Goal: Transaction & Acquisition: Subscribe to service/newsletter

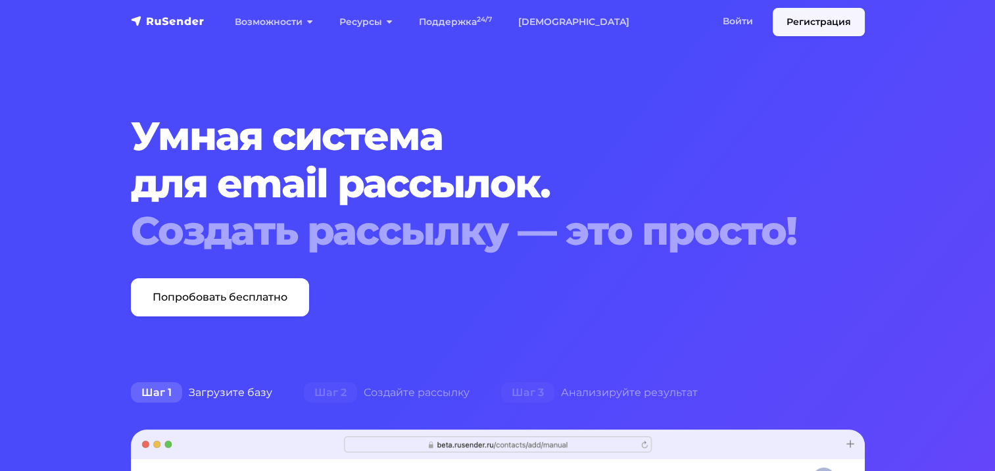
click at [800, 19] on link "Регистрация" at bounding box center [819, 22] width 92 height 28
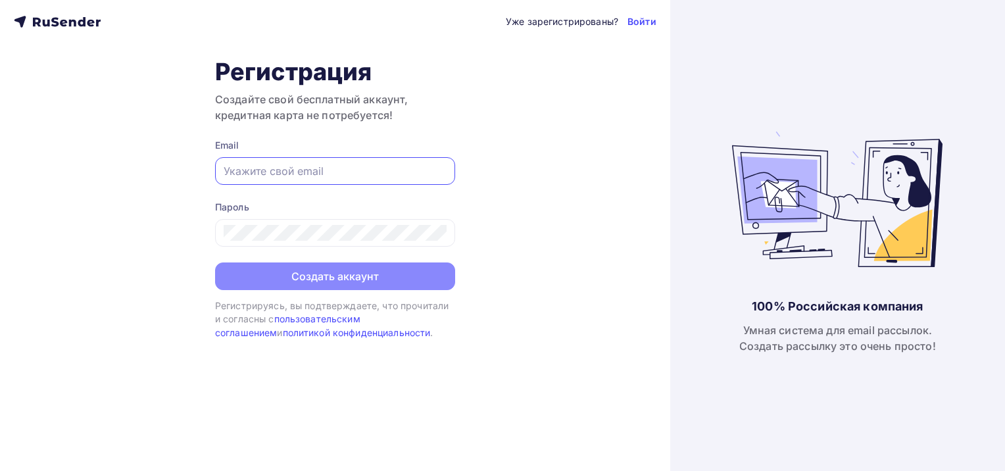
click at [305, 169] on input "text" at bounding box center [335, 171] width 223 height 16
type input "[PERSON_NAME][EMAIL_ADDRESS][DOMAIN_NAME]"
click at [296, 240] on div at bounding box center [335, 233] width 240 height 28
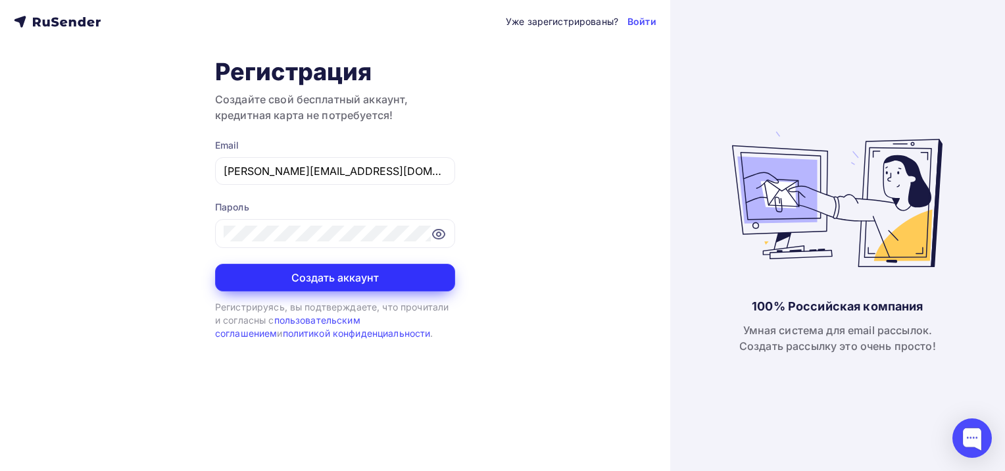
click at [314, 283] on button "Создать аккаунт" at bounding box center [335, 278] width 240 height 28
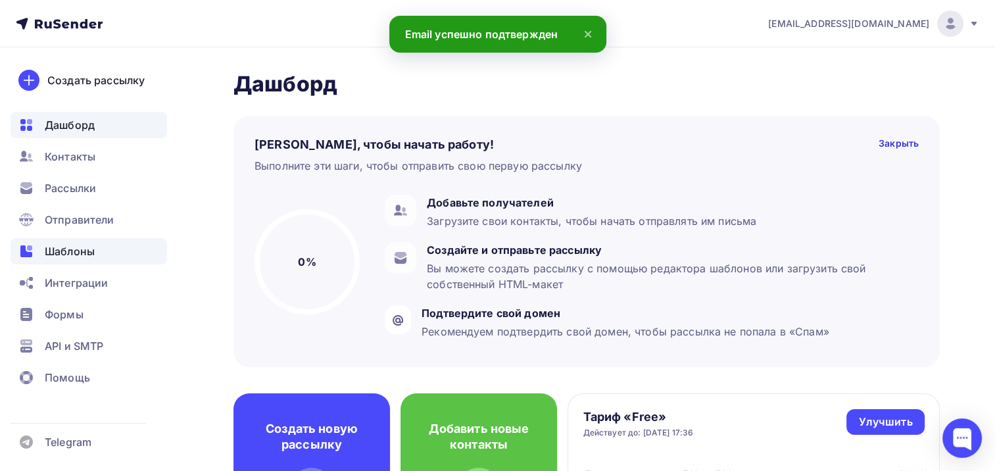
click at [42, 256] on div "Шаблоны" at bounding box center [89, 251] width 156 height 26
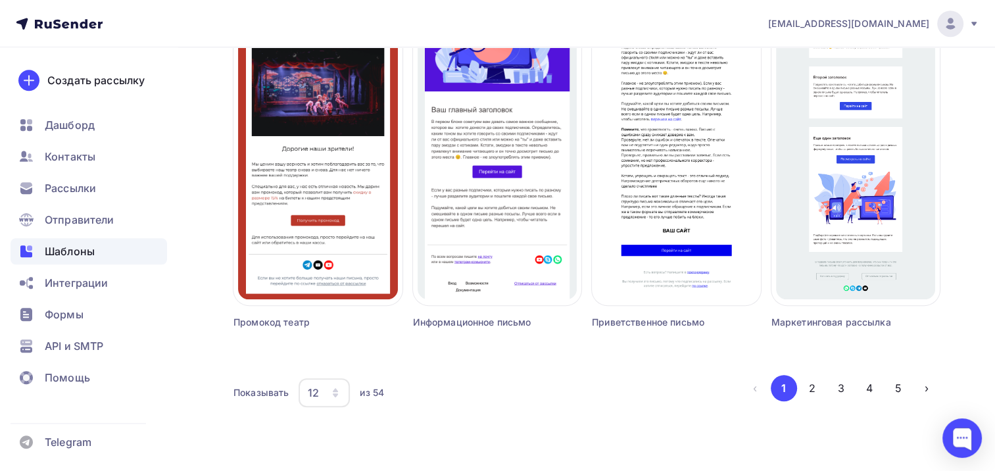
scroll to position [904, 0]
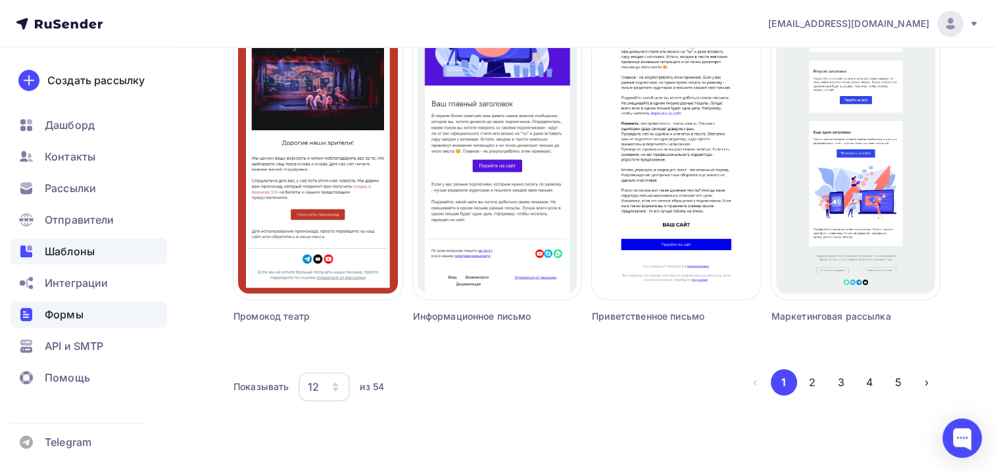
click at [63, 324] on div "Формы" at bounding box center [89, 314] width 156 height 26
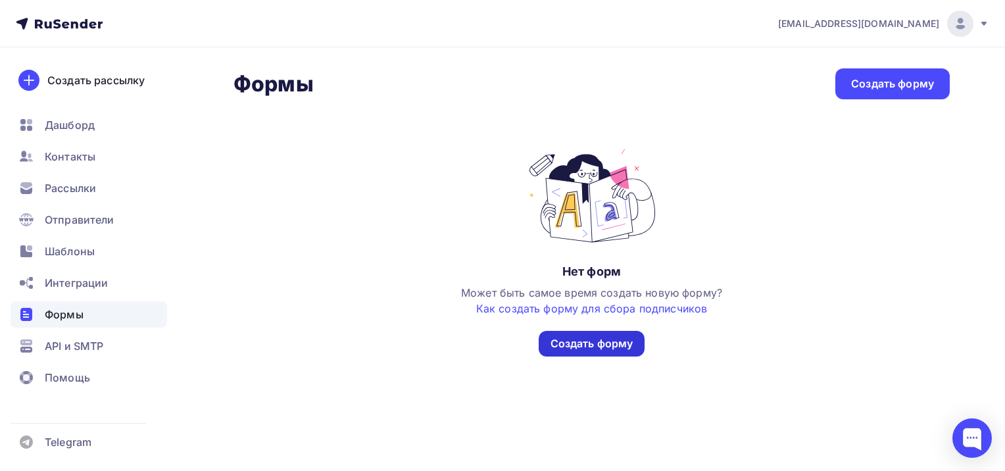
click at [595, 342] on div "Создать форму" at bounding box center [591, 343] width 83 height 15
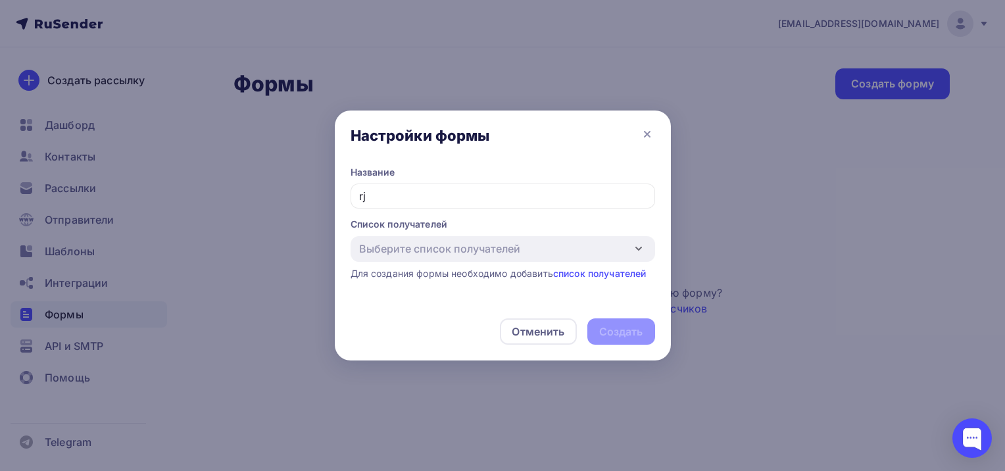
type input "r"
type input "корпоративное здоровье"
click at [528, 333] on div "Отменить" at bounding box center [538, 331] width 53 height 16
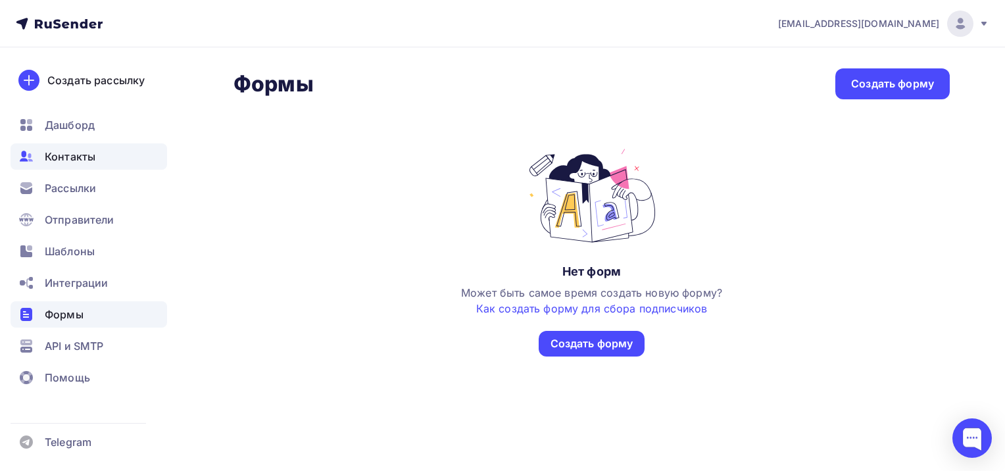
click at [69, 155] on span "Контакты" at bounding box center [70, 157] width 51 height 16
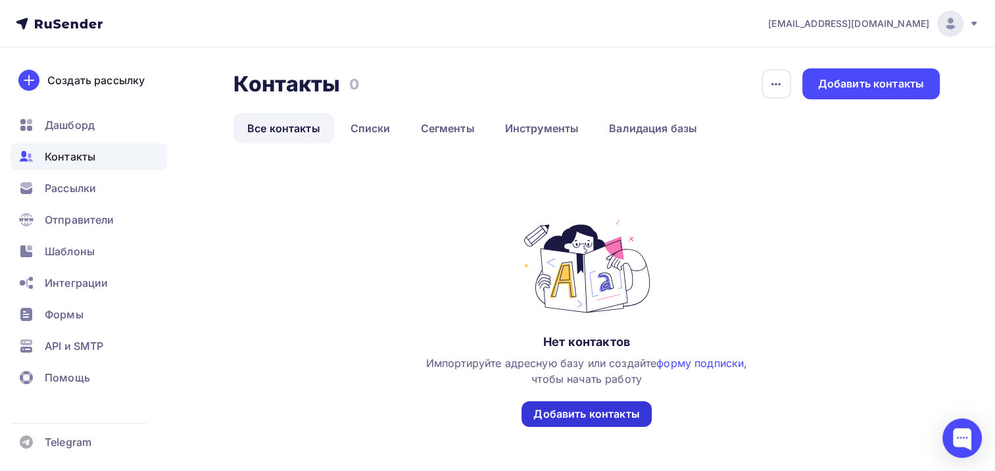
click at [589, 410] on div "Добавить контакты" at bounding box center [586, 413] width 106 height 15
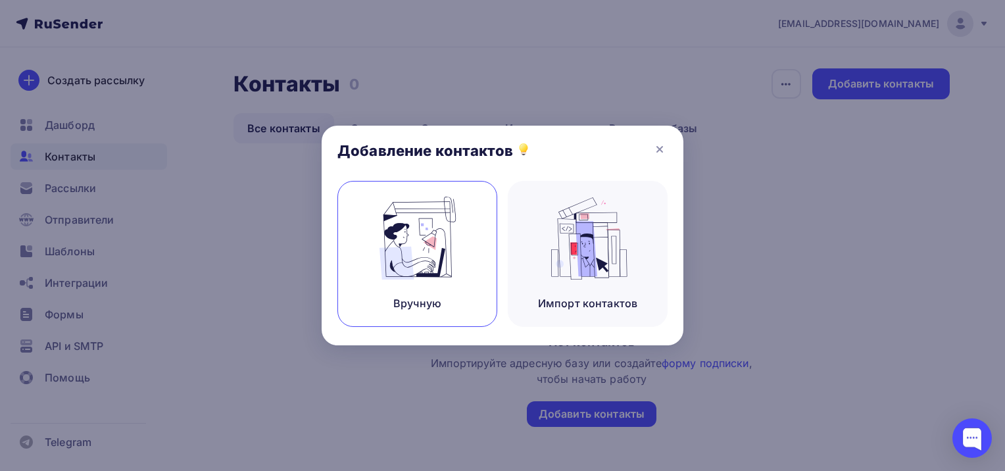
click at [458, 269] on img at bounding box center [417, 238] width 88 height 83
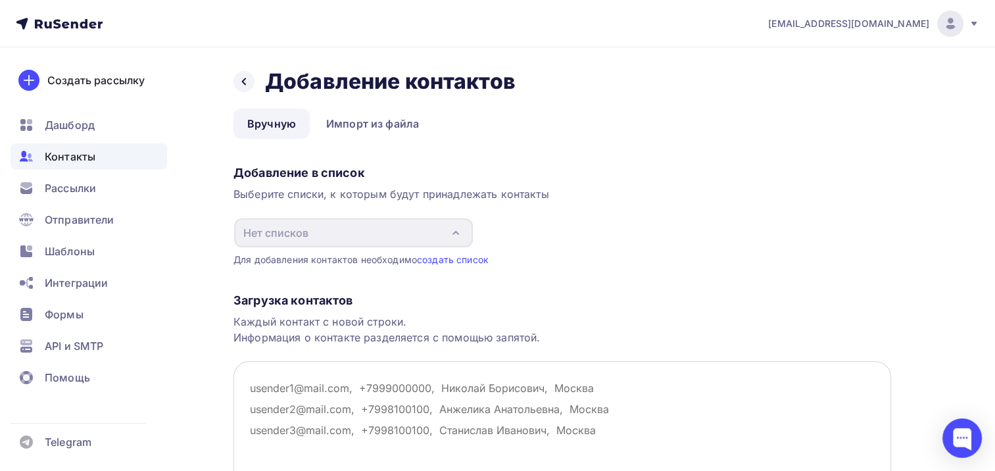
scroll to position [66, 0]
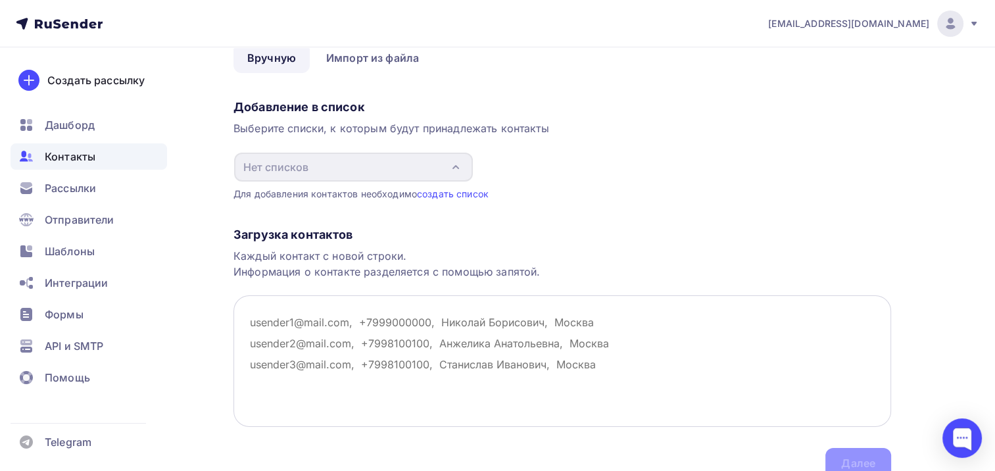
paste textarea "[EMAIL_ADDRESS][DOMAIN_NAME]"
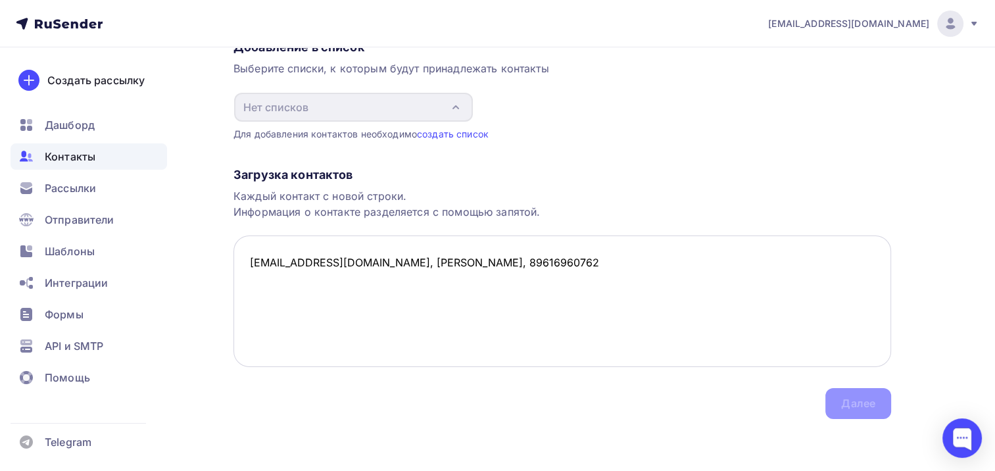
scroll to position [60, 0]
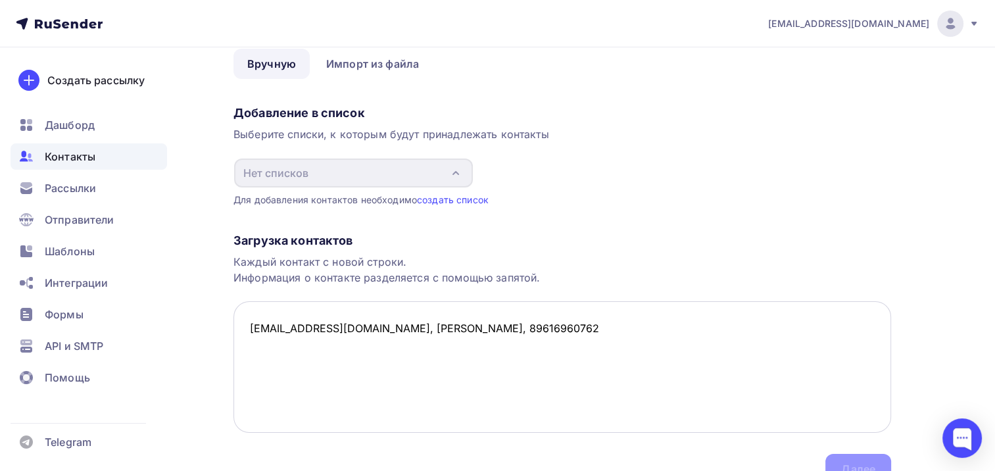
drag, startPoint x: 485, startPoint y: 323, endPoint x: 506, endPoint y: 332, distance: 23.3
click at [506, 332] on textarea "bikbulatova.oi@medsigroup.ru, Бикбулатова ОЛьга Игоревна, 89616960762" at bounding box center [561, 366] width 657 height 131
type textarea "bikbulatova.oi@medsigroup.ru, Бикбулатова Ольга Игоревна, 89616960762"
drag, startPoint x: 668, startPoint y: 324, endPoint x: 214, endPoint y: 322, distance: 453.7
click at [214, 322] on div "Назад Добавление контактов Добавление контактов Вручную Импорт из файла Вручную…" at bounding box center [497, 263] width 995 height 550
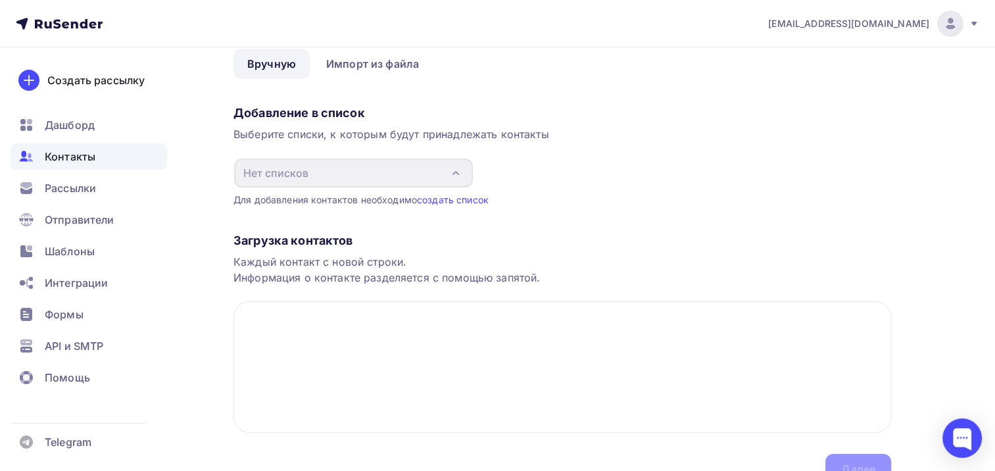
click at [652, 210] on div "Загрузка контактов Каждый контакт с новой строки. Информация о контакте разделя…" at bounding box center [561, 345] width 657 height 278
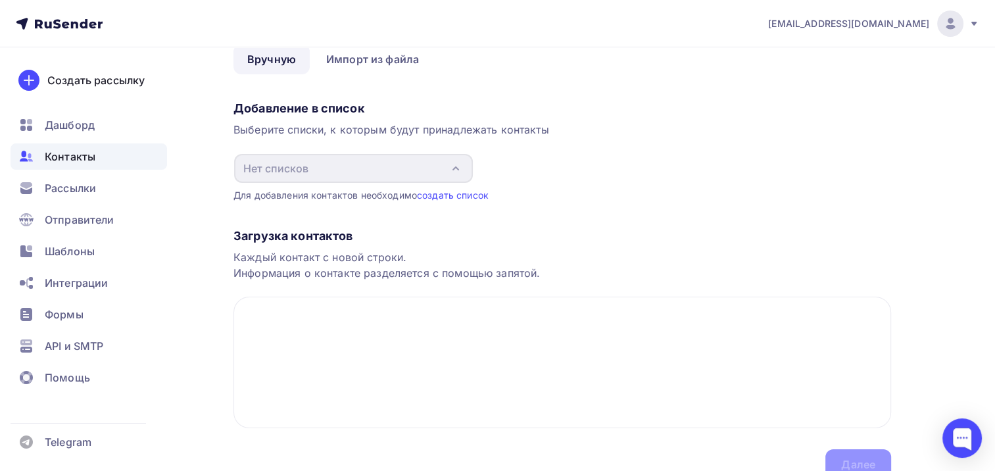
scroll to position [0, 0]
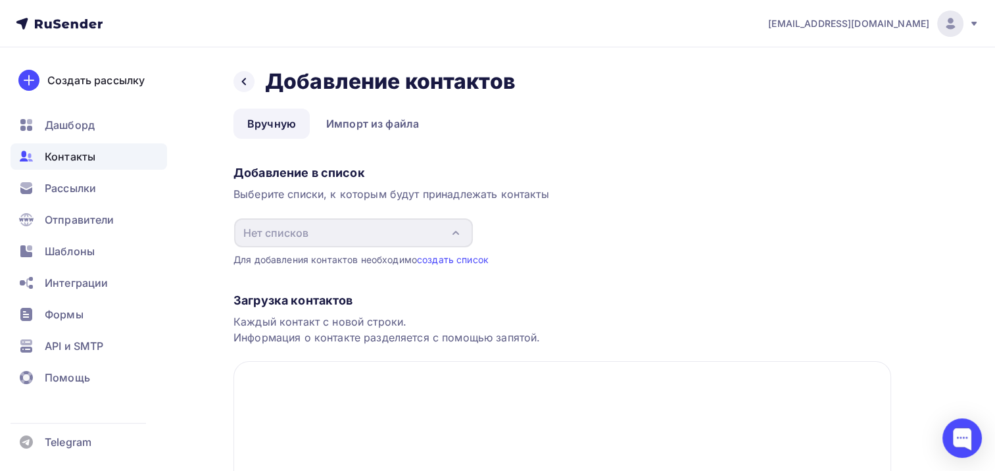
click at [271, 124] on link "Вручную" at bounding box center [271, 123] width 76 height 30
click at [379, 124] on link "Импорт из файла" at bounding box center [372, 123] width 120 height 30
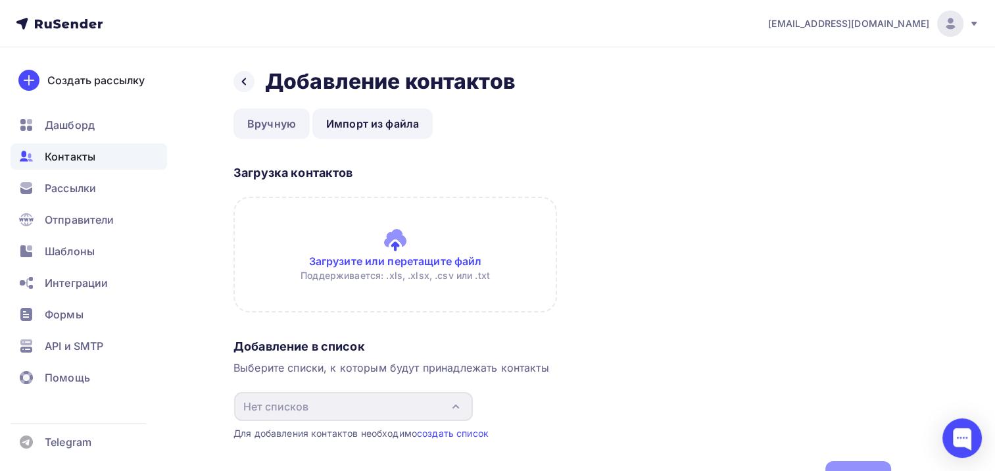
click at [277, 124] on link "Вручную" at bounding box center [271, 123] width 76 height 30
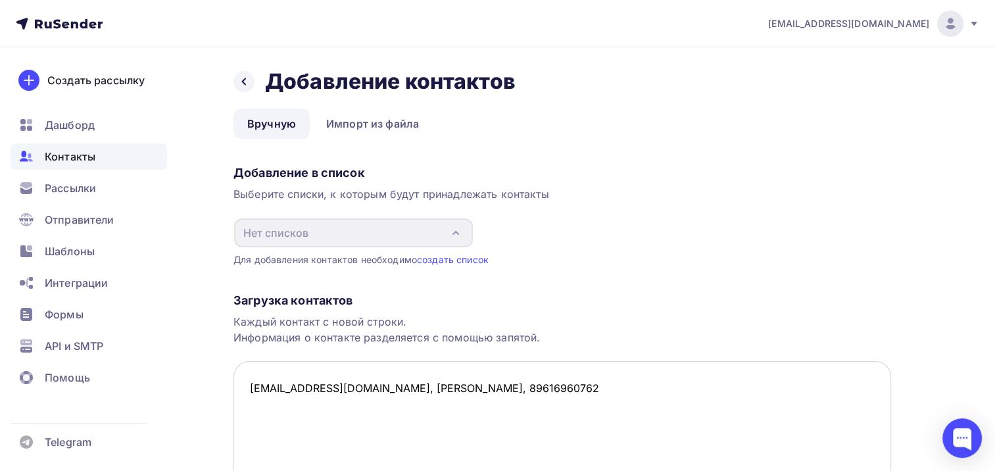
click at [410, 387] on textarea "bikbulatova.oi@medsigroup.ru, Бикбулатова Ольга Игоревна, 89616960762" at bounding box center [561, 426] width 657 height 131
click at [408, 389] on textarea "bikbulatova.oi@medsigroup.ru, Бикбулатова Ольга Игоревна, 89616960762" at bounding box center [561, 426] width 657 height 131
drag, startPoint x: 638, startPoint y: 387, endPoint x: 717, endPoint y: 383, distance: 78.4
click at [717, 383] on textarea "bikbulatova.oi@medsigroup.ru, 89616960762, Бикбулатова Ольга Игоревна, 89616960…" at bounding box center [561, 426] width 657 height 131
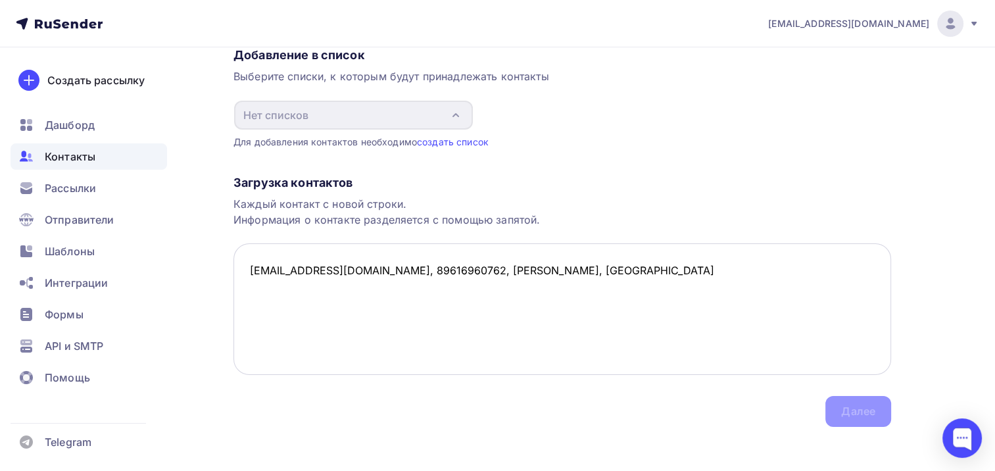
scroll to position [126, 0]
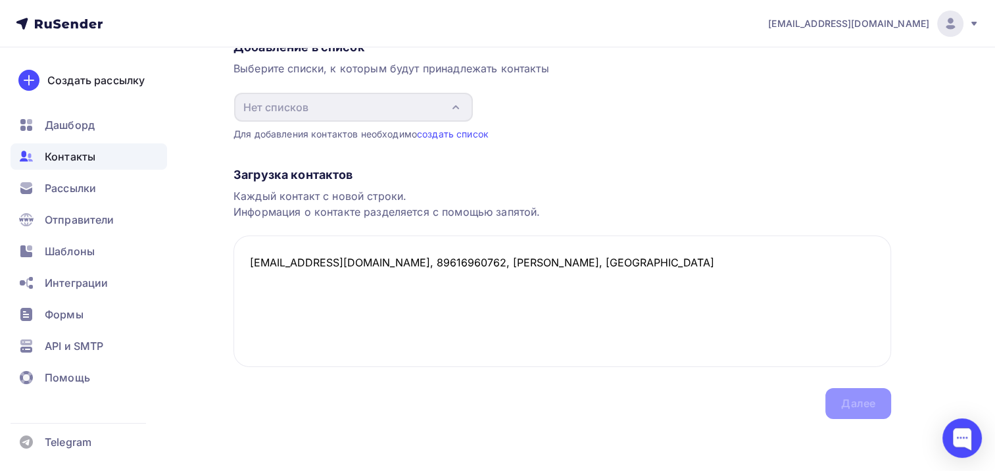
drag, startPoint x: 589, startPoint y: 258, endPoint x: 195, endPoint y: 254, distance: 394.5
click at [195, 254] on div "Назад Добавление контактов Добавление контактов Вручную Импорт из файла Вручную…" at bounding box center [497, 197] width 995 height 550
click at [256, 280] on textarea "bikbulatova.oi@medsigroup.ru, 89616960762, Бикбулатова Ольга Игоревна, Волгоград" at bounding box center [561, 300] width 657 height 131
click at [689, 256] on textarea "bikbulatova.oi@medsigroup.ru, 89616960762, Бикбулатова Ольга Игоревна, Волгоград" at bounding box center [561, 300] width 657 height 131
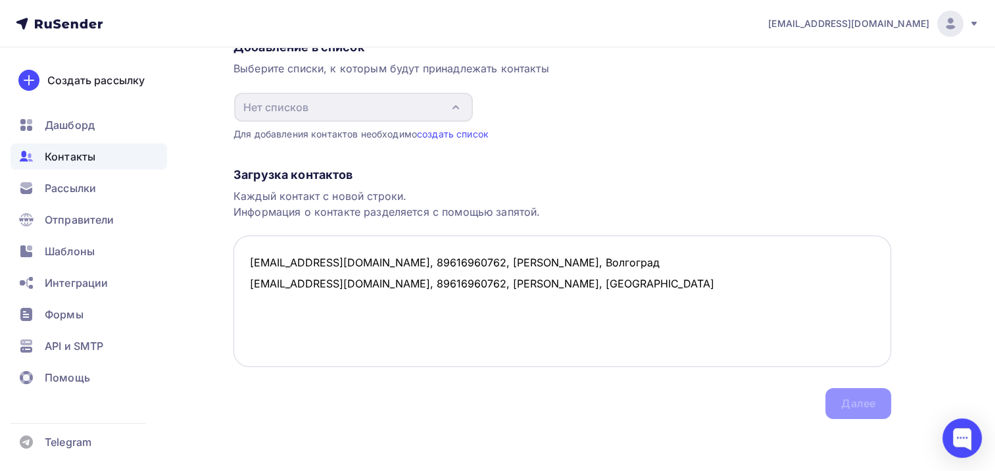
drag, startPoint x: 250, startPoint y: 281, endPoint x: 387, endPoint y: 281, distance: 137.4
click at [387, 281] on textarea "bikbulatova.oi@medsigroup.ru, 89616960762, Бикбулатова Ольга Игоревна, Волгогра…" at bounding box center [561, 300] width 657 height 131
drag, startPoint x: 421, startPoint y: 281, endPoint x: 481, endPoint y: 282, distance: 60.5
click at [481, 282] on textarea "bikbulatova.oi@medsigroup.ru, 89616960762, Бикбулатова Ольга Игоревна, Волгогра…" at bounding box center [561, 300] width 657 height 131
type textarea "bikbulatova.oi@medsigroup.ru, 89616960762, Бикбулатова Ольга Игоревна, Волгогра…"
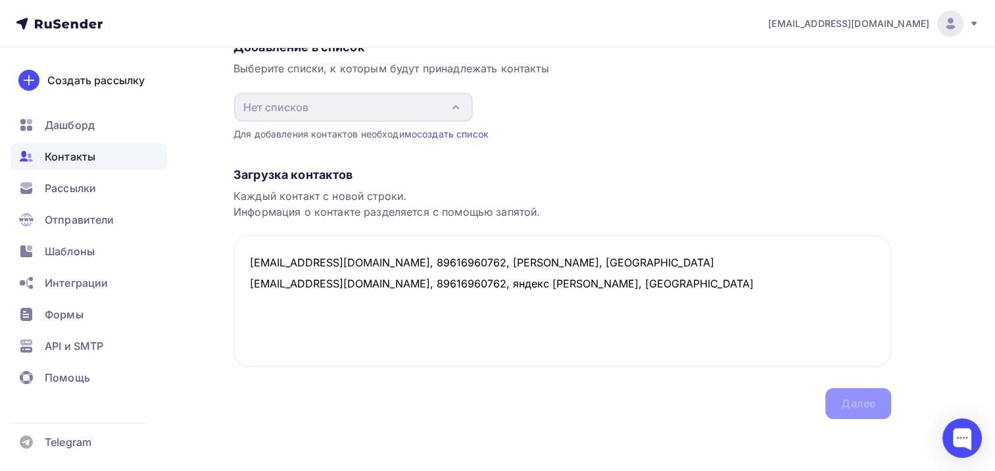
click at [685, 381] on div "Загрузка контактов Каждый контакт с новой строки. Информация о контакте разделя…" at bounding box center [561, 280] width 657 height 278
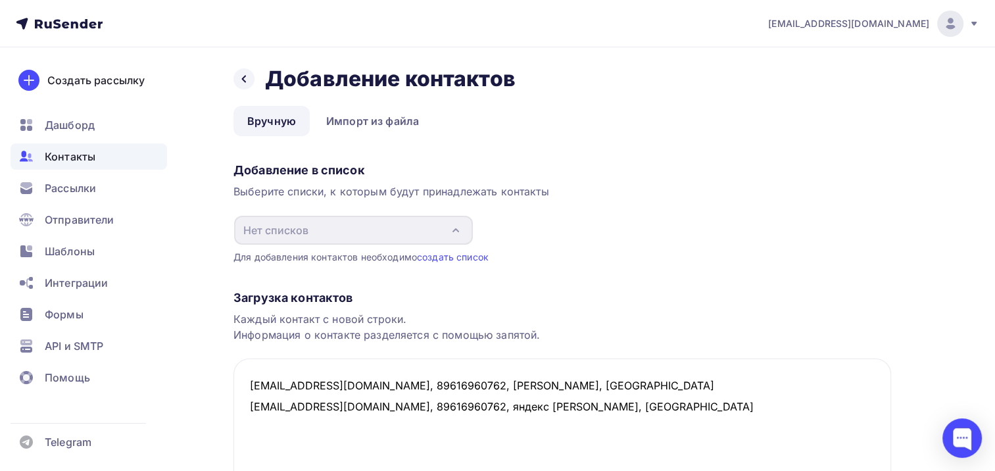
scroll to position [0, 0]
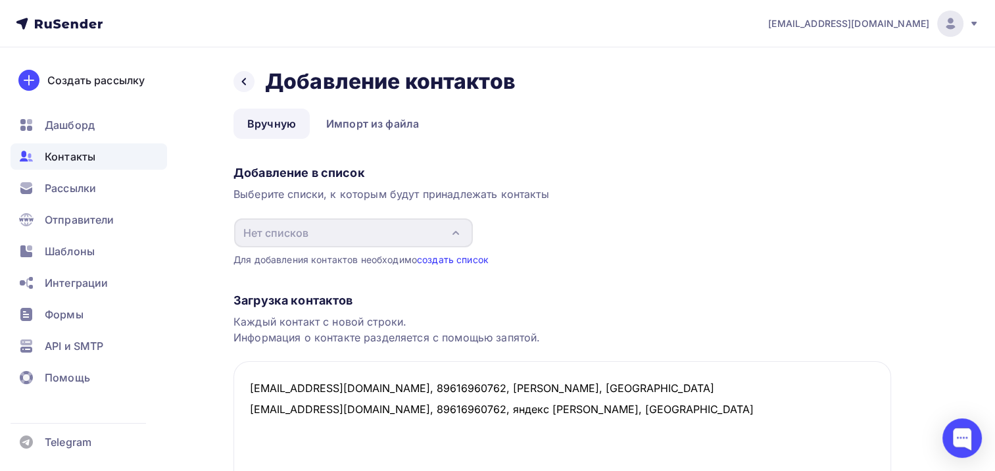
click at [475, 258] on link "создать список" at bounding box center [453, 259] width 72 height 11
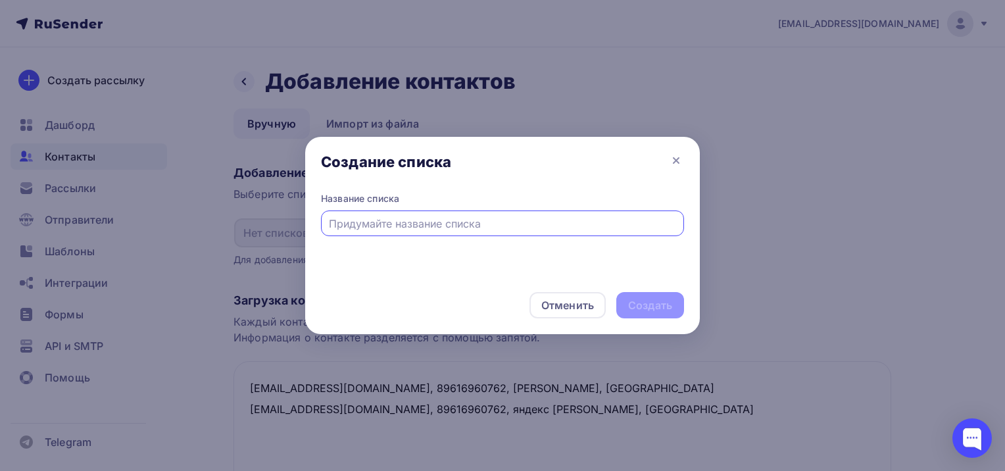
click at [379, 226] on input "text" at bounding box center [503, 224] width 348 height 16
type input "Корп"
click at [660, 304] on div "Создать" at bounding box center [650, 305] width 44 height 15
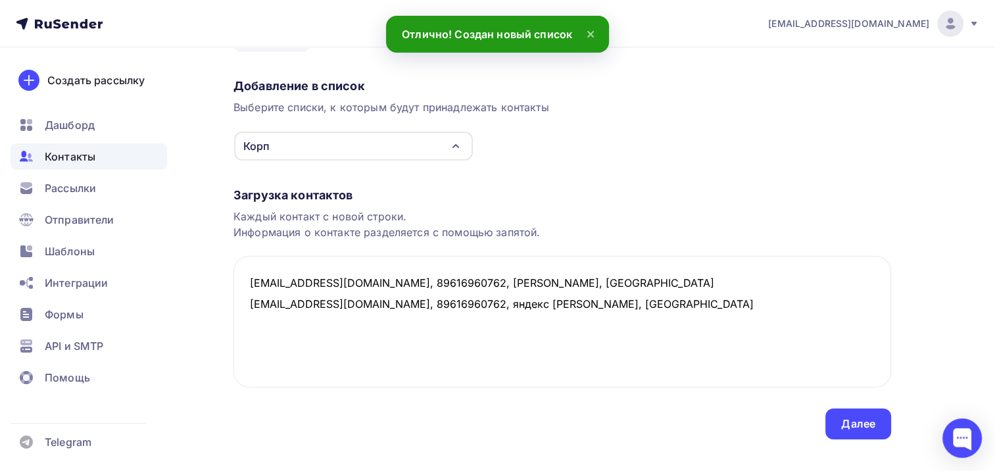
scroll to position [107, 0]
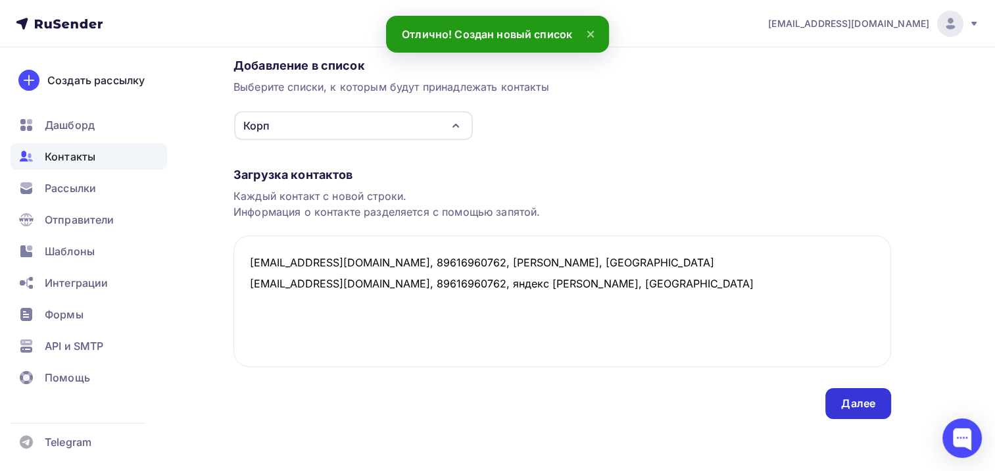
click at [872, 410] on div "Далее" at bounding box center [858, 403] width 66 height 31
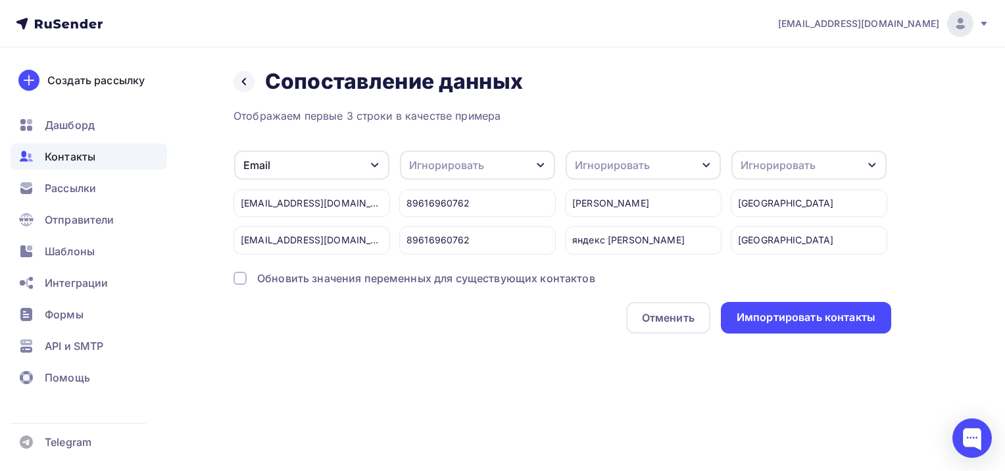
click at [516, 158] on div "Игнорировать" at bounding box center [477, 165] width 155 height 29
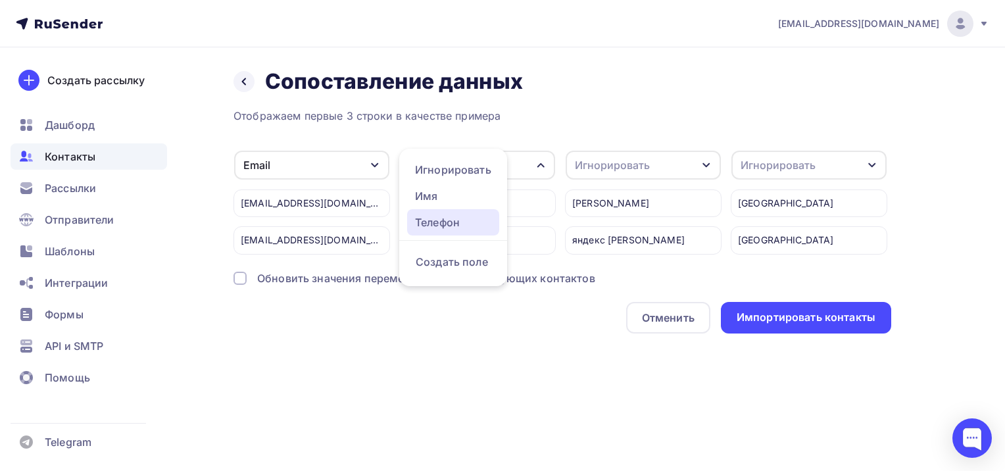
click at [423, 218] on div "Телефон" at bounding box center [453, 222] width 76 height 16
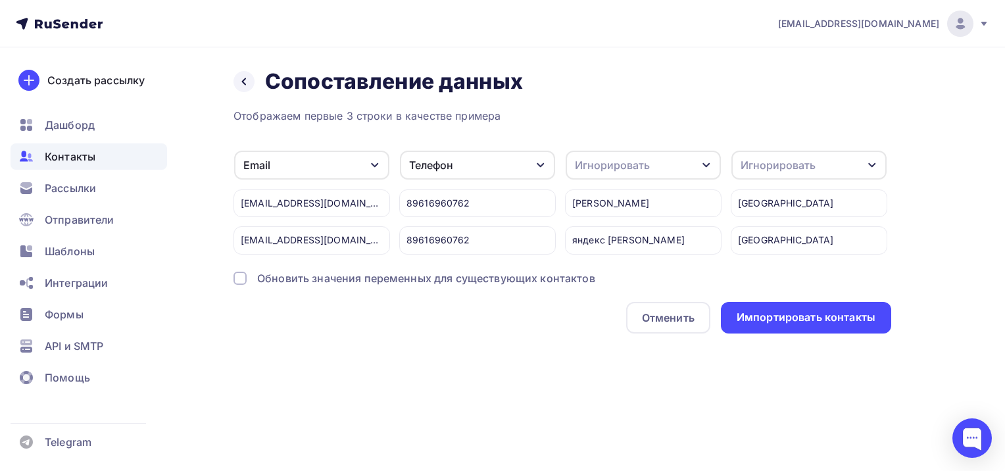
click at [660, 164] on div "Игнорировать" at bounding box center [642, 165] width 155 height 29
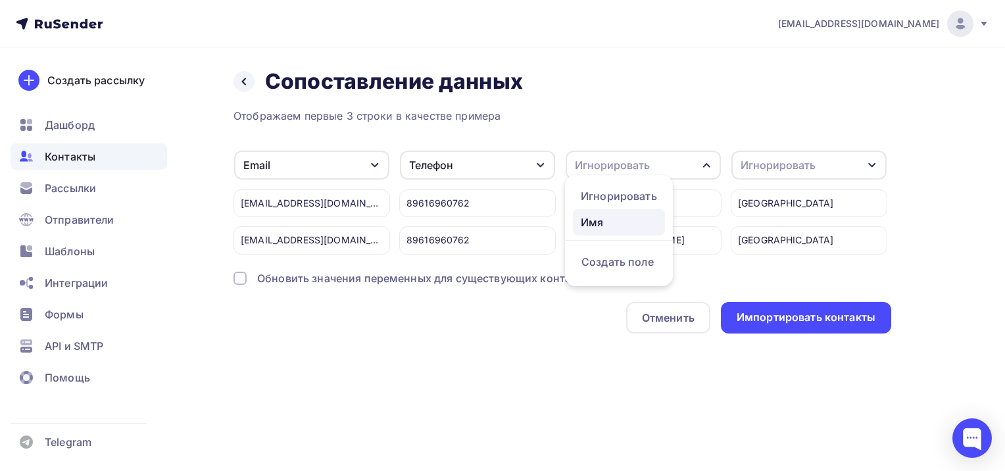
click at [598, 216] on div "Имя" at bounding box center [619, 222] width 76 height 16
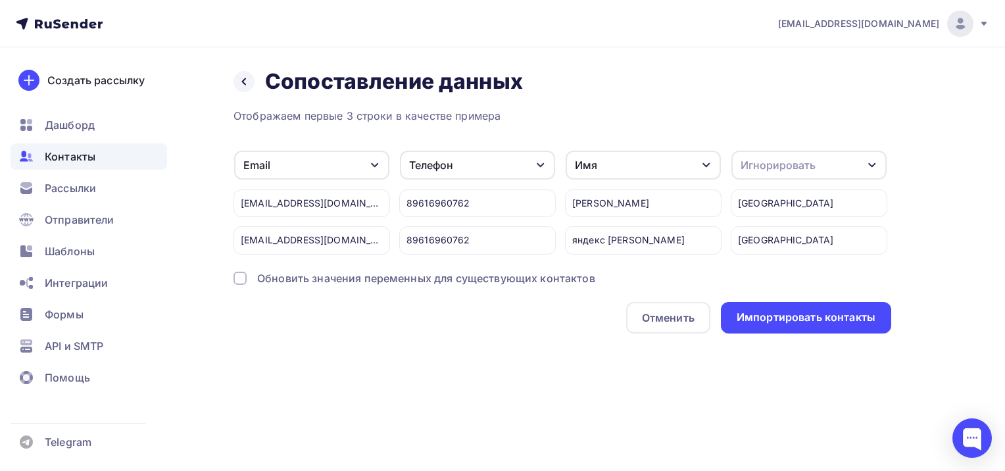
click at [787, 166] on div "Игнорировать" at bounding box center [777, 165] width 75 height 16
click at [781, 277] on div "Создать поле" at bounding box center [784, 261] width 92 height 33
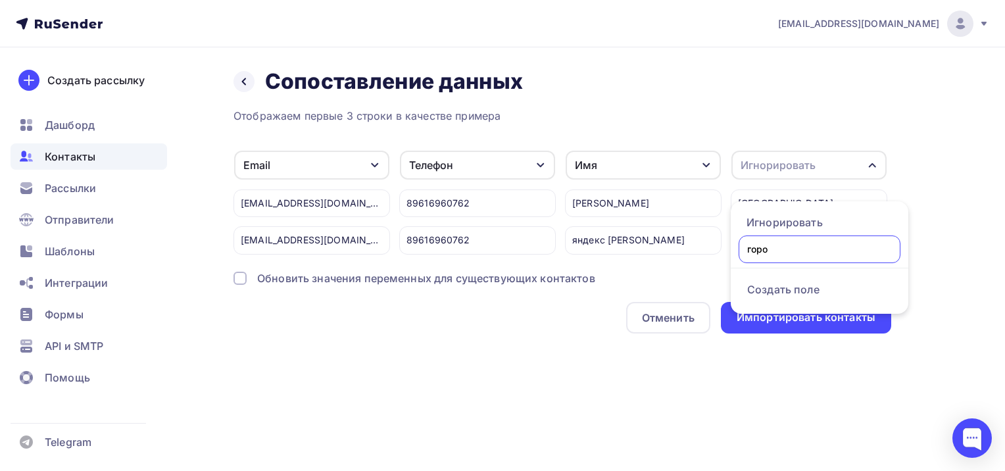
type input "город"
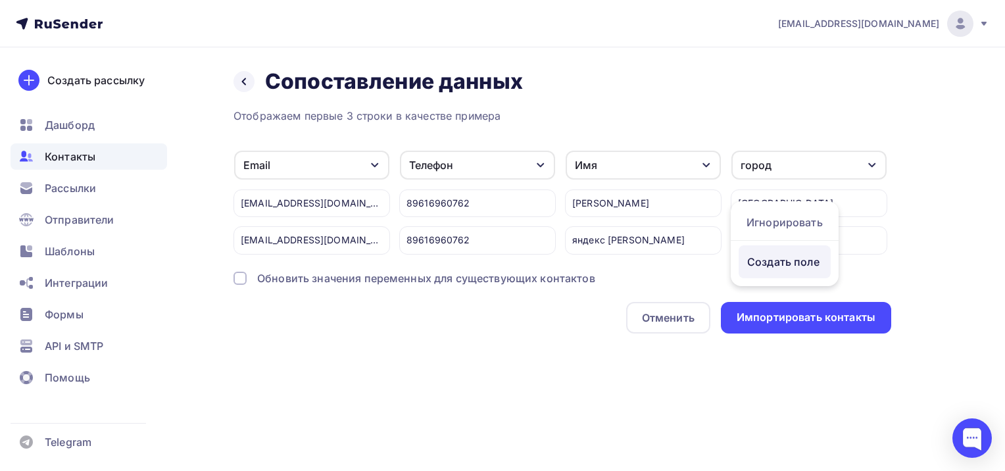
click at [786, 301] on div "Отображаем первые 3 строки в качестве примера Email Игнорировать Создать поле b…" at bounding box center [561, 221] width 657 height 226
click at [566, 407] on div "bikbulatova.oi@medsigroup.ru Аккаунт Тарифы Выйти Создать рассылку Дашборд Конт…" at bounding box center [502, 235] width 1005 height 471
click at [321, 284] on div "Обновить значения переменных для существующих контактов" at bounding box center [426, 278] width 338 height 16
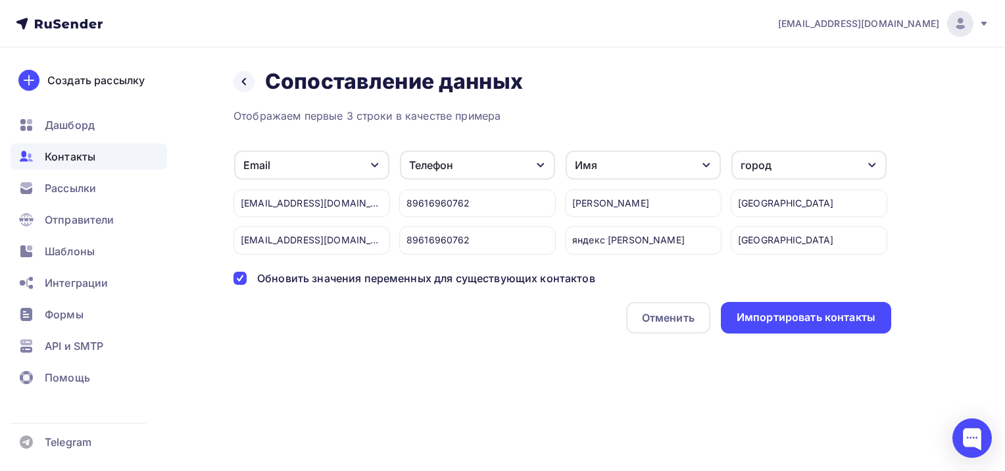
click at [363, 341] on div "Назад Сопоставление данных Сопоставление данных Отображаем первые 3 строки в ка…" at bounding box center [502, 216] width 1005 height 339
click at [850, 320] on div "Импортировать контакты" at bounding box center [805, 317] width 139 height 15
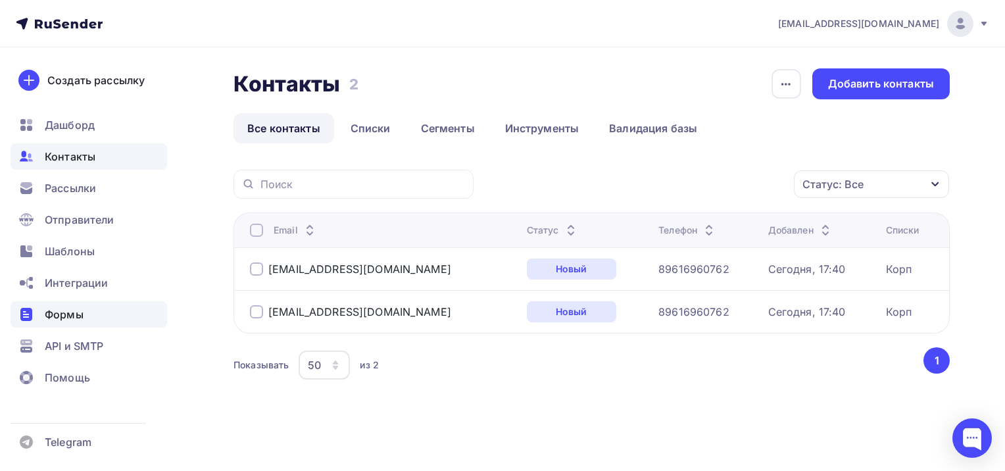
click at [62, 312] on span "Формы" at bounding box center [64, 314] width 39 height 16
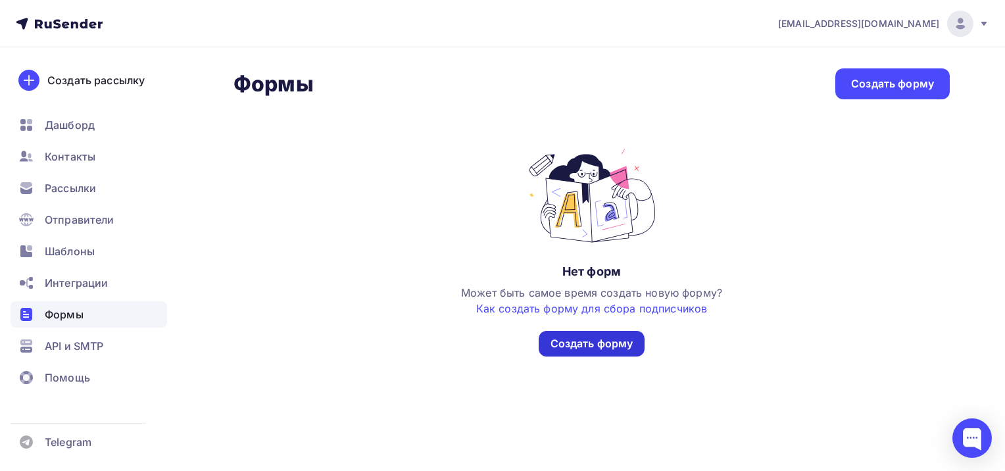
click at [587, 344] on div "Создать форму" at bounding box center [591, 343] width 83 height 15
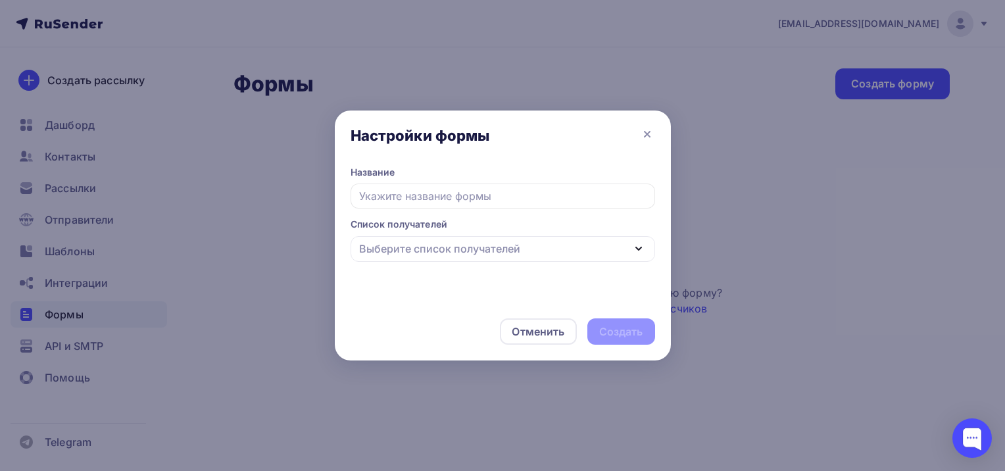
click at [400, 200] on input "text" at bounding box center [502, 195] width 304 height 25
click at [424, 244] on div "Выберите список получателей" at bounding box center [439, 249] width 161 height 16
type input "корпо"
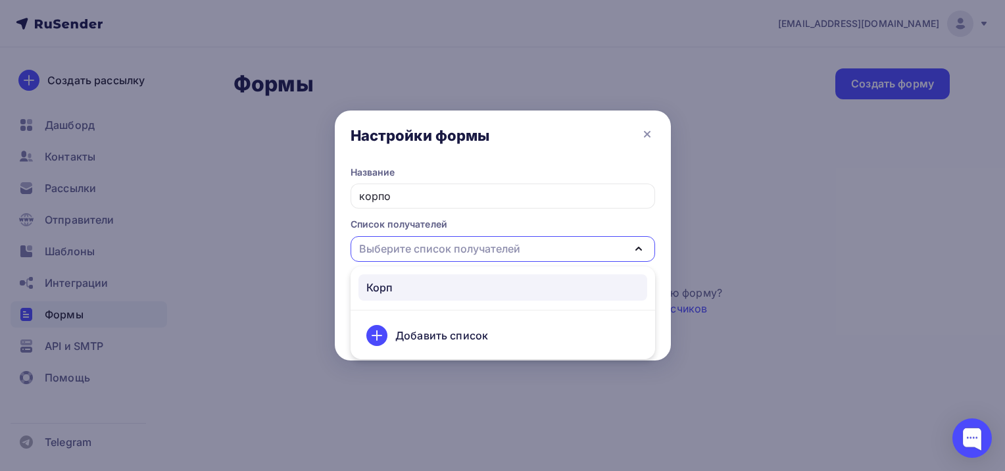
click at [419, 284] on div "Корп" at bounding box center [502, 287] width 273 height 16
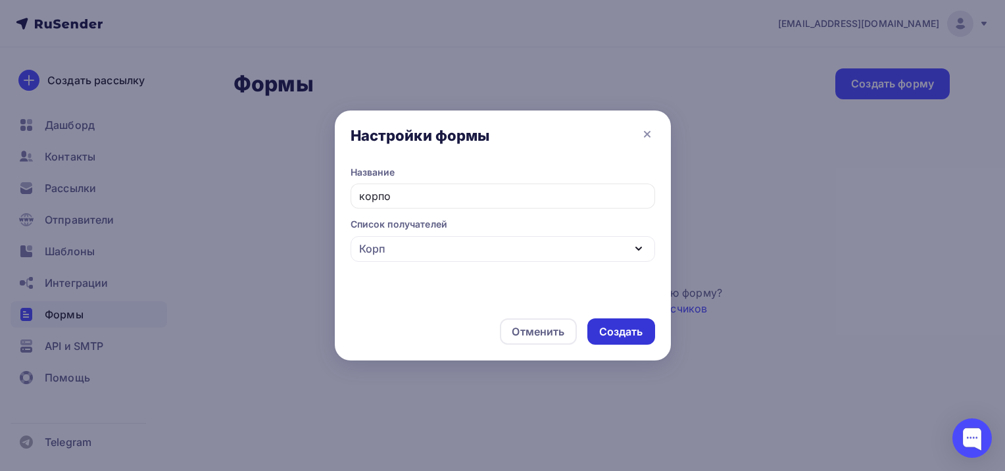
click at [621, 334] on div "Создать" at bounding box center [621, 331] width 44 height 15
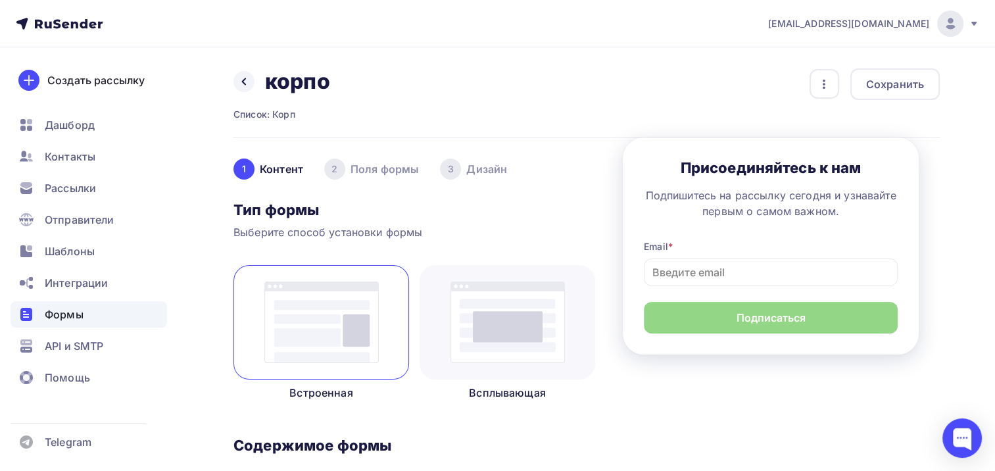
click at [519, 335] on img at bounding box center [507, 322] width 114 height 82
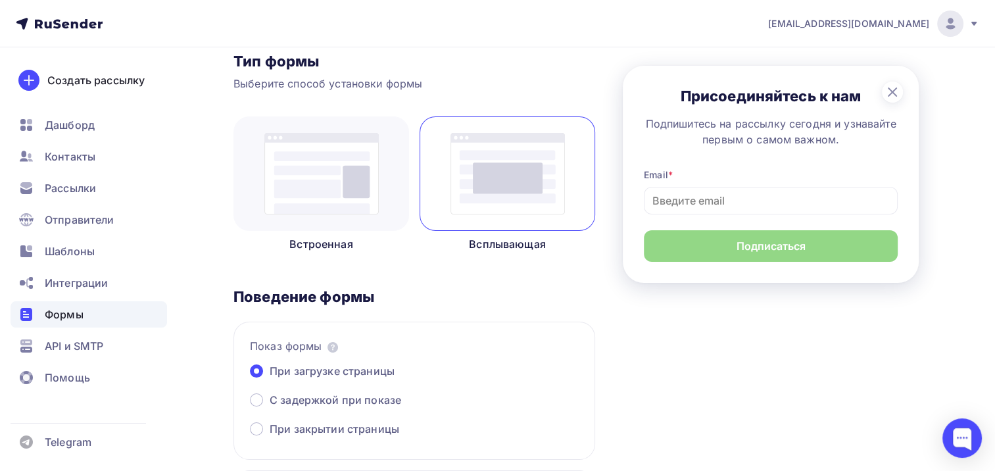
scroll to position [131, 0]
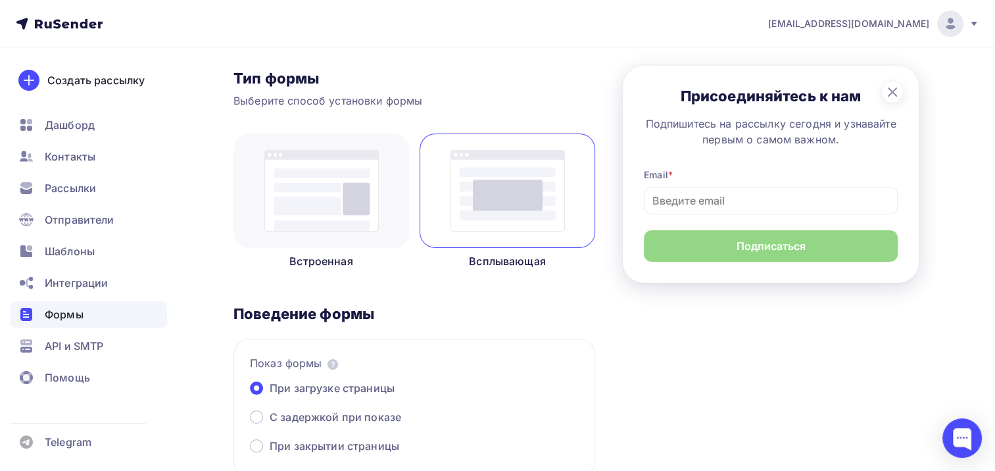
click at [299, 211] on img at bounding box center [321, 191] width 114 height 82
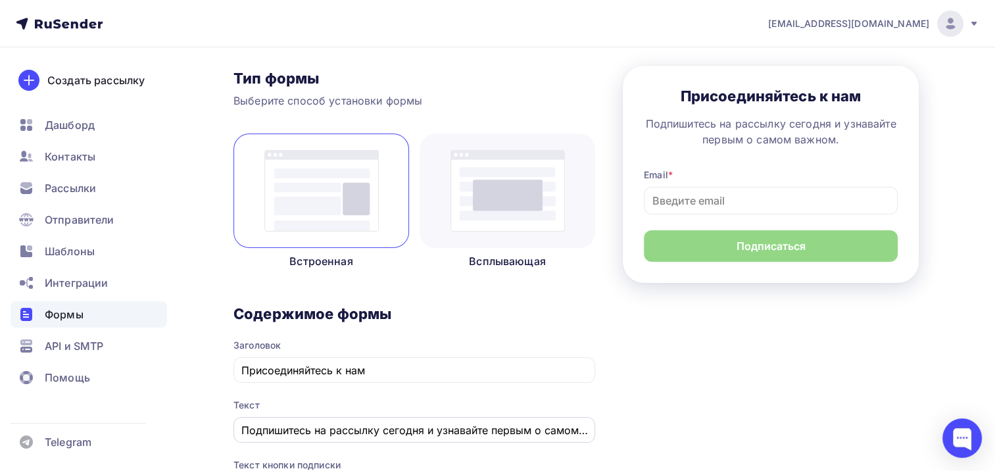
scroll to position [197, 0]
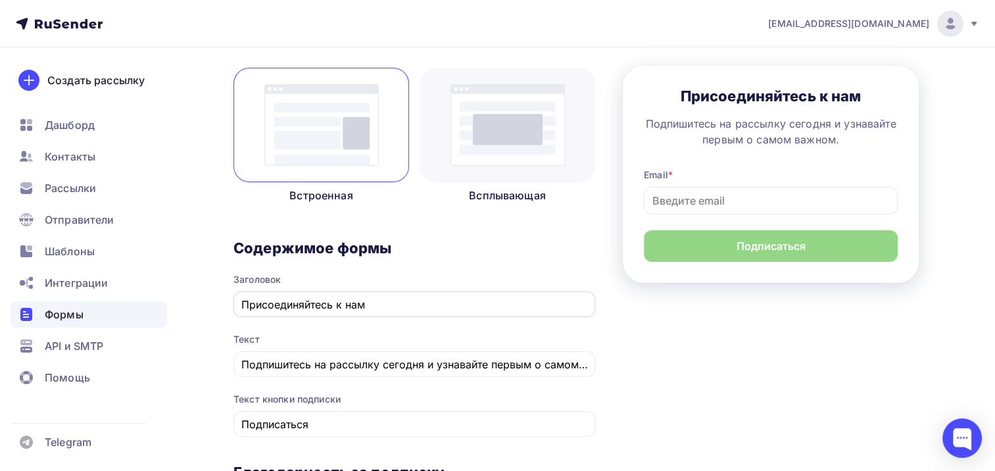
click at [387, 302] on input "Присоединяйтесь к нам" at bounding box center [414, 305] width 347 height 16
drag, startPoint x: 387, startPoint y: 302, endPoint x: 165, endPoint y: 297, distance: 222.3
click at [165, 297] on div "bikbulatova.oi@medsigroup.ru Аккаунт Тарифы Выйти Создать рассылку Дашборд Конт…" at bounding box center [497, 414] width 995 height 1222
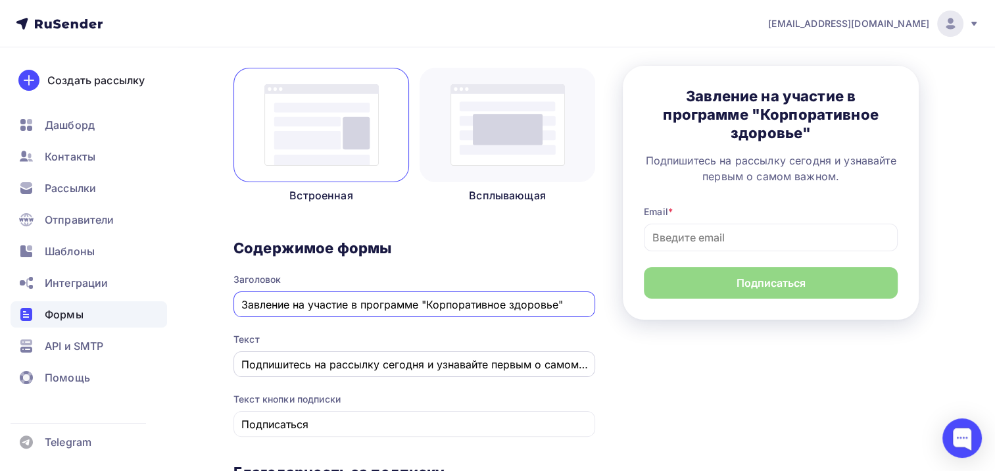
type input "Завление на участие в программе "Корпоративное здоровье""
drag, startPoint x: 242, startPoint y: 363, endPoint x: 596, endPoint y: 373, distance: 353.9
click at [597, 373] on div "1 Контент 2 Поля формы 3 Дизайн Тип формы Выберите способ установки формы Встро…" at bounding box center [586, 437] width 706 height 995
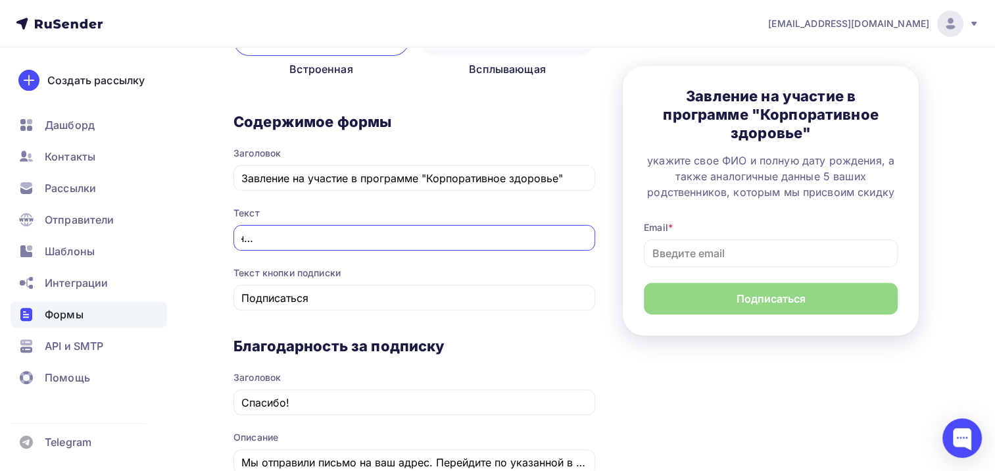
scroll to position [263, 0]
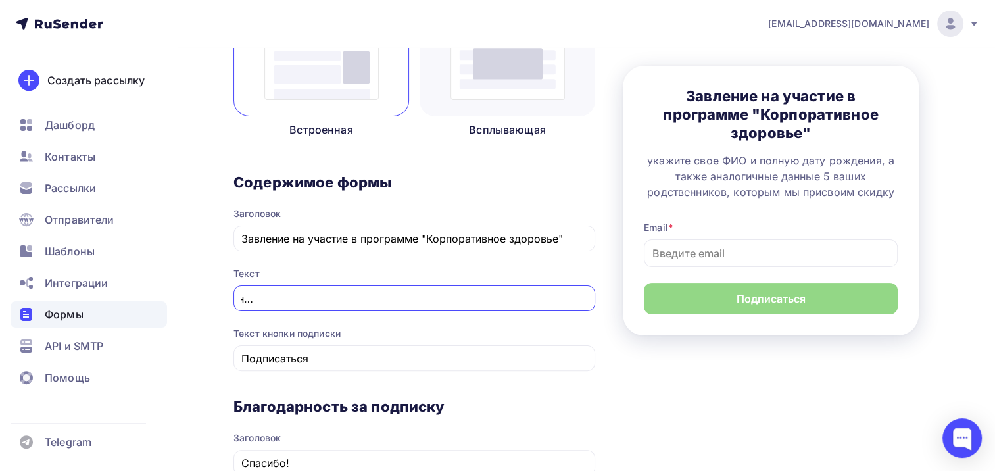
type input "укажите свое ФИО и полную дату рождения, а также аналогичные данные 5 ваших род…"
click at [356, 331] on div "Текст кнопки подписки" at bounding box center [414, 333] width 362 height 13
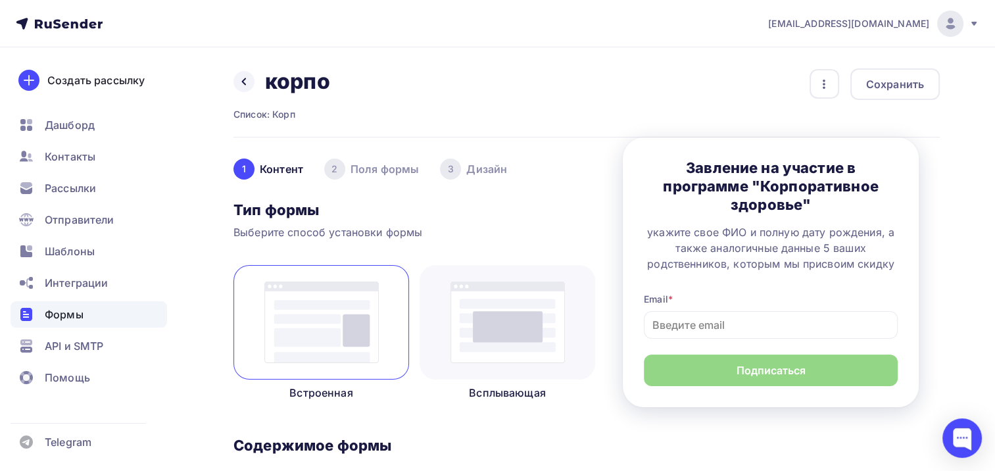
click at [392, 164] on div "2 Поля формы" at bounding box center [371, 168] width 95 height 21
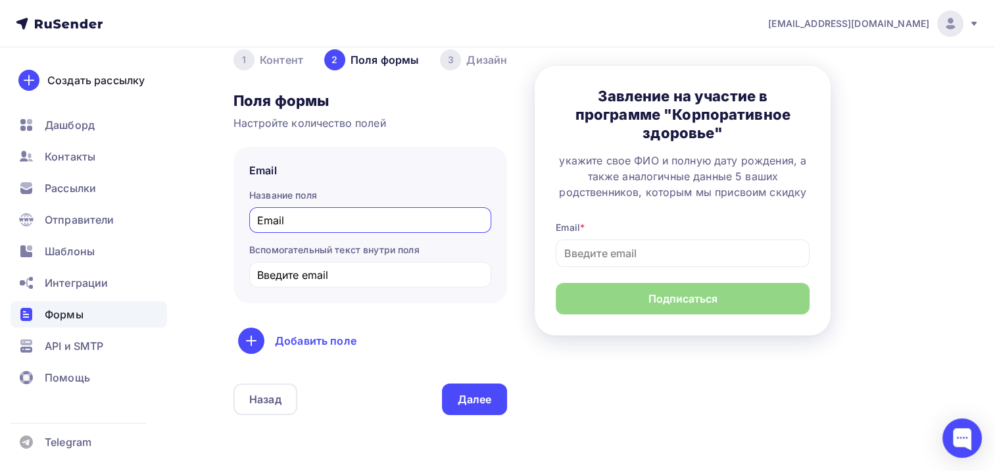
scroll to position [131, 0]
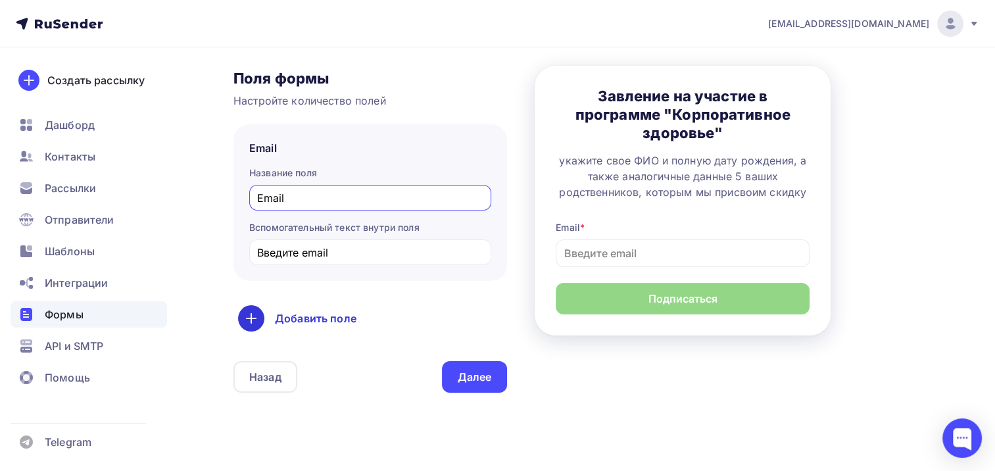
click at [323, 308] on div "Добавить поле" at bounding box center [370, 318] width 264 height 26
click at [264, 358] on link "Имя" at bounding box center [279, 360] width 76 height 26
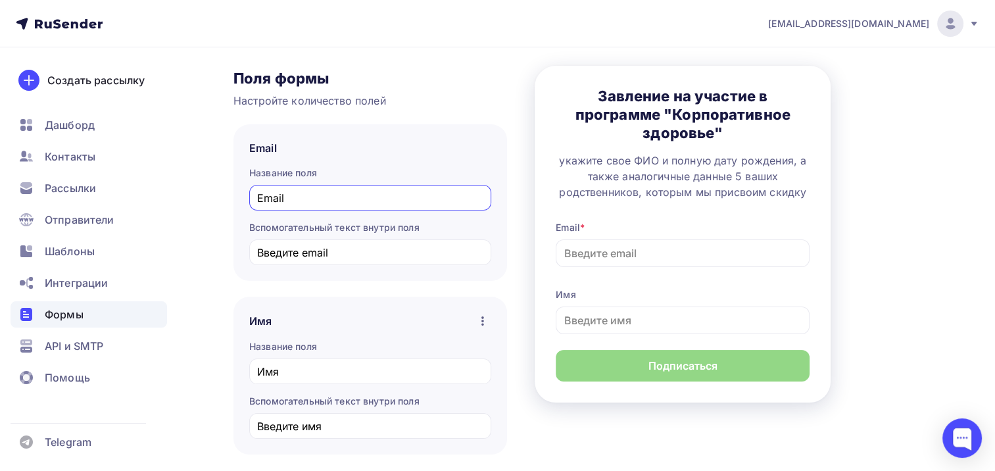
scroll to position [351, 0]
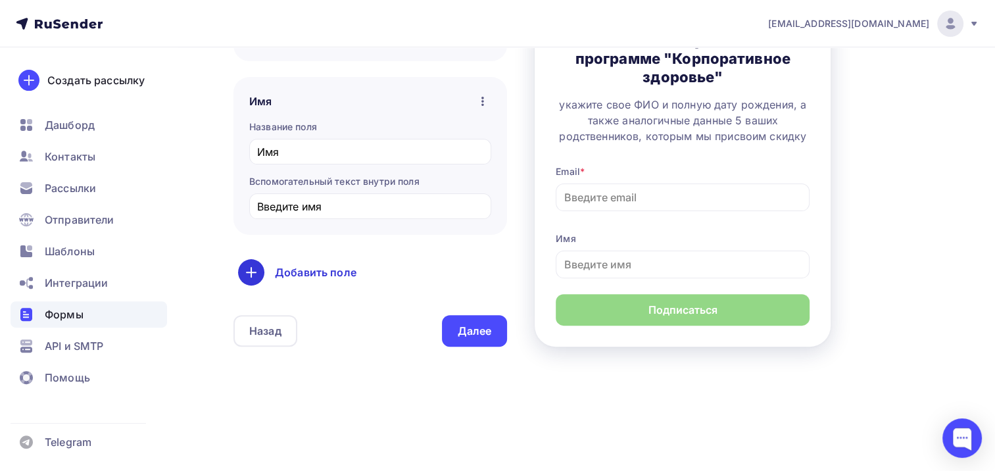
click at [315, 268] on div "Добавить поле" at bounding box center [370, 272] width 264 height 26
click at [265, 316] on link "Телефон" at bounding box center [279, 314] width 76 height 26
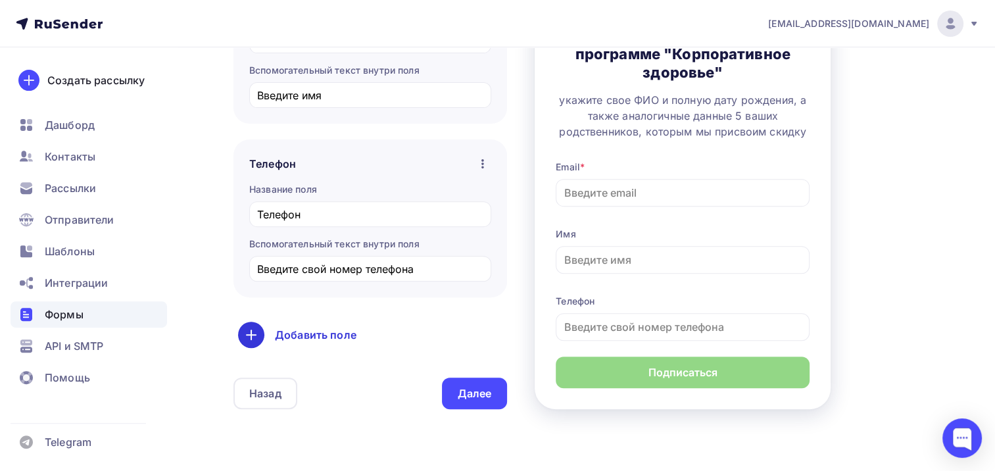
scroll to position [483, 0]
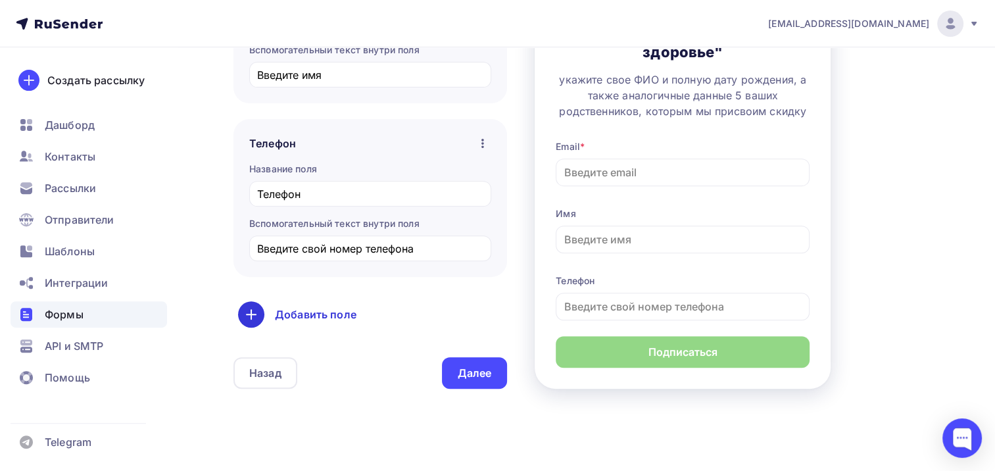
click at [315, 308] on div "Добавить поле" at bounding box center [370, 314] width 264 height 26
click at [434, 310] on div "Добавить поле" at bounding box center [370, 314] width 264 height 26
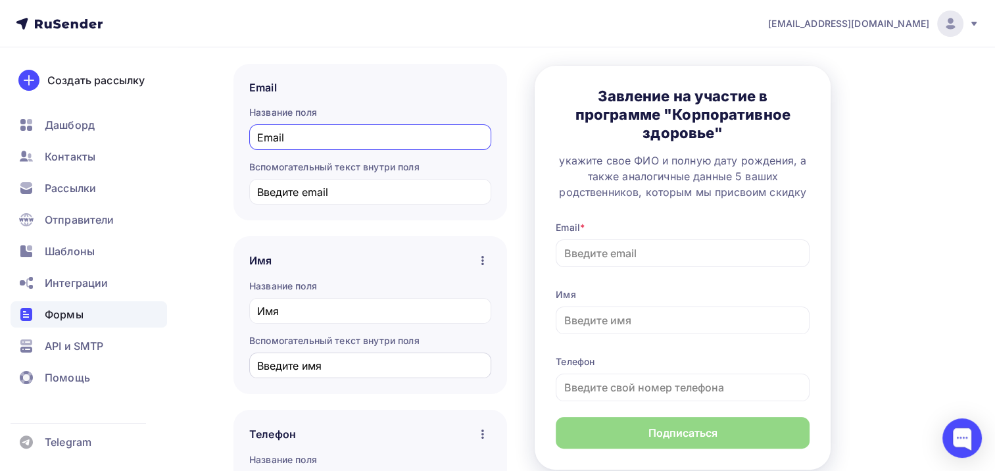
scroll to position [154, 0]
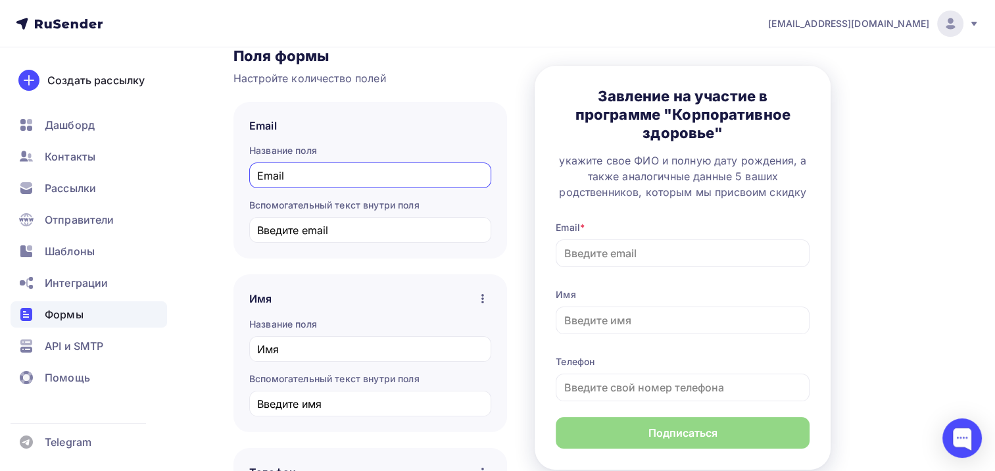
click at [289, 172] on input "Email" at bounding box center [370, 176] width 227 height 16
drag, startPoint x: 383, startPoint y: 169, endPoint x: 227, endPoint y: 167, distance: 155.8
click at [227, 167] on div "Назад корпо корпо Список: Корп Переименовать Удалить Сохранить 1 Контент 2 Поля…" at bounding box center [497, 368] width 995 height 950
click at [228, 233] on div "Назад корпо корпо Список: Корп Переименовать Удалить Сохранить 1 Контент 2 Поля…" at bounding box center [497, 368] width 995 height 950
click at [268, 231] on input "Введите email" at bounding box center [370, 230] width 227 height 16
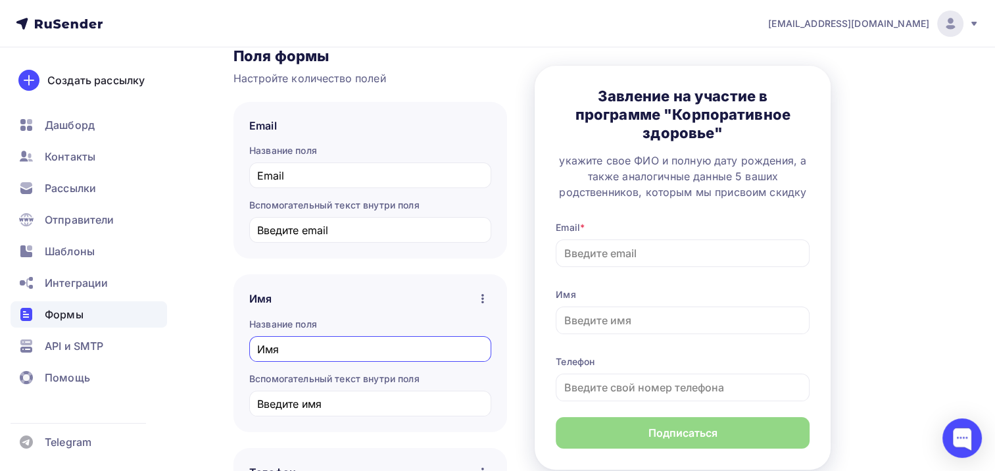
click at [307, 341] on input "Имя" at bounding box center [370, 349] width 227 height 16
click at [325, 402] on input "Введите имя" at bounding box center [370, 404] width 227 height 16
drag, startPoint x: 277, startPoint y: 347, endPoint x: 247, endPoint y: 347, distance: 30.2
click at [247, 347] on div "Имя Название поля Имя Вспомогательный текст внутри поля Введите имя" at bounding box center [370, 353] width 274 height 158
click at [247, 348] on div "Имя Название поля Имя Вспомогательный текст внутри поля Введите имя" at bounding box center [370, 353] width 274 height 158
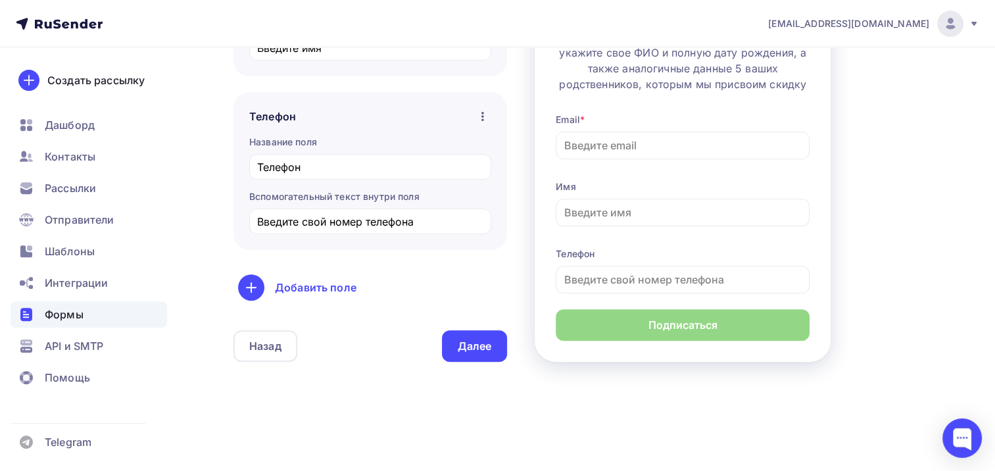
scroll to position [523, 0]
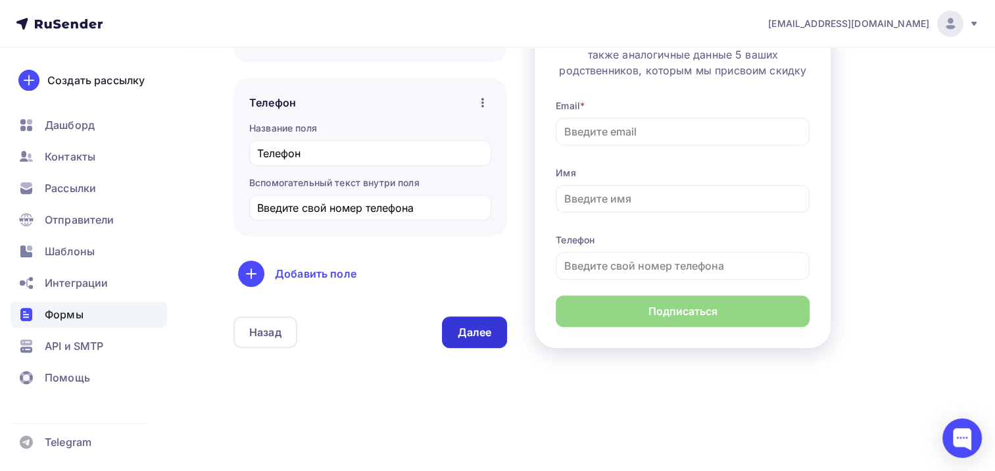
click at [454, 339] on div "Далее" at bounding box center [475, 332] width 66 height 32
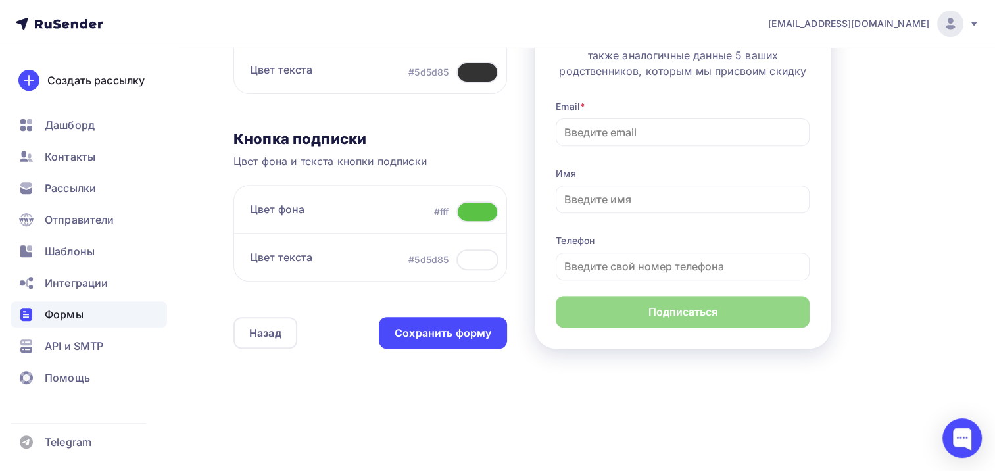
scroll to position [496, 0]
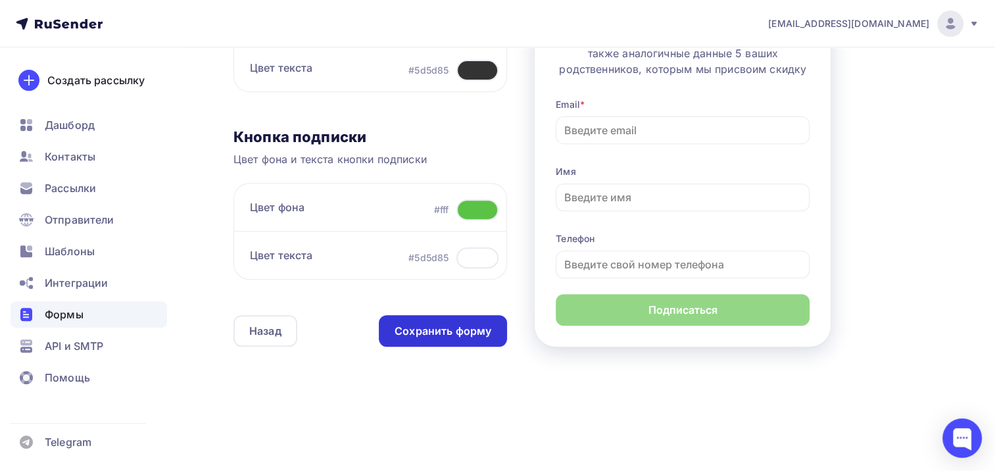
click at [434, 335] on div "Сохранить форму" at bounding box center [442, 330] width 97 height 15
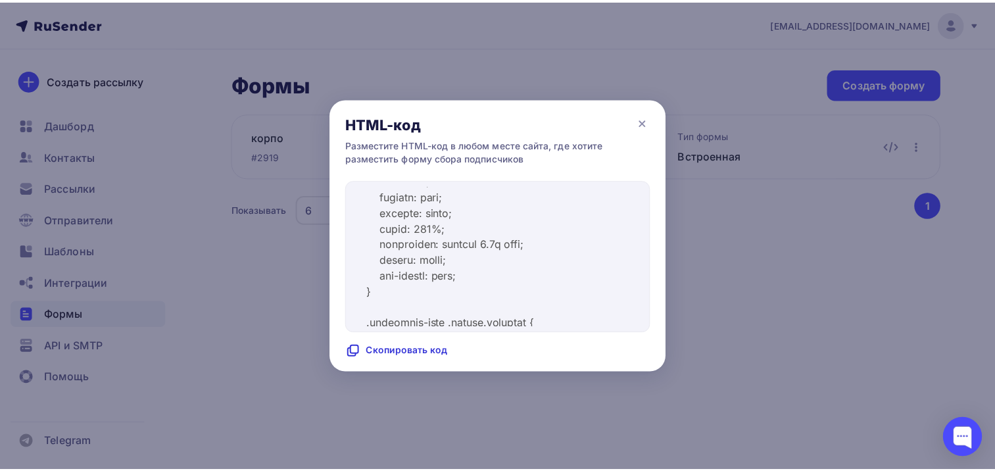
scroll to position [1446, 0]
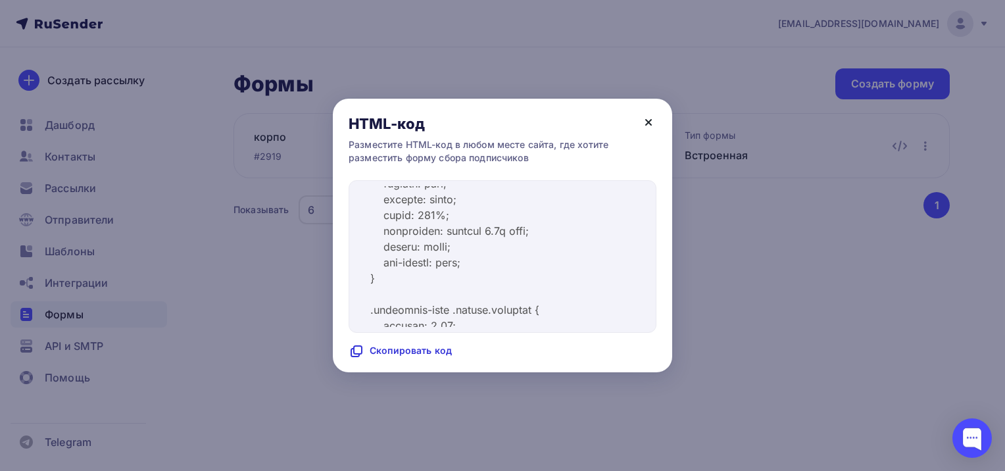
click at [650, 124] on icon at bounding box center [648, 122] width 5 height 5
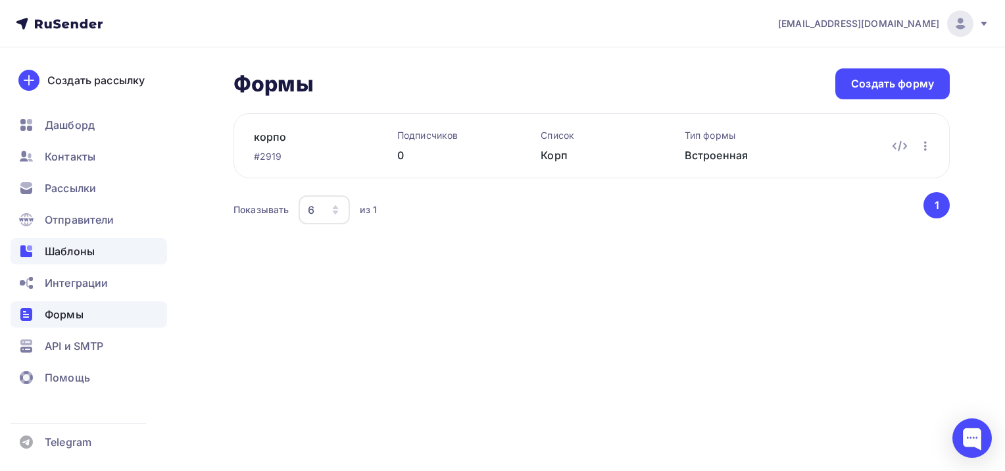
click at [66, 250] on span "Шаблоны" at bounding box center [70, 251] width 50 height 16
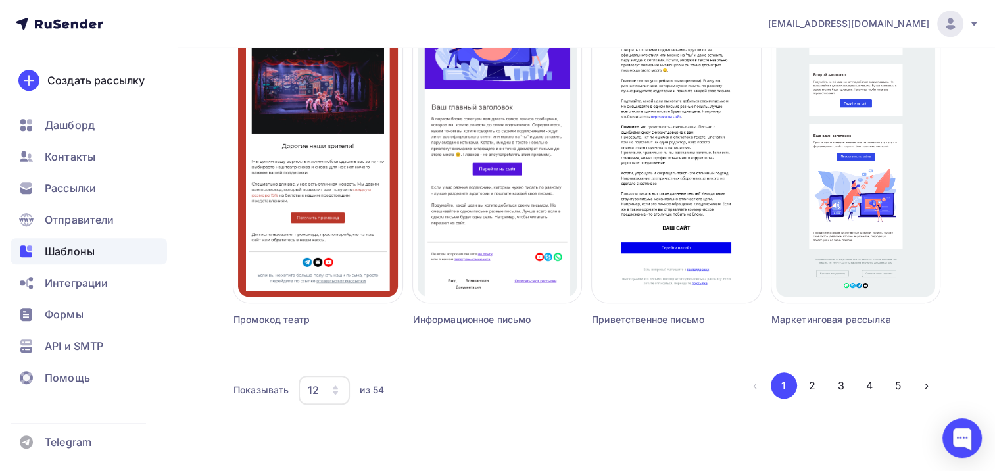
scroll to position [904, 0]
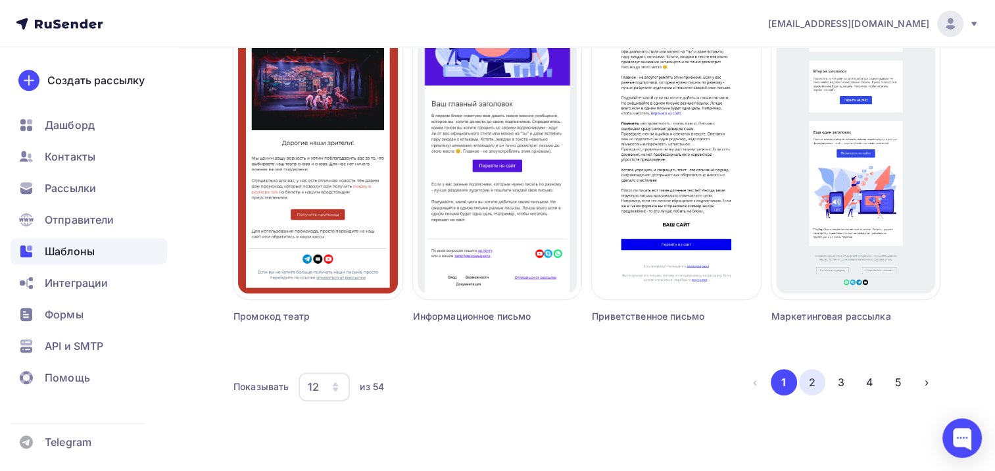
click at [807, 387] on button "2" at bounding box center [812, 382] width 26 height 26
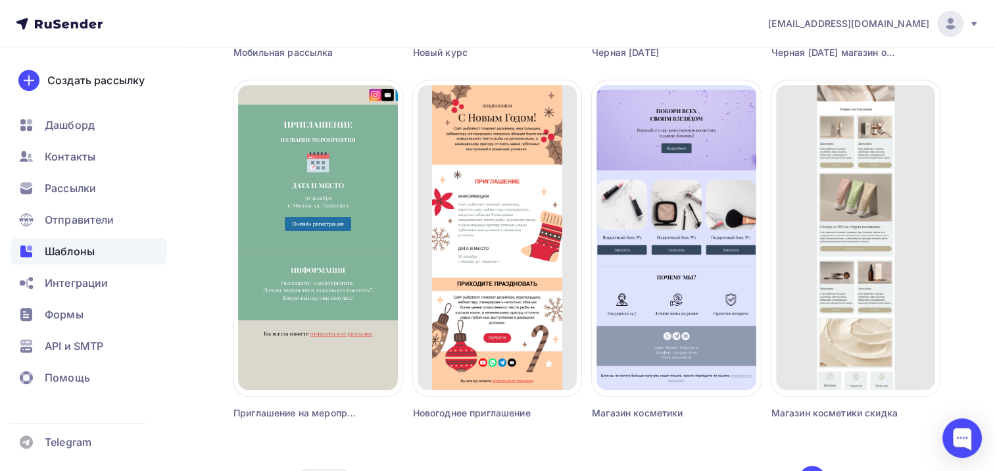
scroll to position [838, 0]
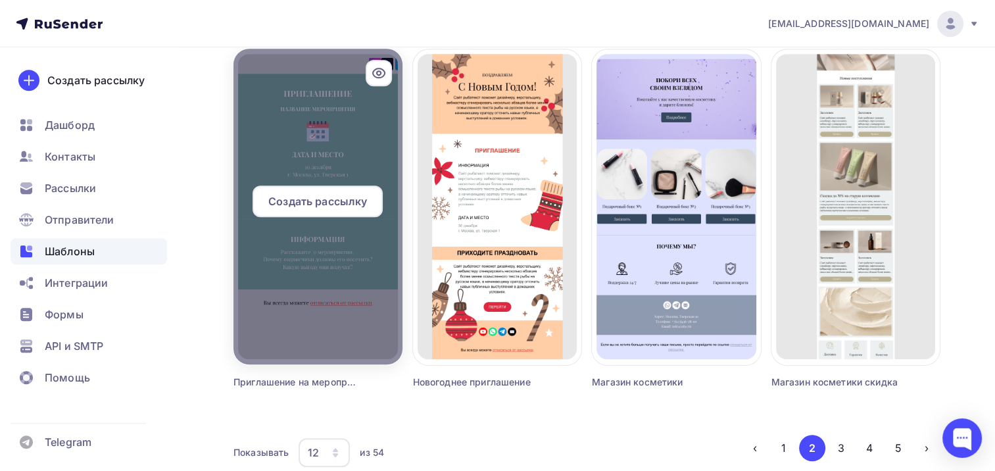
click at [376, 64] on div at bounding box center [379, 73] width 26 height 26
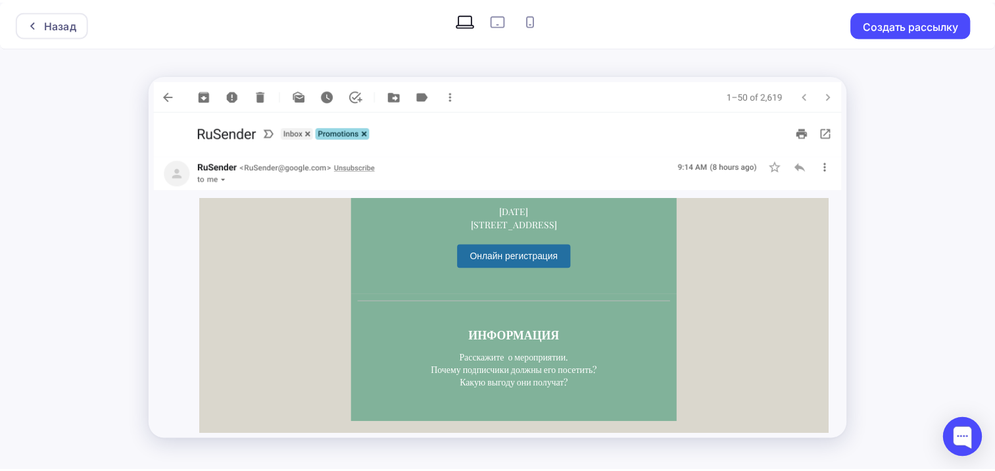
scroll to position [197, 0]
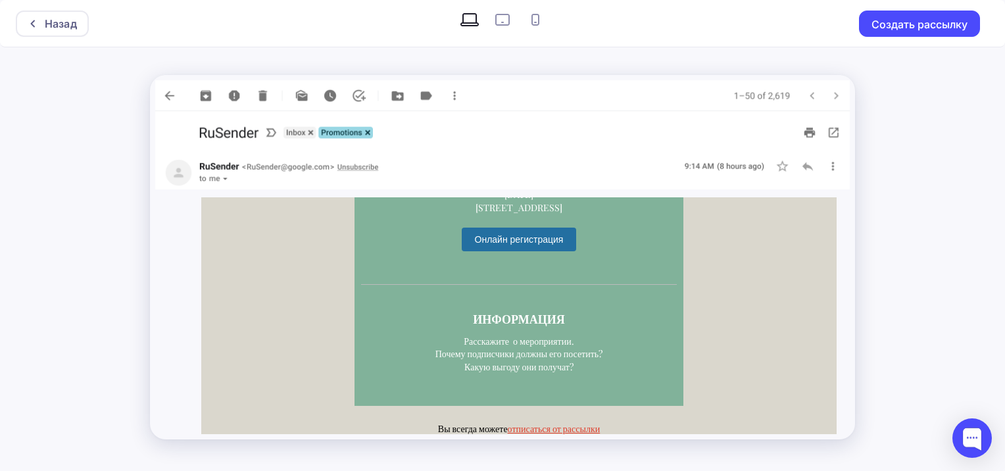
click at [550, 242] on span "Онлайн регистрация" at bounding box center [519, 239] width 89 height 11
click at [74, 20] on div "Назад" at bounding box center [61, 24] width 32 height 16
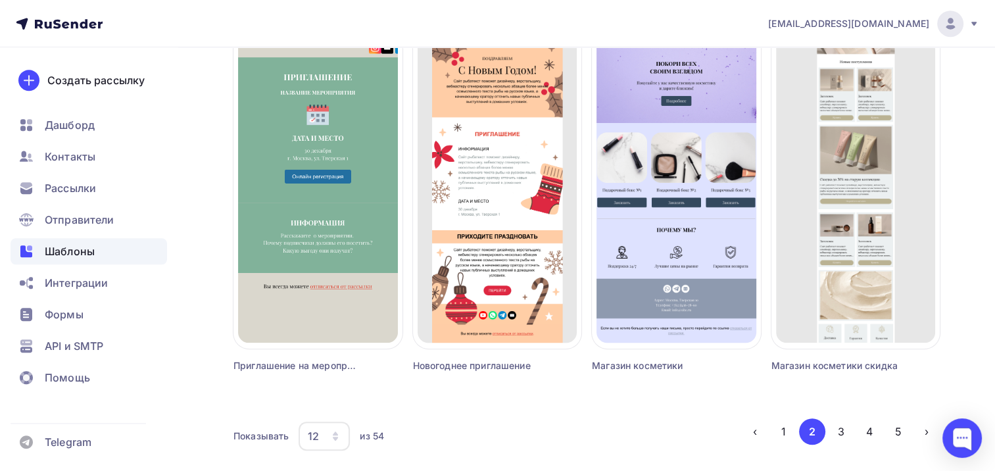
scroll to position [904, 0]
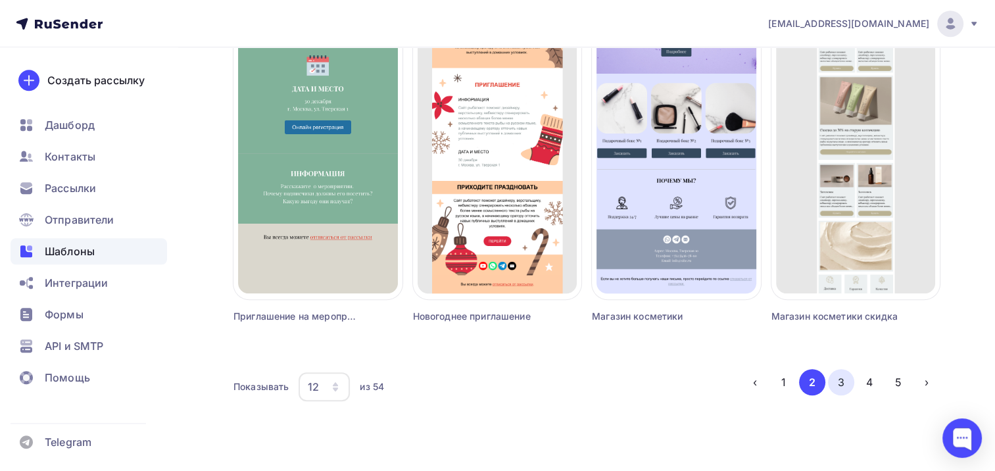
click at [842, 387] on button "3" at bounding box center [841, 382] width 26 height 26
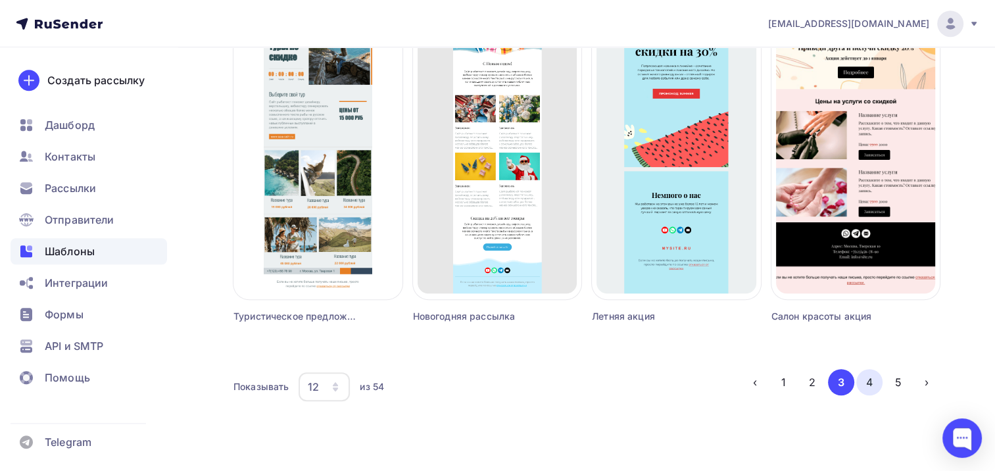
click at [875, 381] on button "4" at bounding box center [869, 382] width 26 height 26
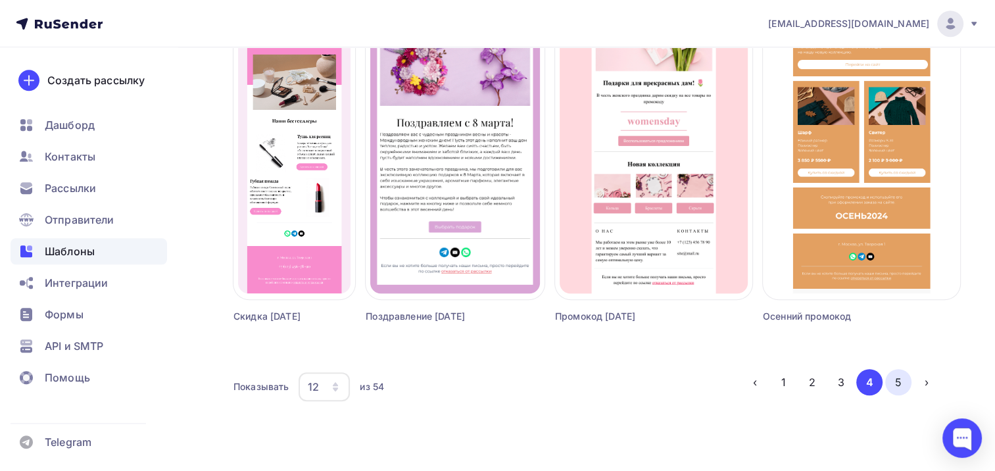
click at [899, 379] on button "5" at bounding box center [898, 382] width 26 height 26
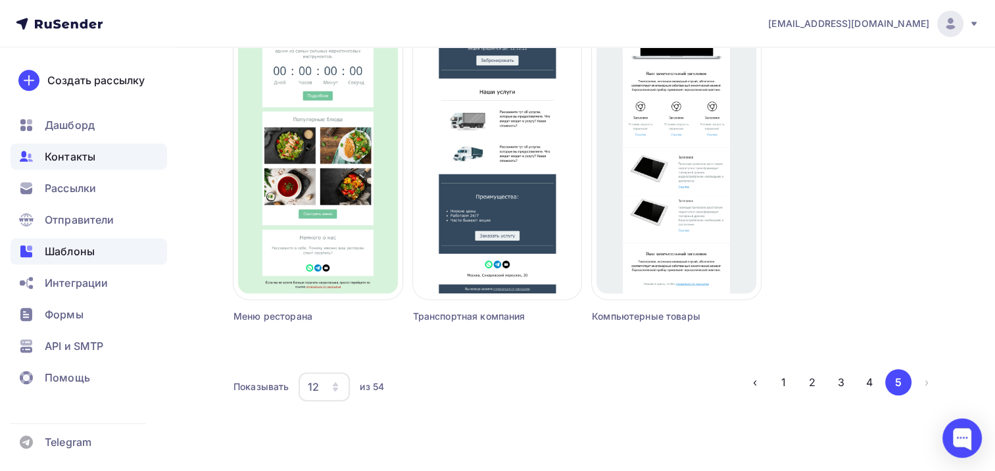
click at [62, 156] on span "Контакты" at bounding box center [70, 157] width 51 height 16
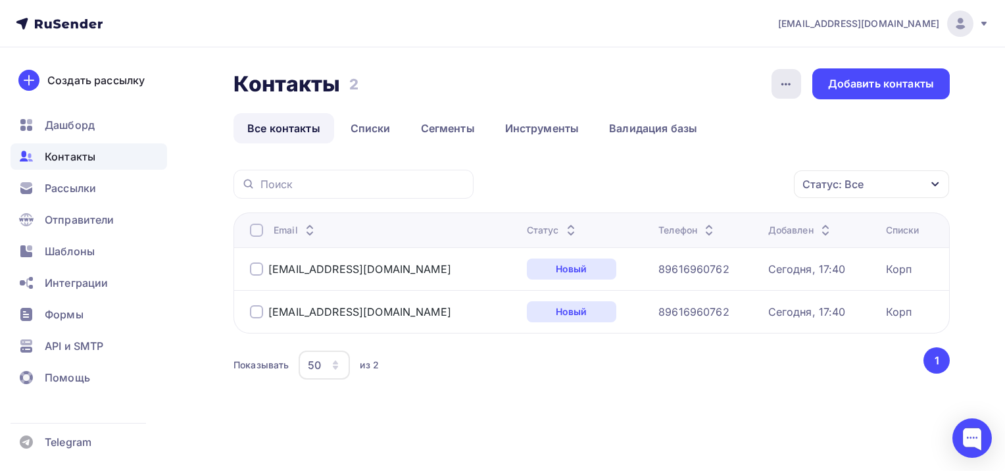
click at [784, 87] on icon "button" at bounding box center [786, 84] width 16 height 16
click at [371, 164] on div "Контакты Контакты 2 2 История импорта Добавить контакты Все контакты Списки Сег…" at bounding box center [591, 241] width 716 height 347
click at [373, 126] on link "Списки" at bounding box center [371, 128] width 68 height 30
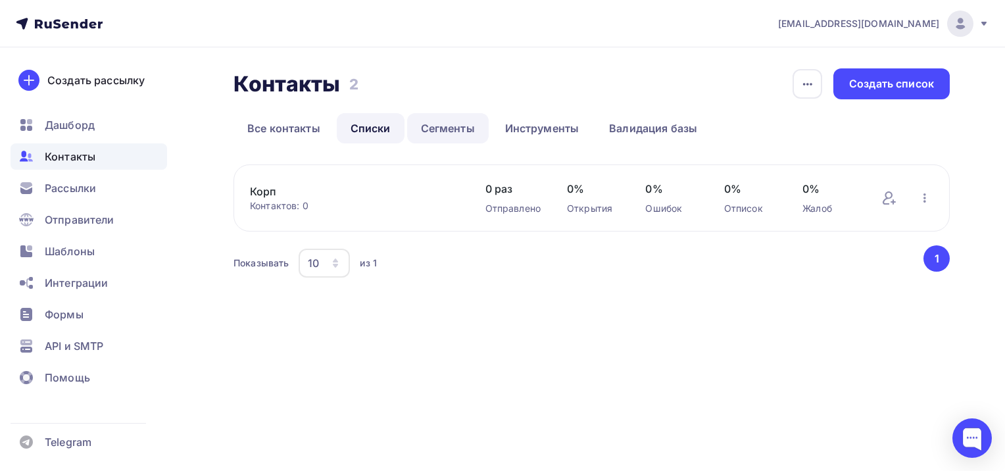
click at [439, 115] on link "Сегменты" at bounding box center [448, 128] width 82 height 30
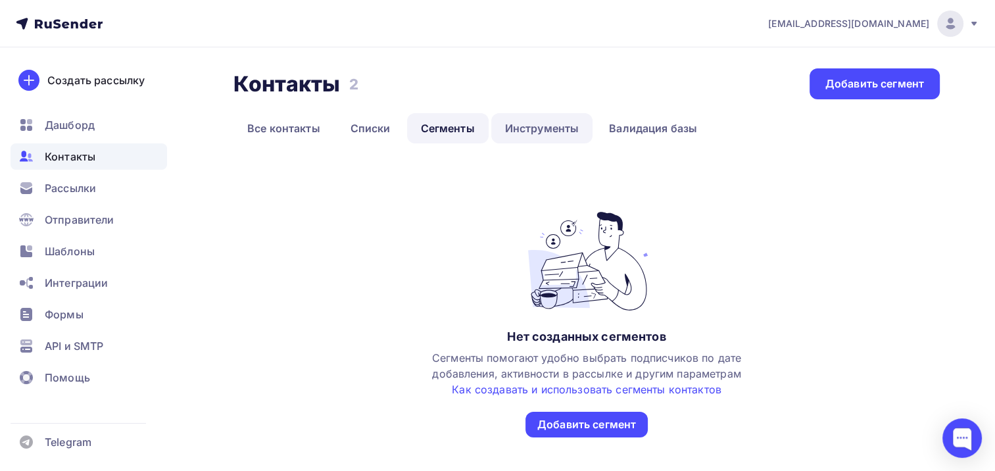
click at [537, 130] on link "Инструменты" at bounding box center [542, 128] width 102 height 30
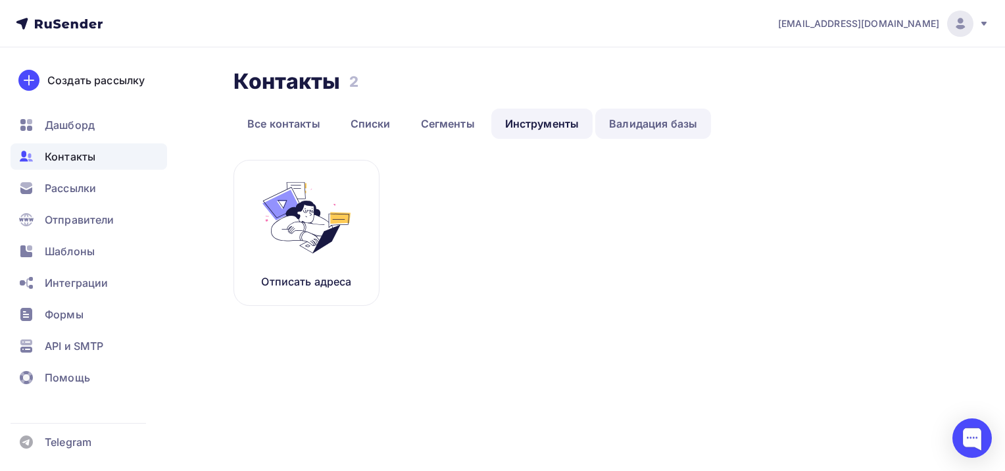
click at [642, 126] on link "Валидация базы" at bounding box center [653, 123] width 116 height 30
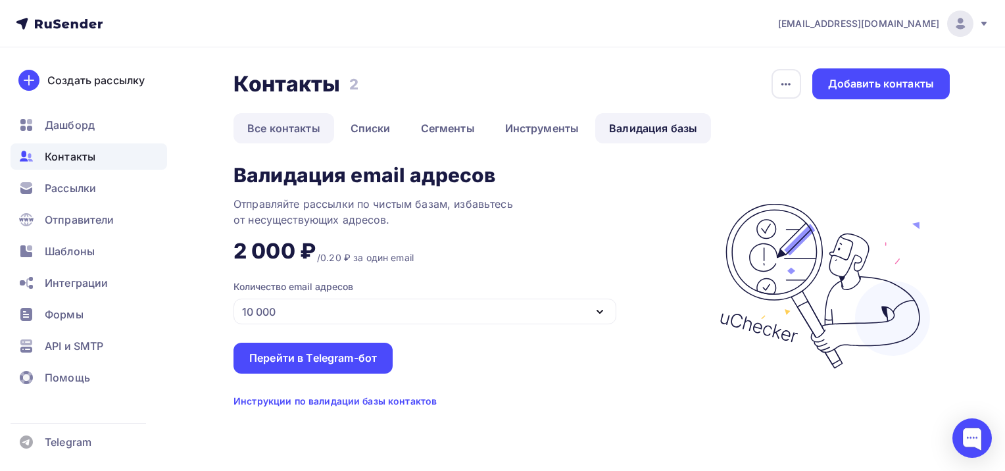
click at [277, 128] on link "Все контакты" at bounding box center [283, 128] width 101 height 30
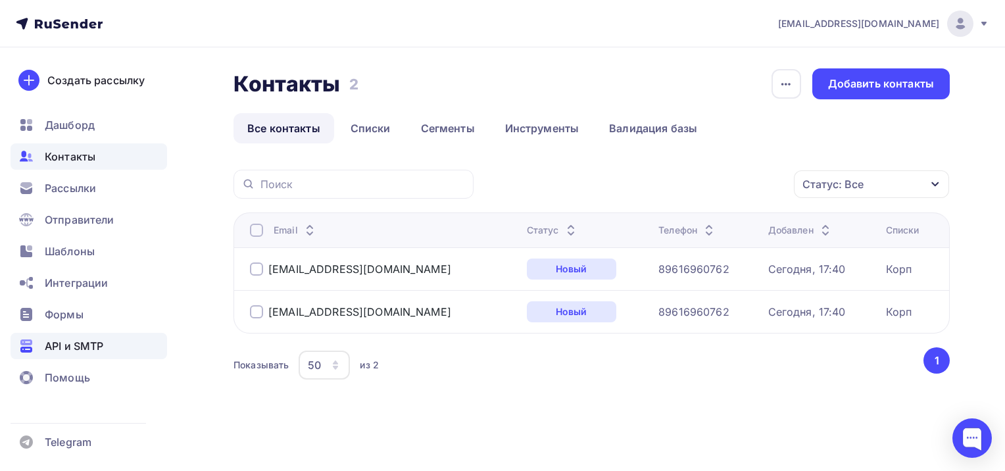
click at [67, 351] on span "API и SMTP" at bounding box center [74, 346] width 59 height 16
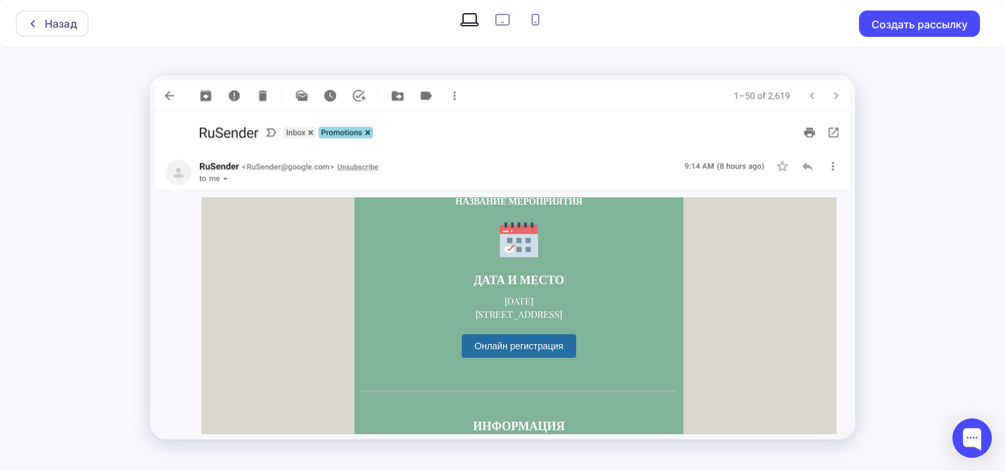
scroll to position [84, 0]
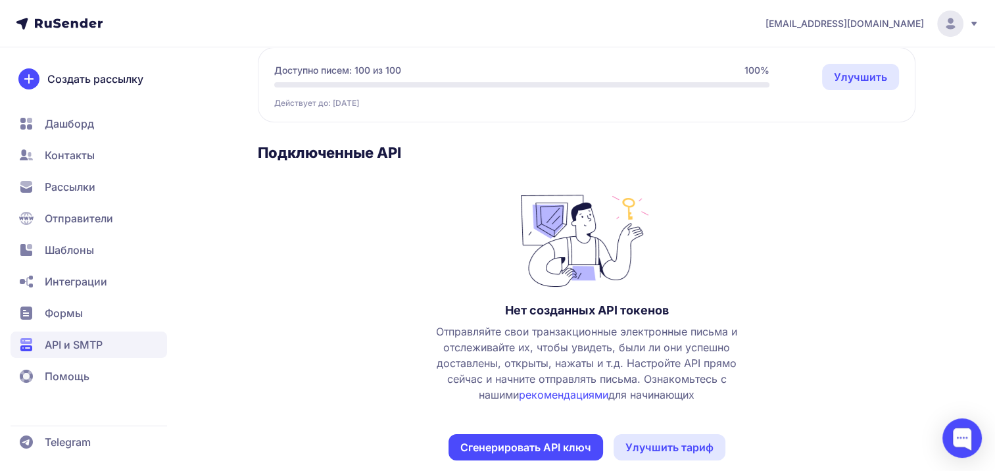
scroll to position [149, 0]
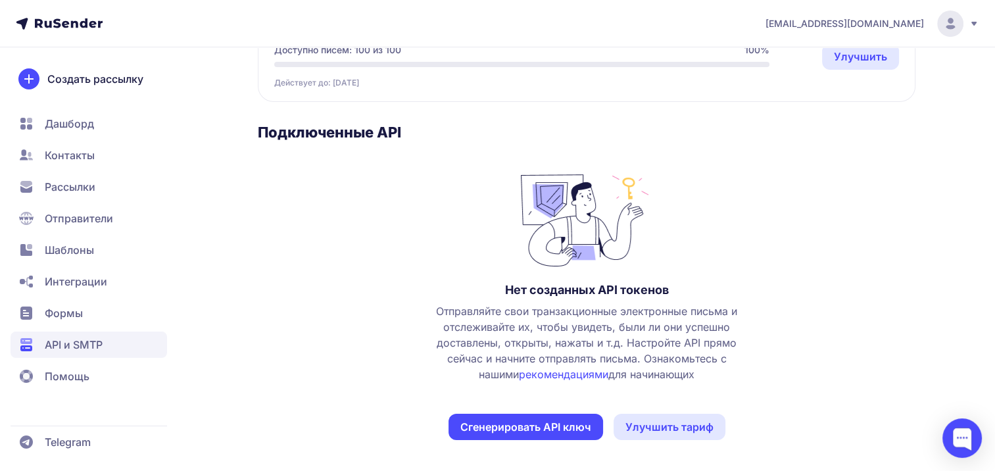
click at [55, 305] on span "Формы" at bounding box center [64, 313] width 38 height 16
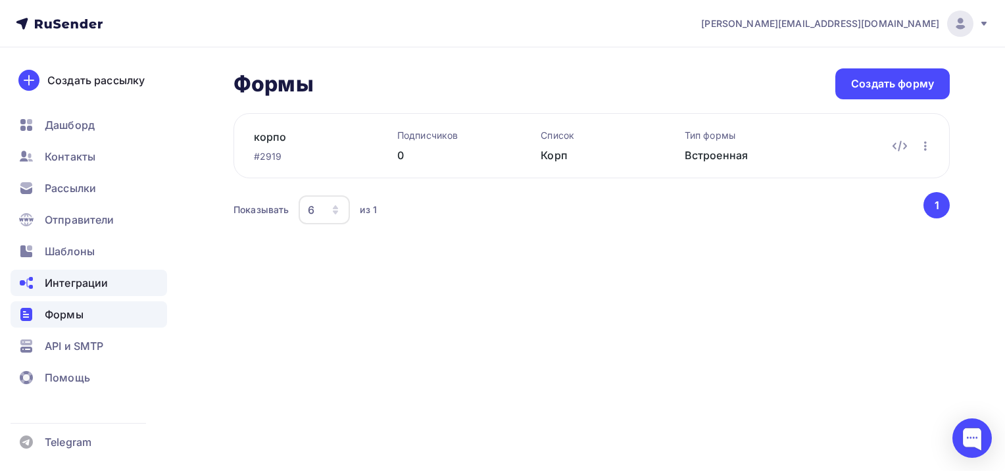
click at [64, 286] on span "Интеграции" at bounding box center [76, 283] width 63 height 16
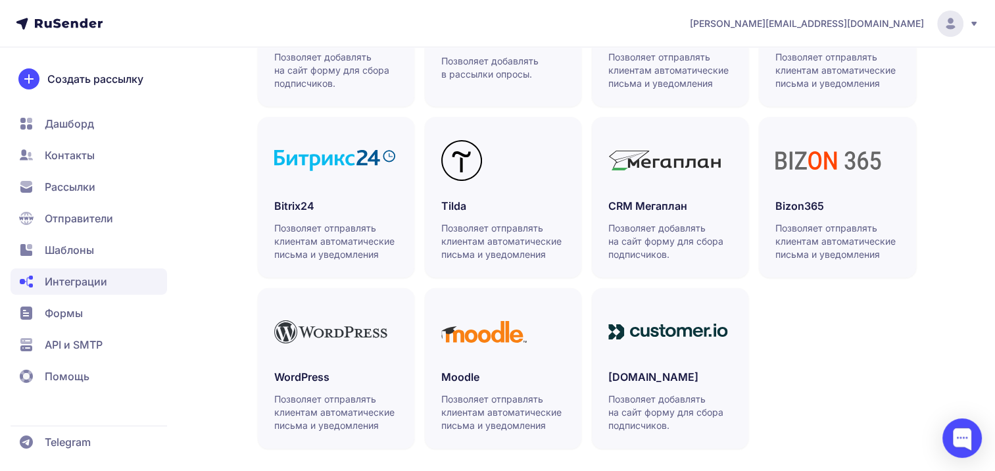
scroll to position [433, 0]
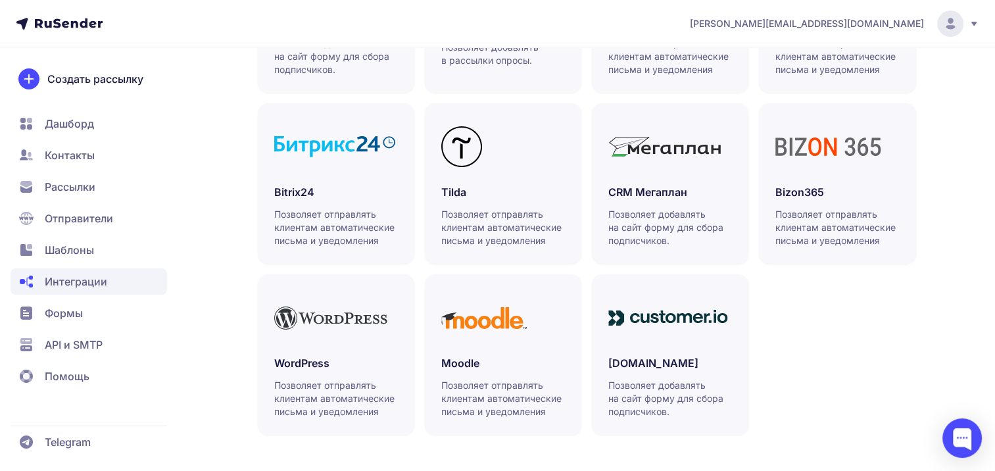
click at [60, 247] on span "Шаблоны" at bounding box center [69, 250] width 49 height 16
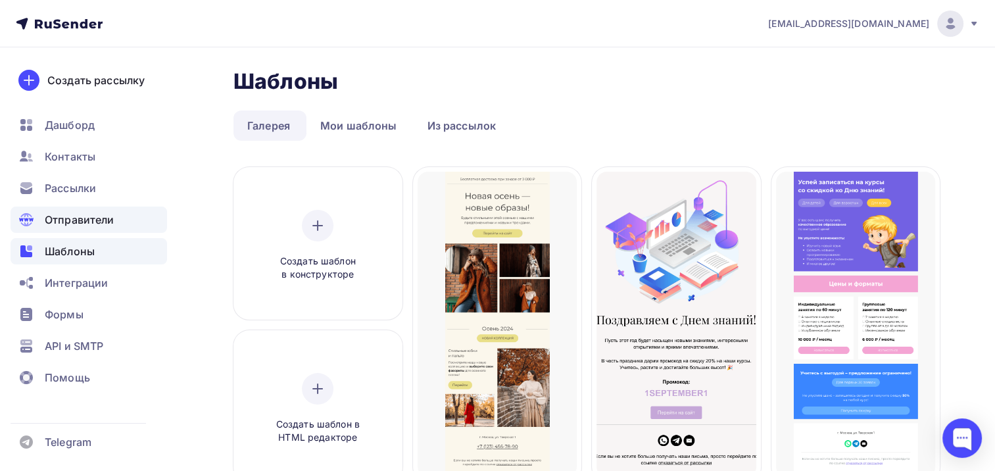
click at [64, 216] on span "Отправители" at bounding box center [80, 220] width 70 height 16
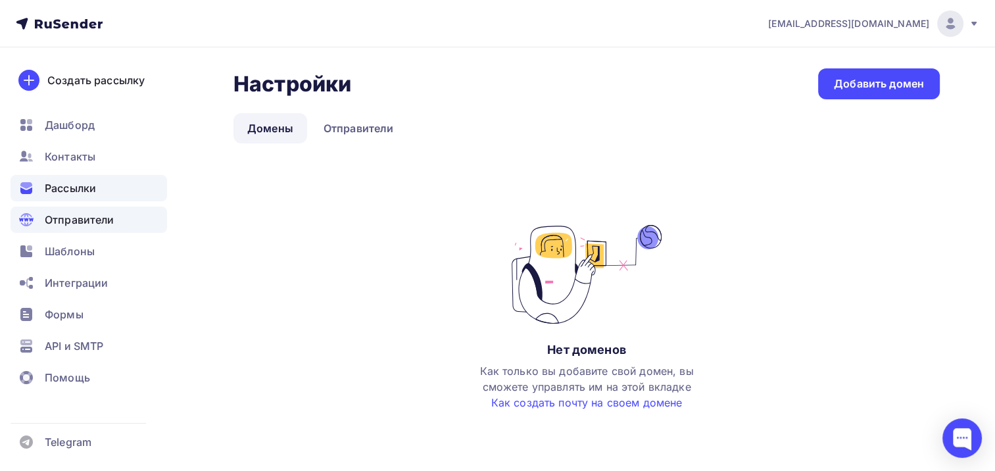
click at [51, 189] on span "Рассылки" at bounding box center [70, 188] width 51 height 16
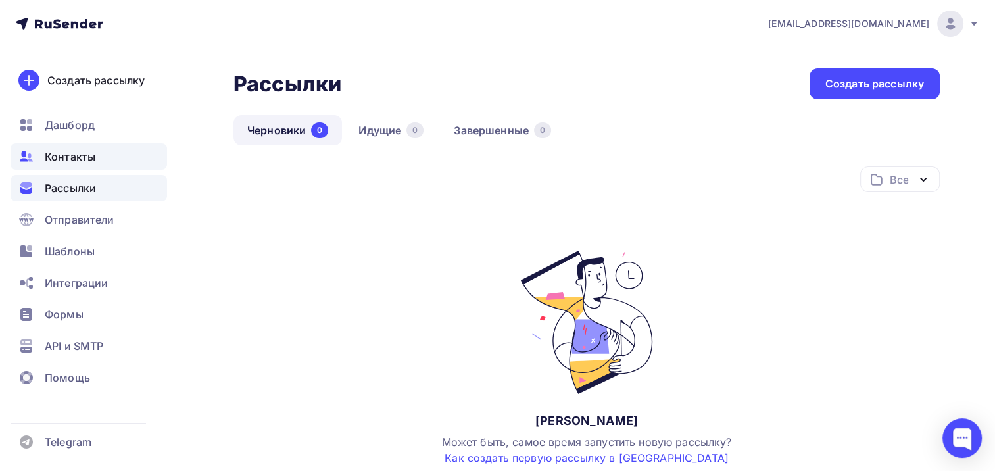
click at [60, 160] on span "Контакты" at bounding box center [70, 157] width 51 height 16
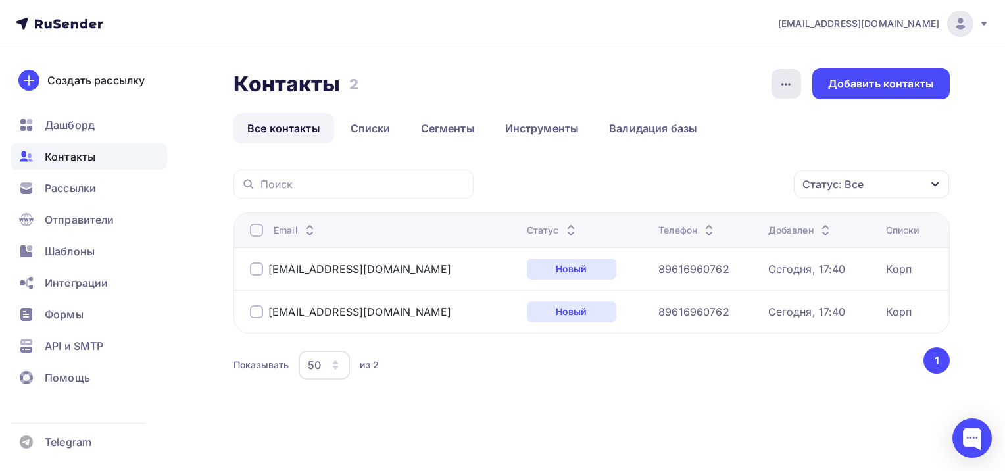
click at [781, 79] on icon "button" at bounding box center [786, 84] width 16 height 16
drag, startPoint x: 798, startPoint y: 406, endPoint x: 800, endPoint y: 400, distance: 7.1
click at [800, 405] on div "Статус: Все Статус Новый Активный Не существует Переполнен Недоступен Отписан О…" at bounding box center [591, 292] width 716 height 245
click at [876, 84] on div "Добавить контакты" at bounding box center [881, 83] width 106 height 15
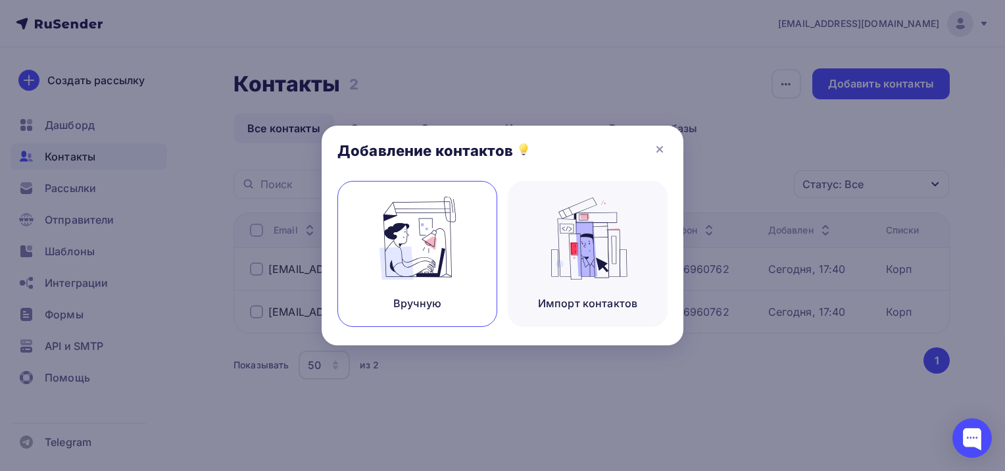
click at [428, 246] on img at bounding box center [417, 238] width 88 height 83
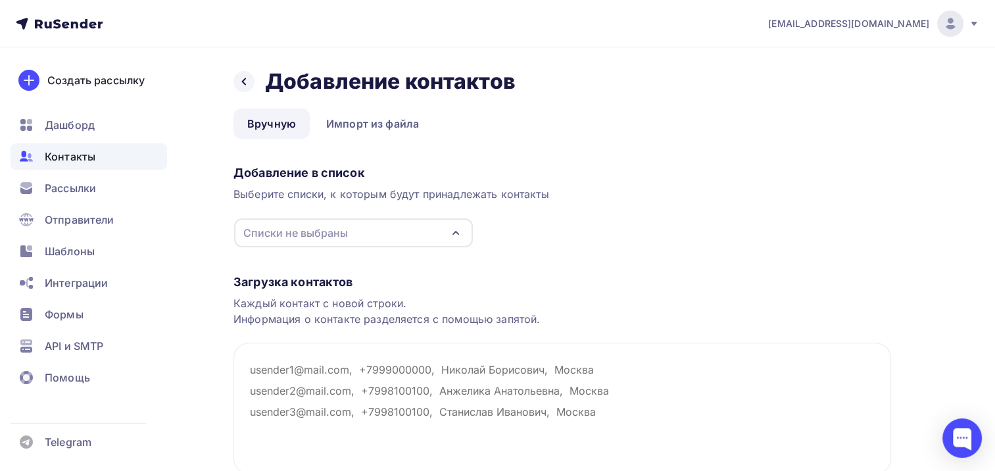
click at [338, 234] on div "Списки не выбраны" at bounding box center [295, 233] width 105 height 16
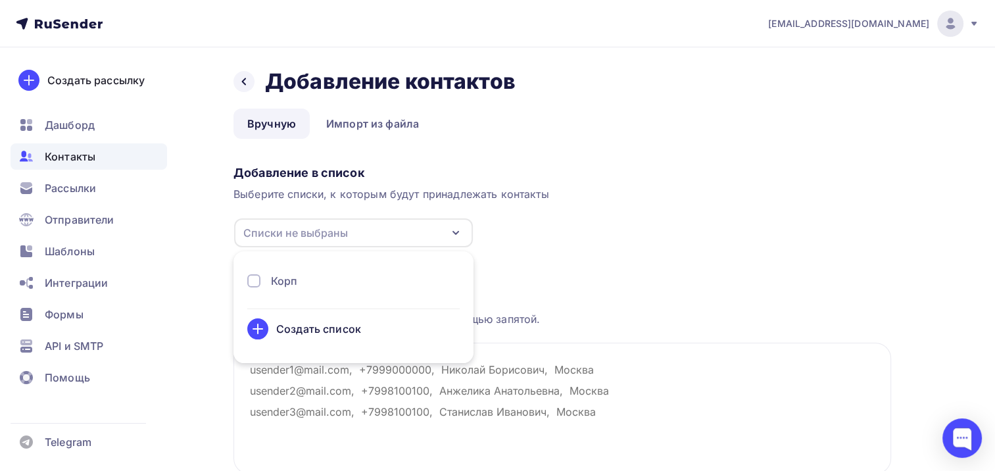
click at [293, 282] on div "Корп" at bounding box center [284, 281] width 27 height 16
click at [800, 271] on div "Загрузка контактов Каждый контакт с новой строки. Информация о контакте разделя…" at bounding box center [561, 387] width 657 height 278
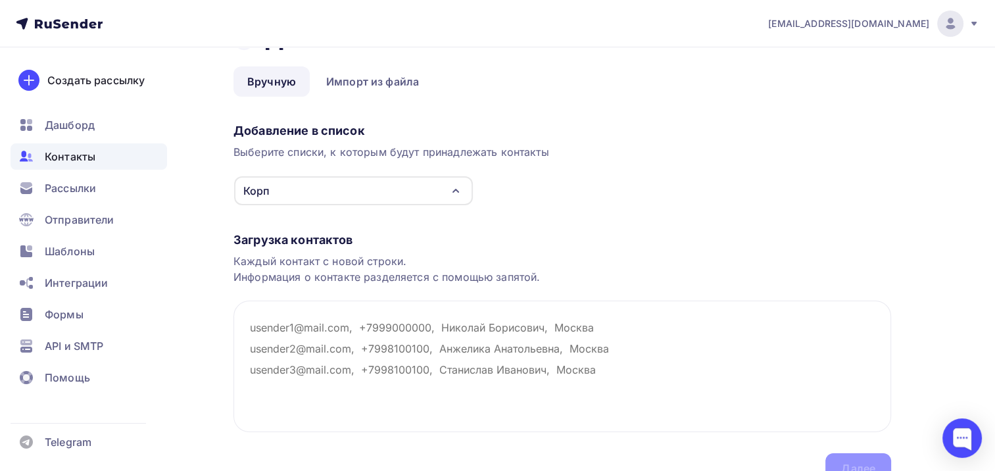
scroll to position [66, 0]
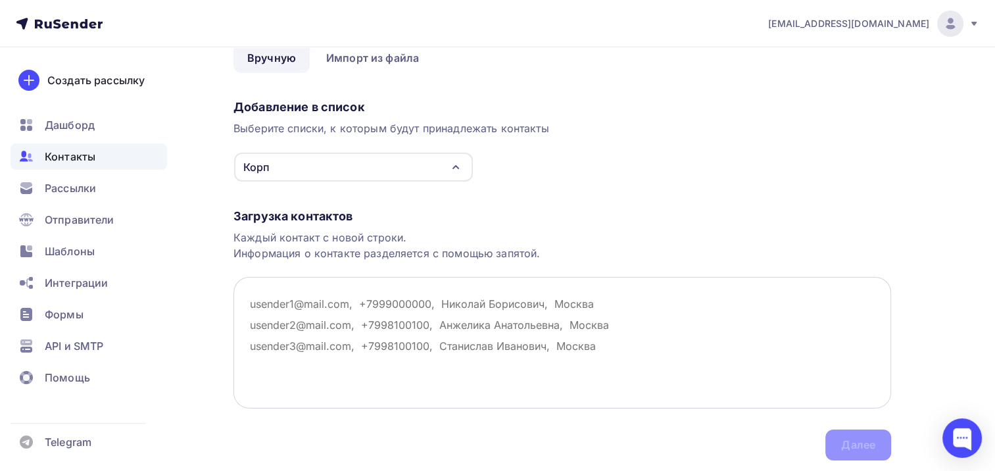
click at [249, 300] on textarea at bounding box center [561, 342] width 657 height 131
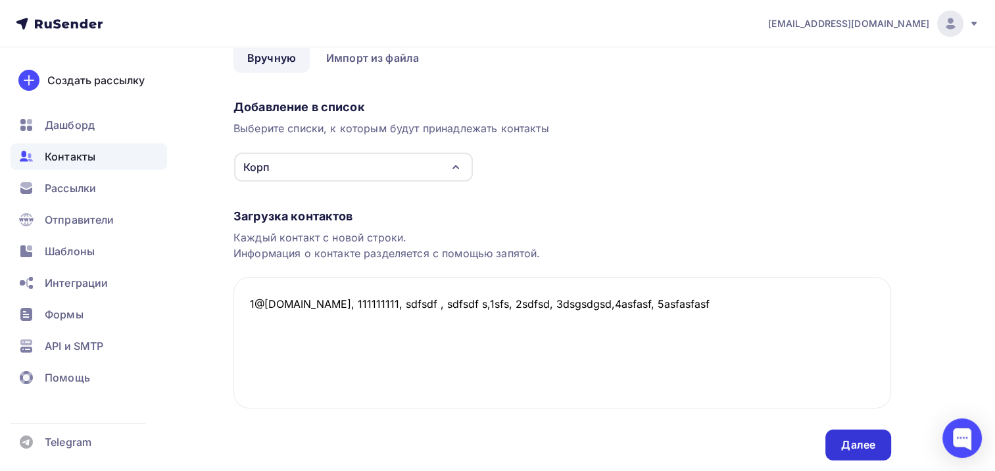
type textarea "1@[DOMAIN_NAME], 111111111, sdfsdf , sdfsdf s,1sfs, 2sdfsd, 3dsgsdgsd,4asfasf, …"
click at [853, 444] on div "Далее" at bounding box center [858, 444] width 34 height 15
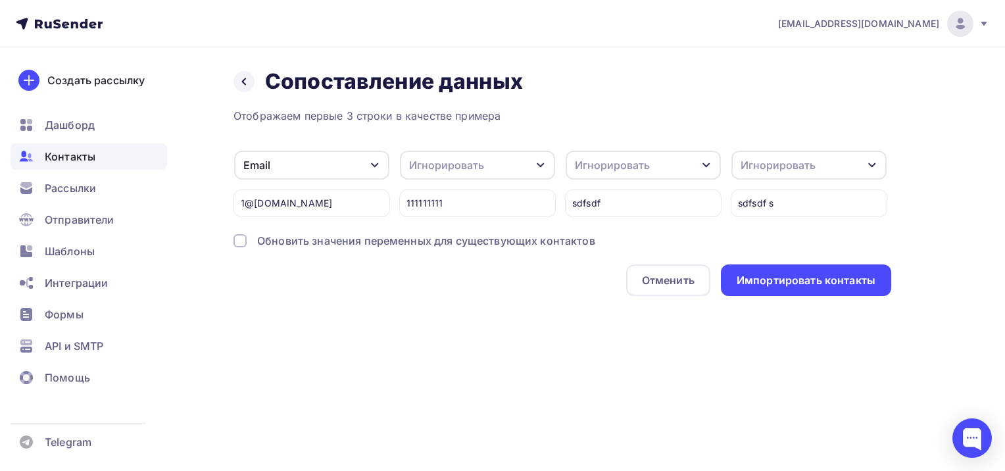
scroll to position [0, 0]
click at [465, 164] on div "Игнорировать" at bounding box center [446, 165] width 75 height 16
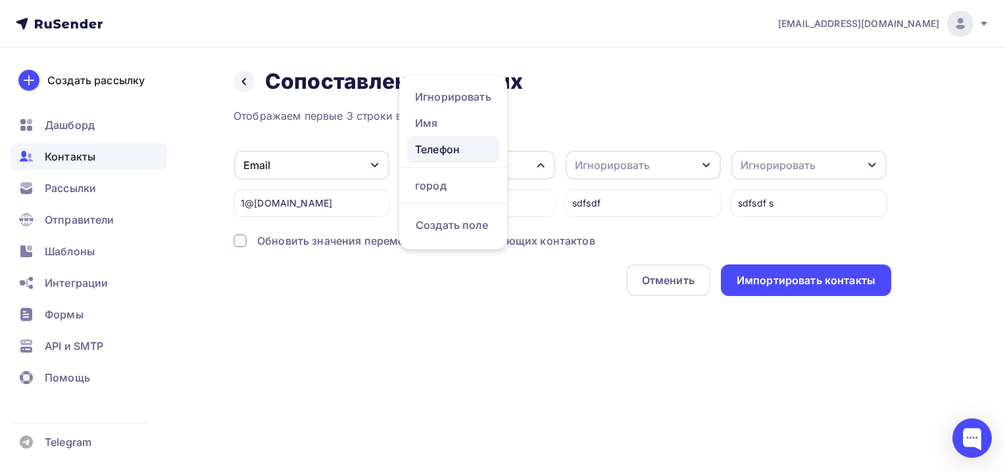
click at [439, 151] on div "Телефон" at bounding box center [453, 149] width 76 height 16
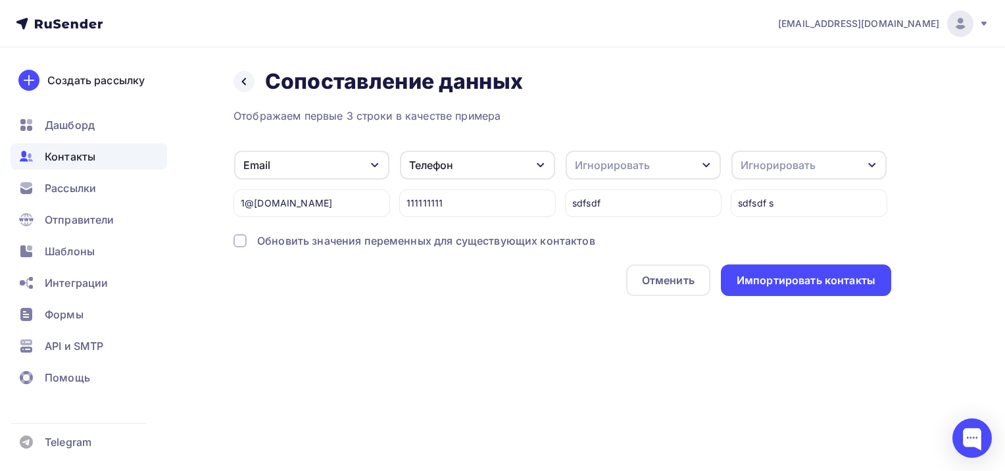
click at [609, 161] on div "Игнорировать" at bounding box center [612, 165] width 75 height 16
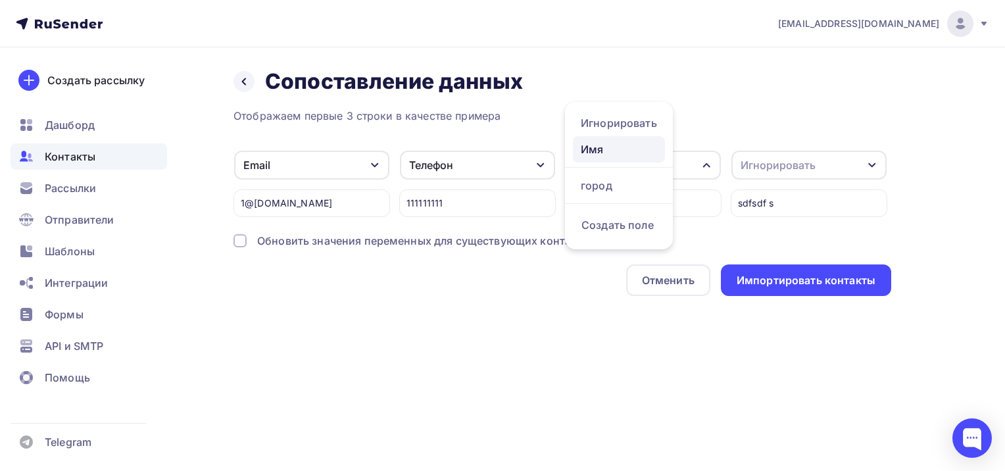
click at [604, 151] on div "Имя" at bounding box center [619, 149] width 76 height 16
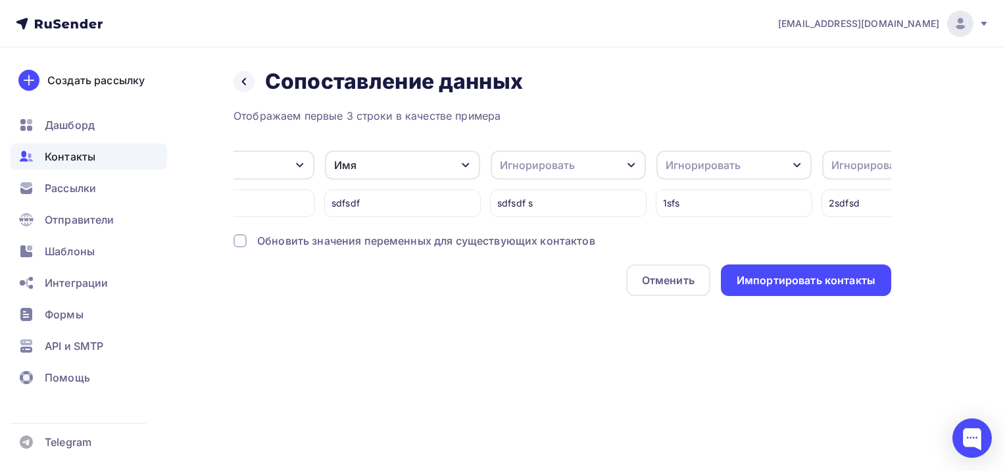
scroll to position [0, 243]
click at [555, 174] on div "Игнорировать" at bounding box center [566, 165] width 155 height 29
click at [529, 185] on div "город" at bounding box center [541, 186] width 76 height 16
click at [549, 173] on div "Игнорировать" at bounding box center [567, 165] width 155 height 29
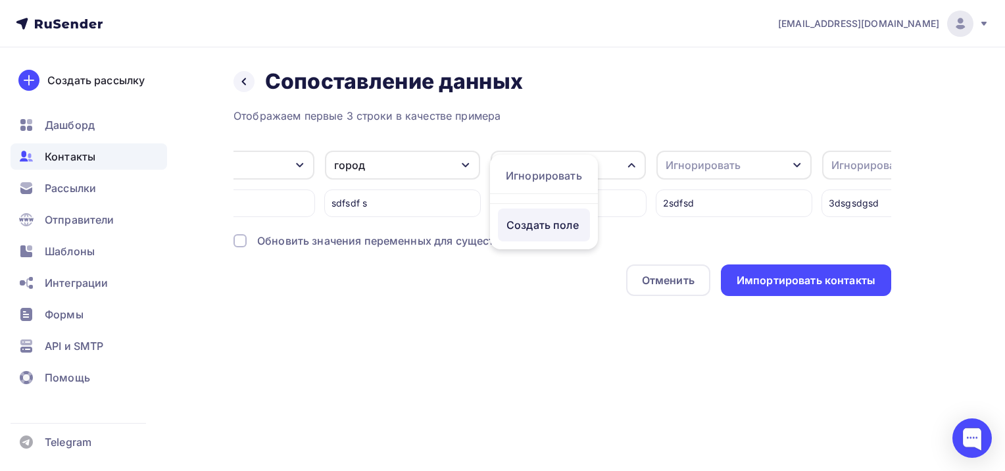
click at [540, 231] on div "Создать поле" at bounding box center [544, 224] width 92 height 33
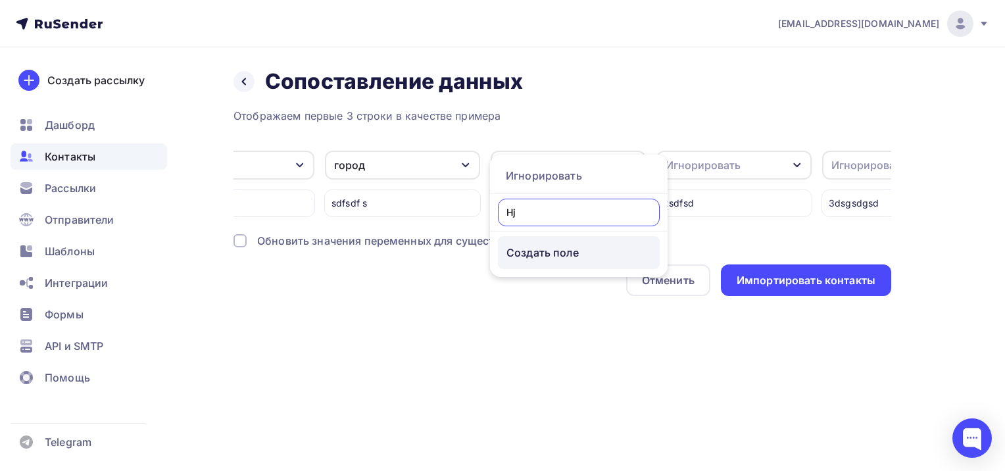
type input "H"
type input "1."
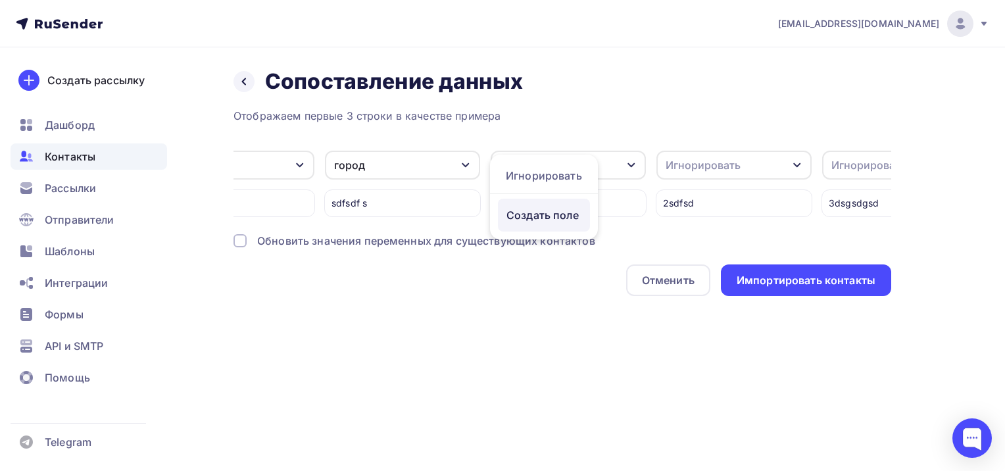
click at [532, 265] on div "Отображаем первые 3 строки в качестве примера Email Игнорировать Создать поле 1…" at bounding box center [561, 202] width 657 height 188
click at [707, 168] on div "Игнорировать" at bounding box center [702, 165] width 75 height 16
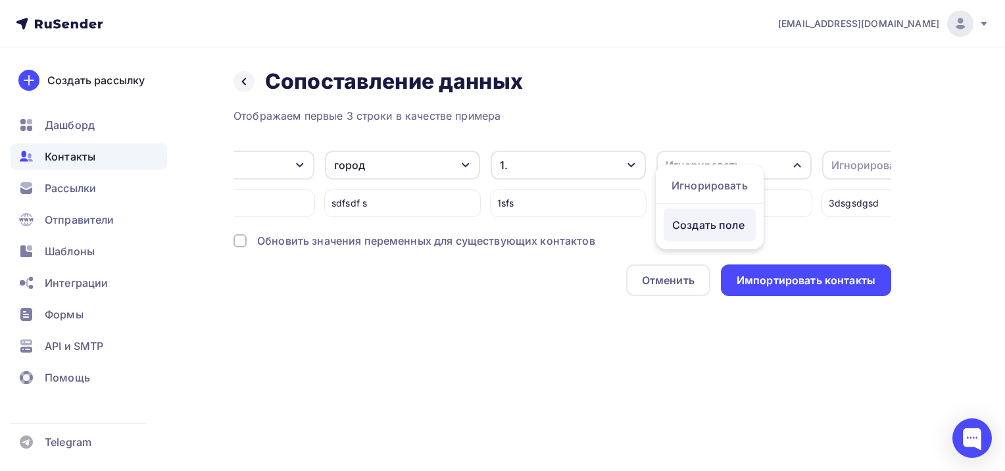
click at [707, 239] on div "Создать поле" at bounding box center [709, 224] width 92 height 33
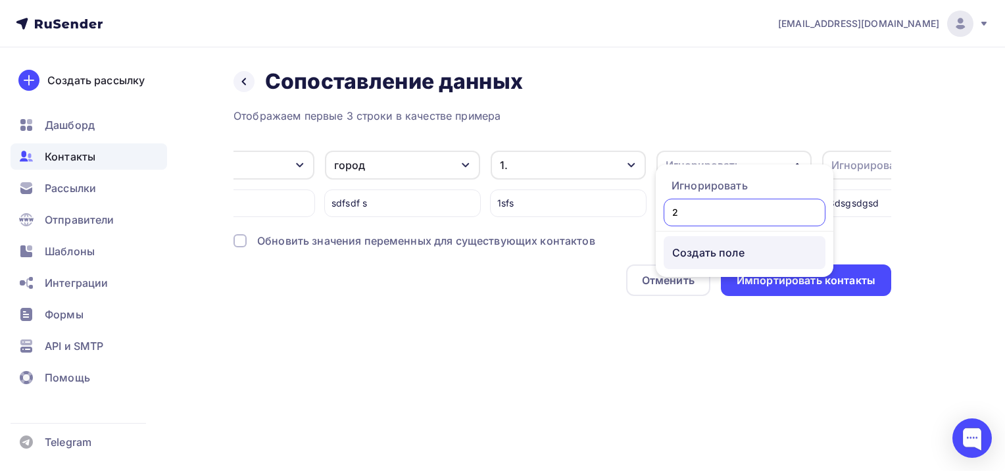
type input "2."
click at [717, 266] on div "Отображаем первые 3 строки в качестве примера Email Игнорировать Создать поле 1…" at bounding box center [561, 202] width 657 height 188
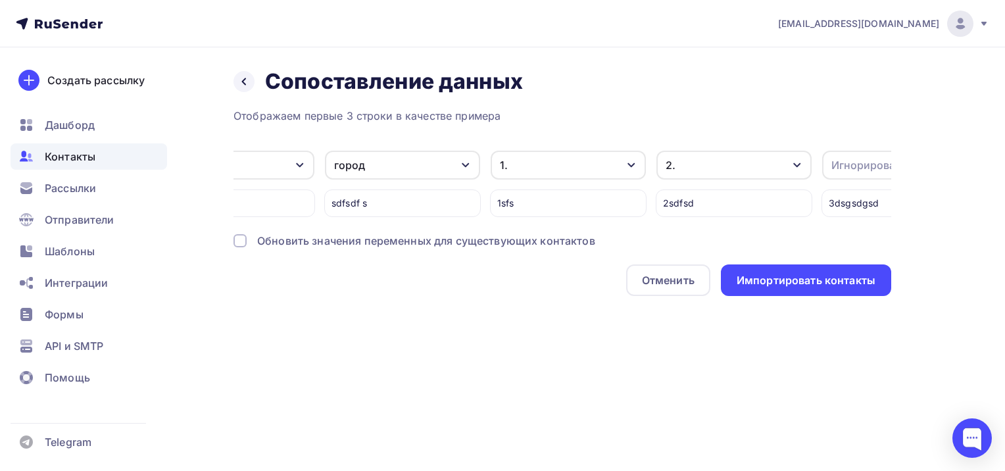
click at [849, 158] on div "Игнорировать" at bounding box center [868, 165] width 75 height 16
click at [830, 231] on div "Создать поле" at bounding box center [824, 224] width 92 height 33
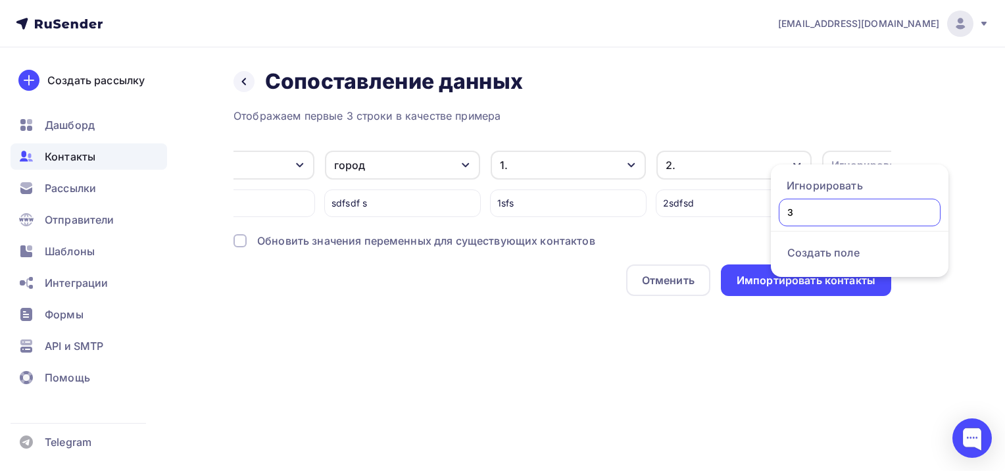
type input "3."
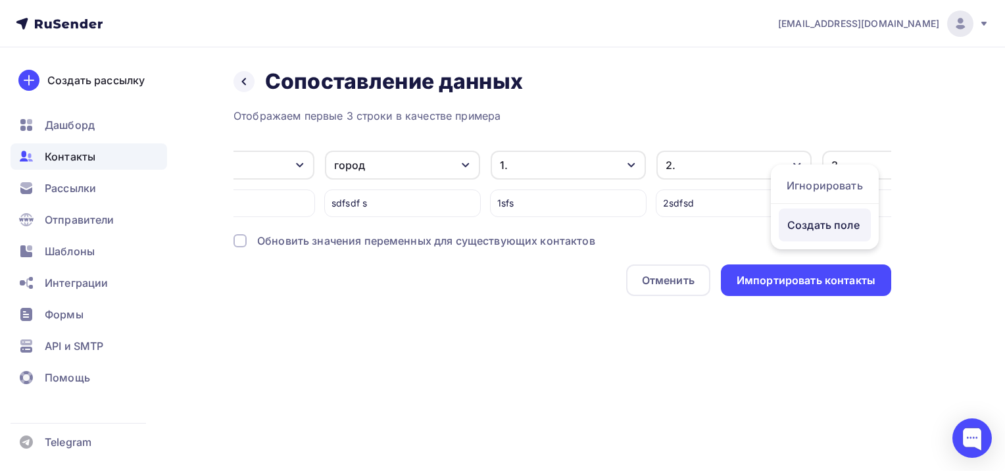
click at [847, 263] on div "Отображаем первые 3 строки в качестве примера Email Игнорировать Создать поле 1…" at bounding box center [561, 202] width 657 height 188
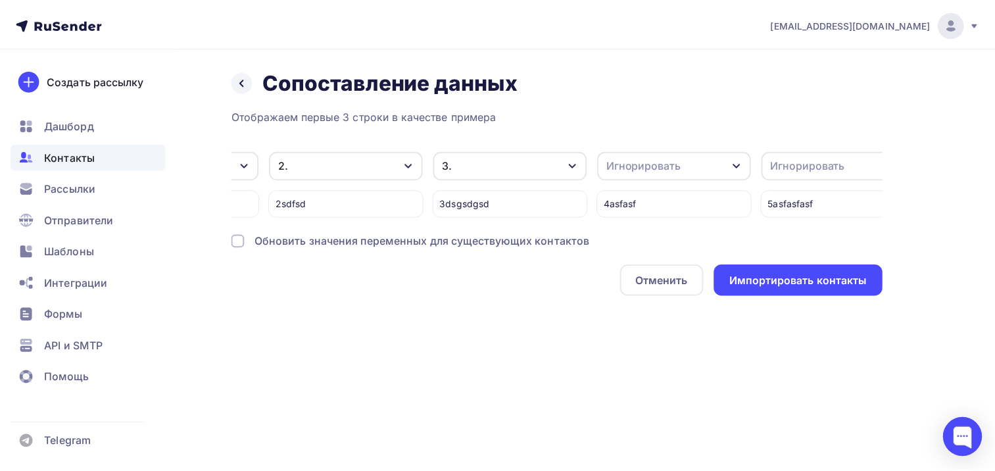
scroll to position [0, 824]
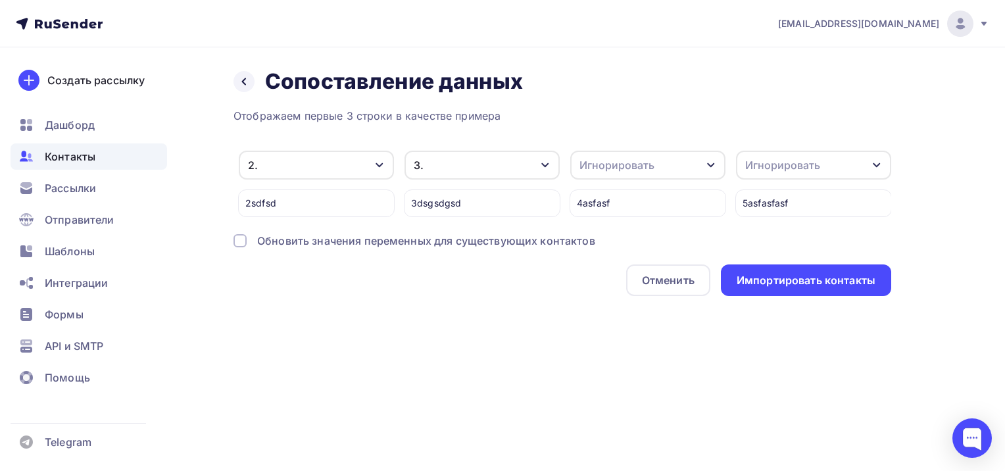
click at [623, 165] on div "Игнорировать" at bounding box center [616, 165] width 75 height 16
click at [617, 229] on div "Создать поле" at bounding box center [623, 224] width 92 height 33
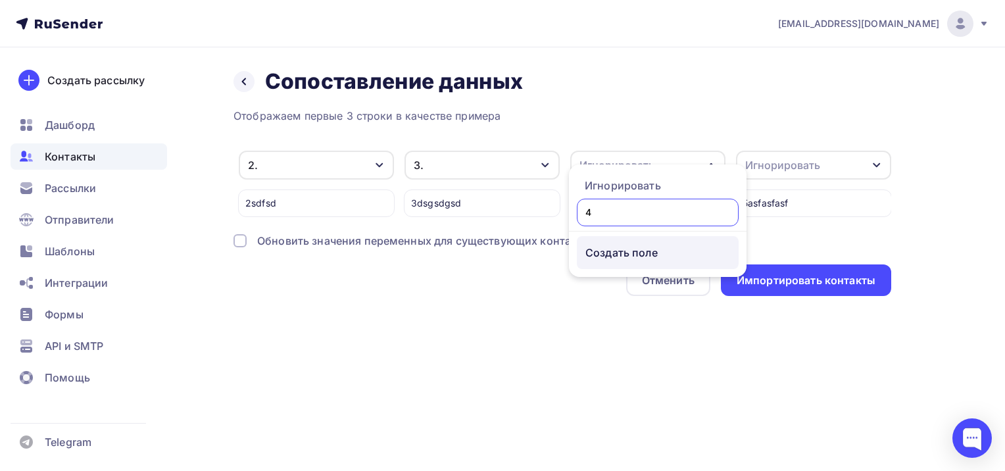
type input "4."
click at [613, 268] on div "Отображаем первые 3 строки в качестве примера Email Игнорировать Создать поле 1…" at bounding box center [561, 202] width 657 height 188
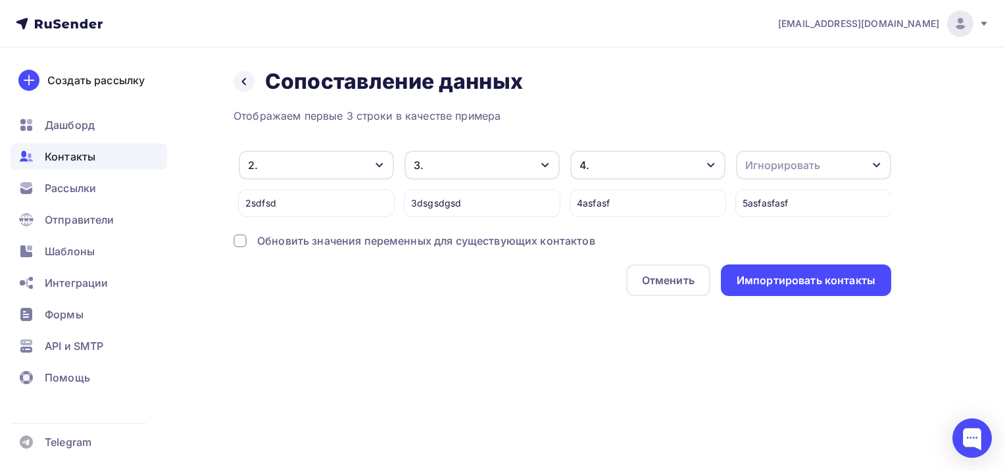
click at [803, 164] on div "Игнорировать" at bounding box center [782, 165] width 75 height 16
click at [789, 239] on div "Создать поле" at bounding box center [788, 224] width 92 height 33
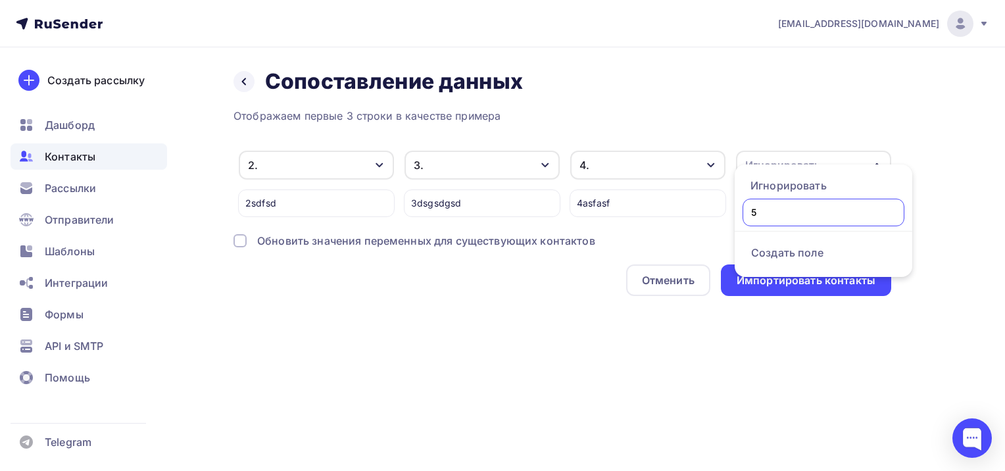
type input "5."
click at [777, 257] on ul "Игнорировать 5. Создать поле" at bounding box center [823, 220] width 178 height 112
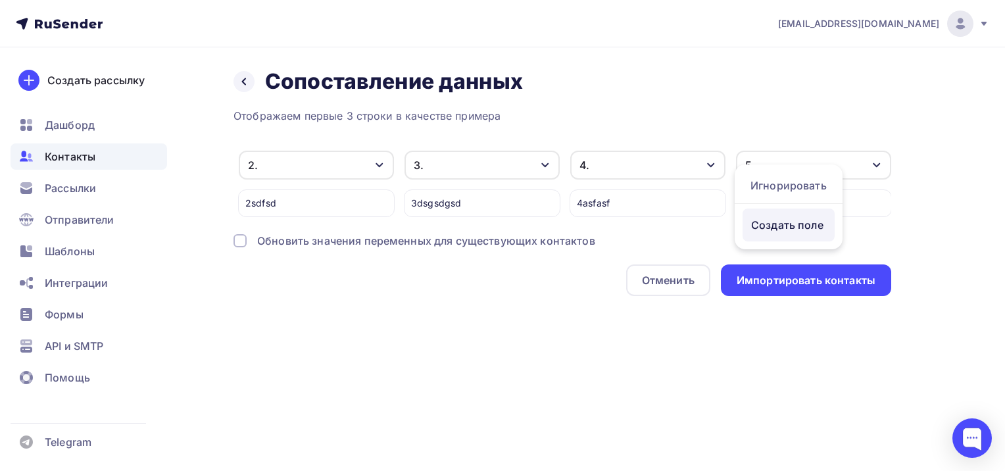
click at [791, 227] on div "Создать поле" at bounding box center [788, 224] width 92 height 33
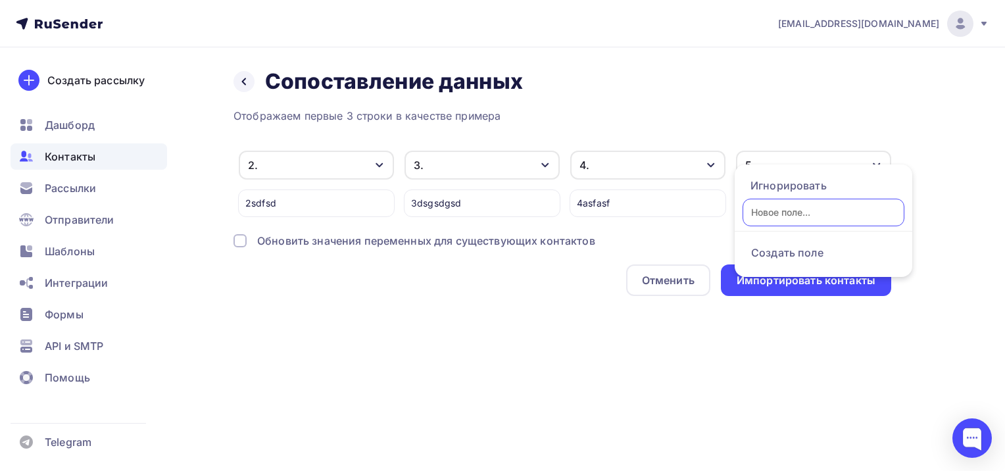
click at [437, 305] on div "Назад Сопоставление данных Сопоставление данных Отображаем первые 3 строки в ка…" at bounding box center [502, 197] width 1005 height 301
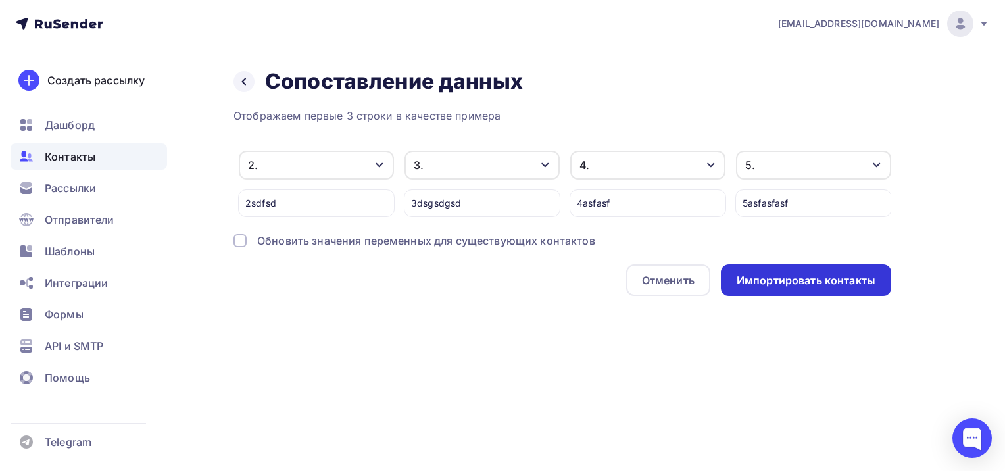
click at [847, 288] on div "Импортировать контакты" at bounding box center [805, 280] width 139 height 15
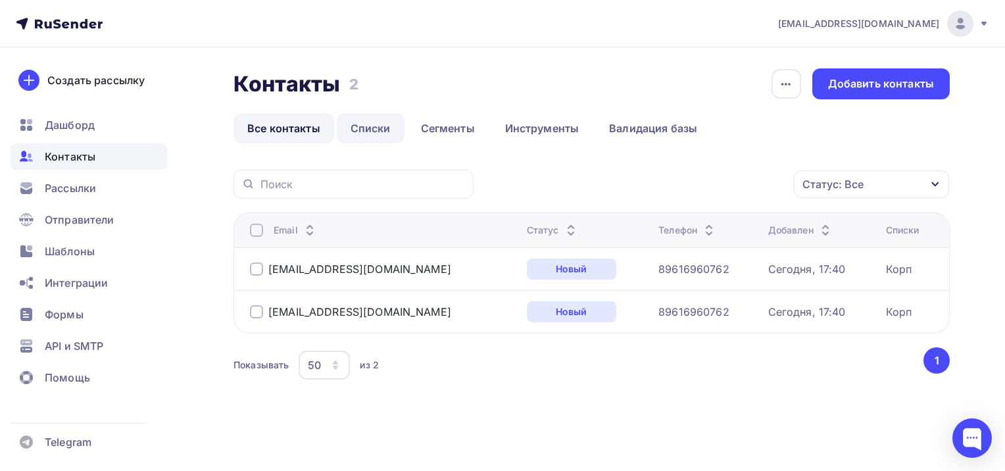
click at [381, 127] on link "Списки" at bounding box center [371, 128] width 68 height 30
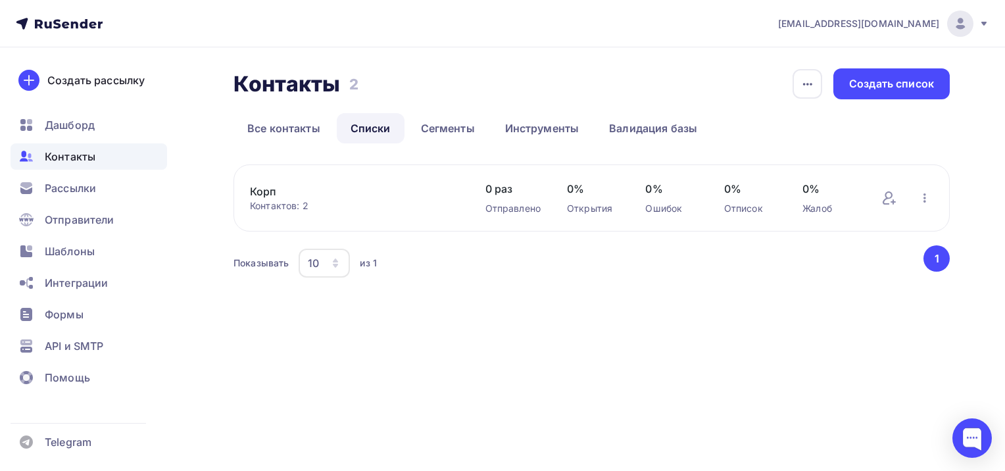
click at [272, 190] on link "Корп" at bounding box center [354, 191] width 209 height 16
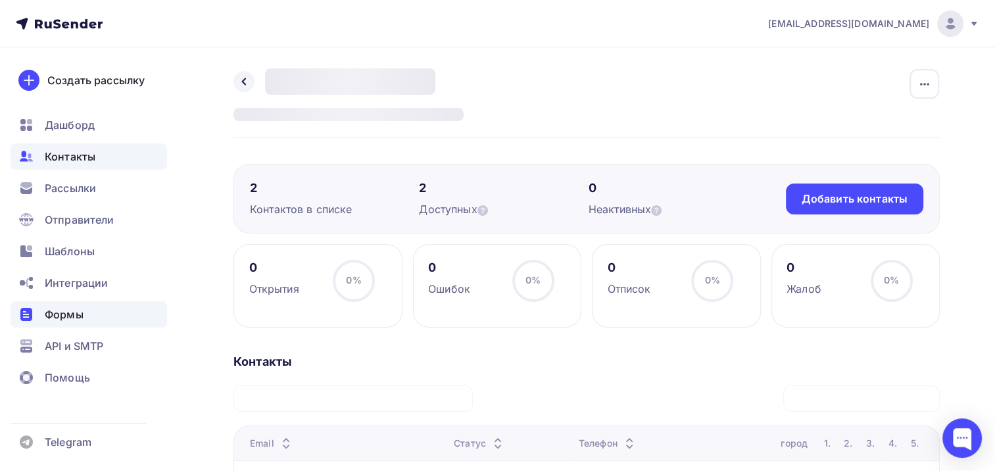
click at [72, 320] on span "Формы" at bounding box center [64, 314] width 39 height 16
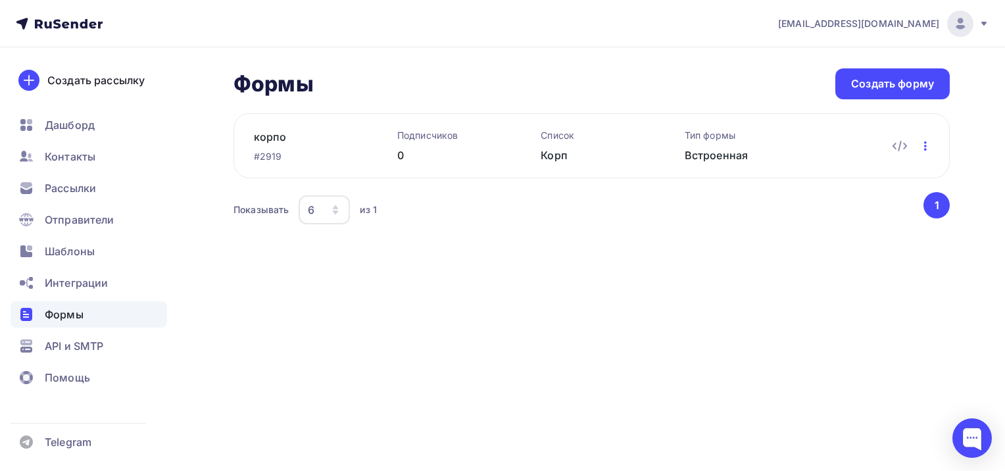
click at [920, 147] on icon "button" at bounding box center [925, 146] width 16 height 16
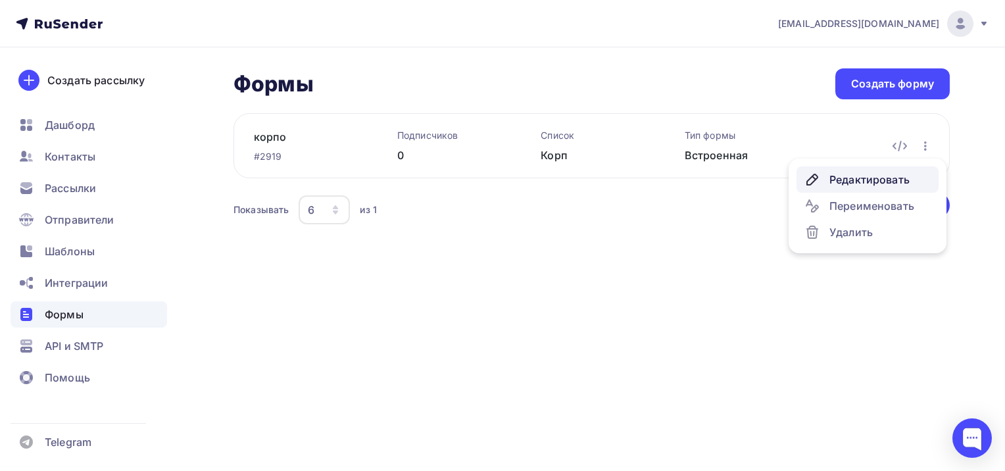
click at [881, 173] on div "Редактировать" at bounding box center [867, 180] width 126 height 16
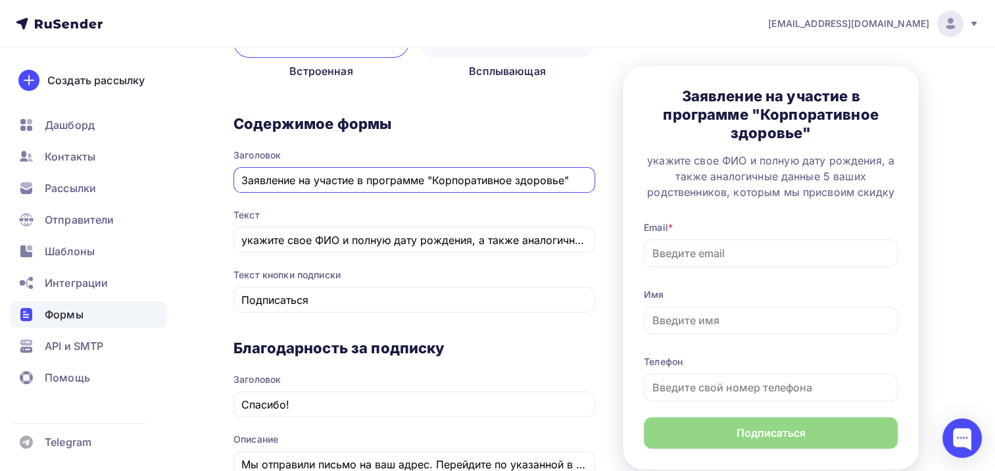
scroll to position [329, 0]
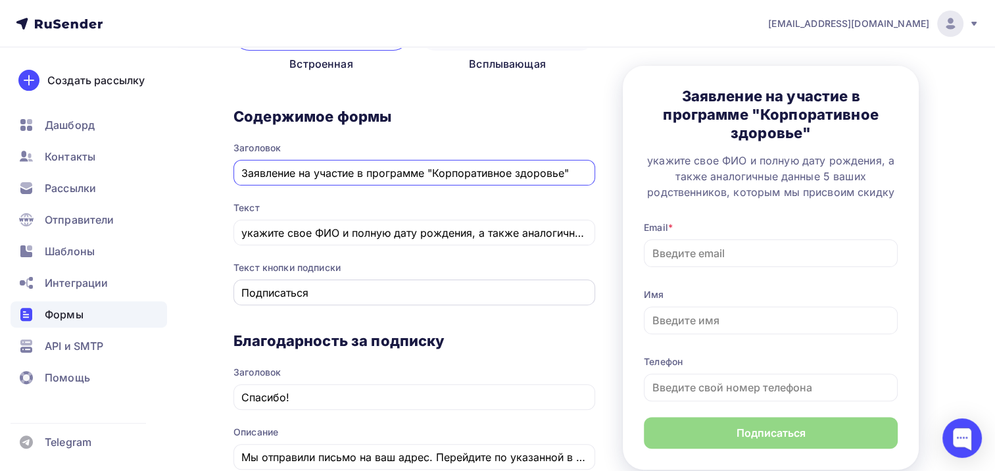
type input "Заявление на участие в программе "Корпоративное здоровье""
drag, startPoint x: 324, startPoint y: 289, endPoint x: 184, endPoint y: 285, distance: 140.1
click at [184, 285] on div "Назад корпо корпо Список: Корп Переименовать Удалить Сохранить 1 [GEOGRAPHIC_DA…" at bounding box center [497, 306] width 995 height 1175
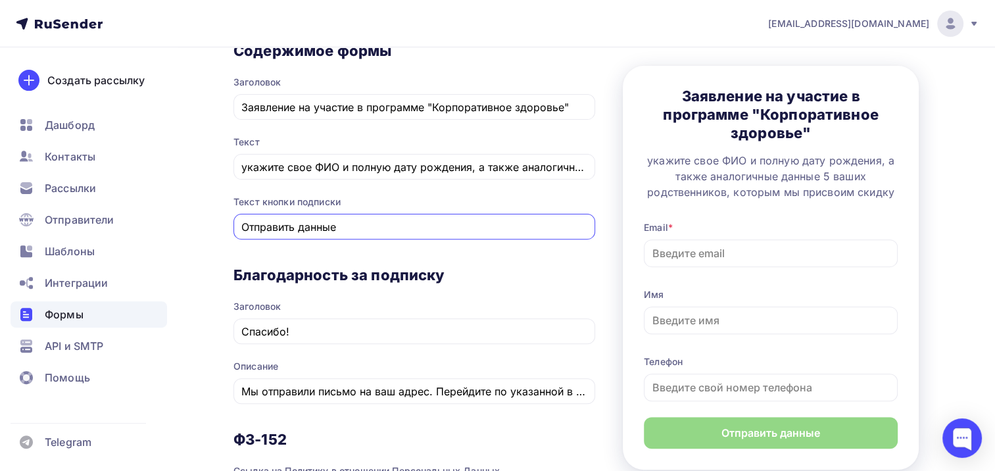
scroll to position [460, 0]
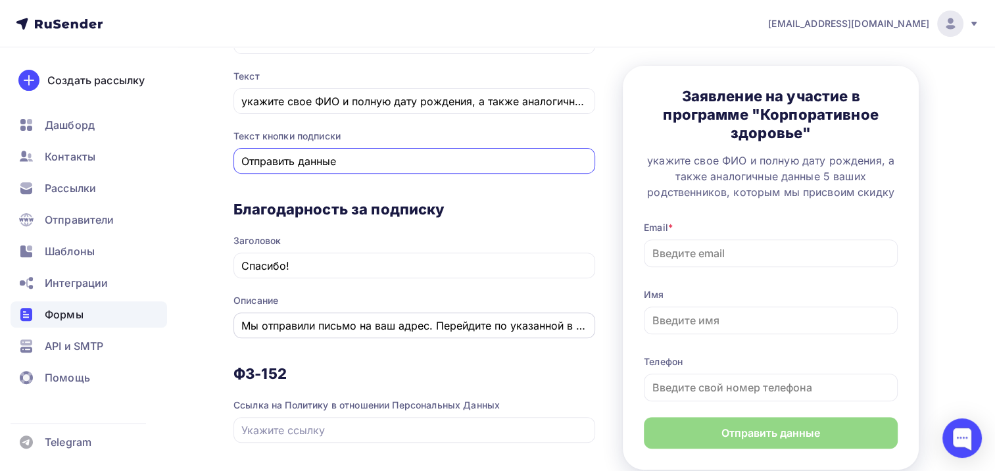
type input "Отправить данные"
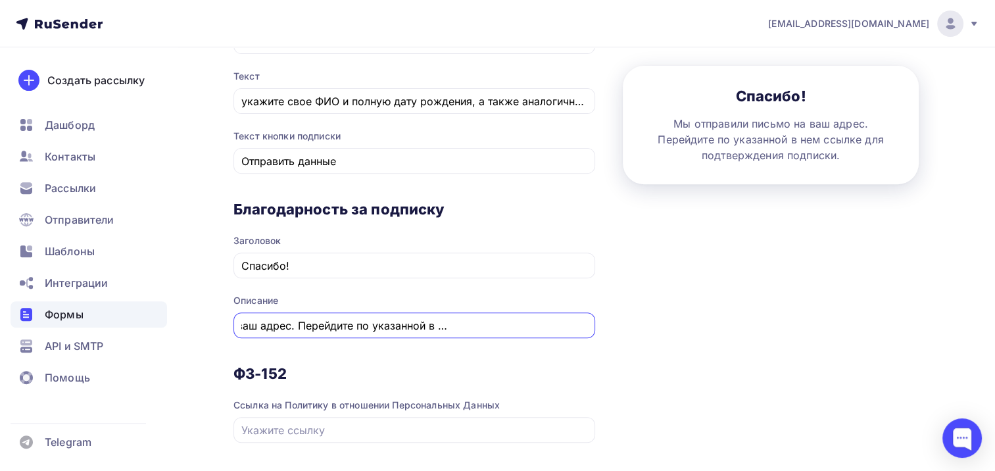
scroll to position [0, 210]
drag, startPoint x: 245, startPoint y: 323, endPoint x: 593, endPoint y: 345, distance: 348.5
click at [593, 345] on div "Благодарность за подписку Заголовок Спасибо! Описание Мы отправили письмо на ва…" at bounding box center [414, 282] width 362 height 164
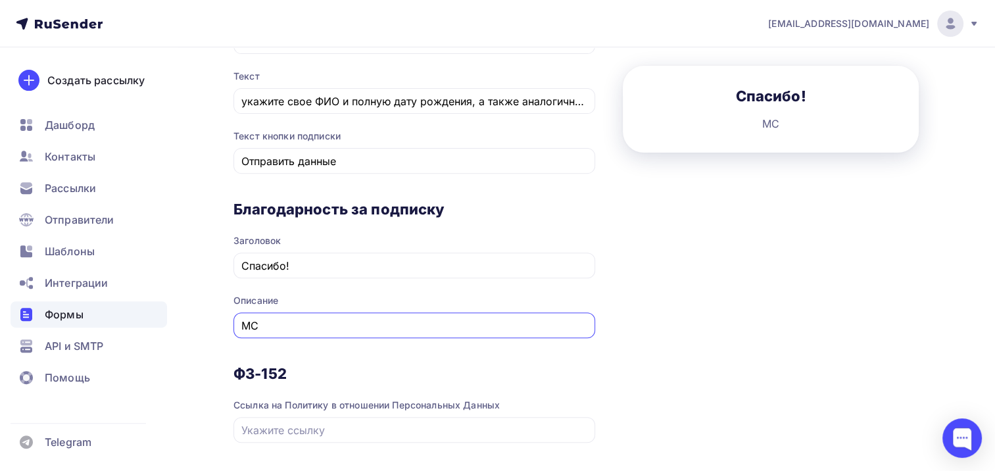
scroll to position [0, 0]
type input "М"
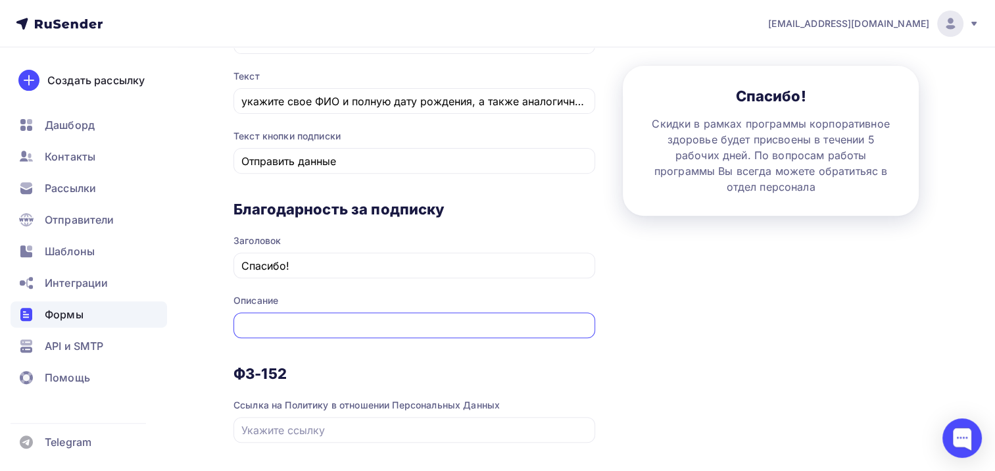
scroll to position [0, 604]
type input "Скидки в рамках программы корпоративное здоровье будет присвоены в течении 5 ра…"
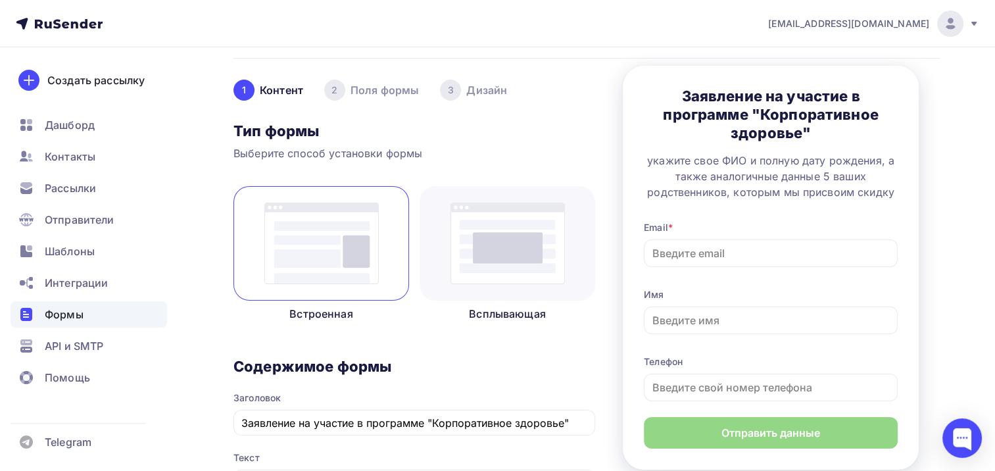
scroll to position [66, 0]
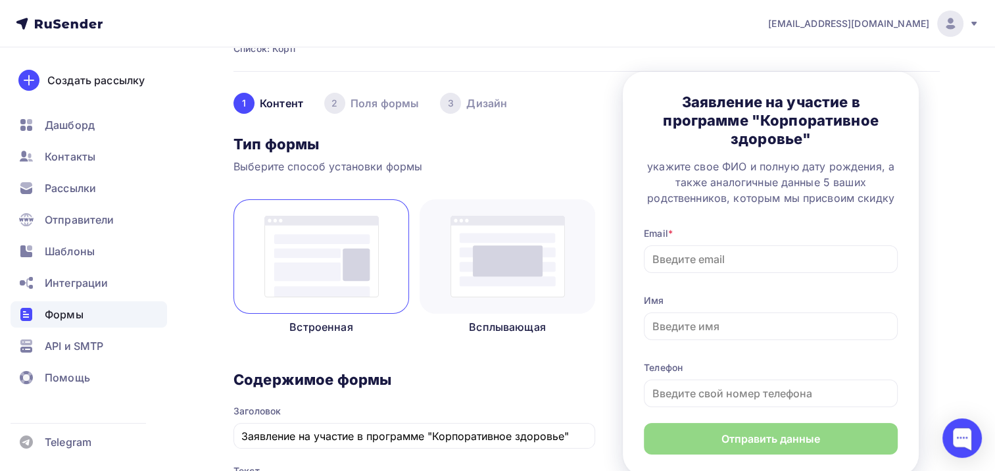
click at [389, 105] on div "2 Поля формы" at bounding box center [371, 103] width 95 height 21
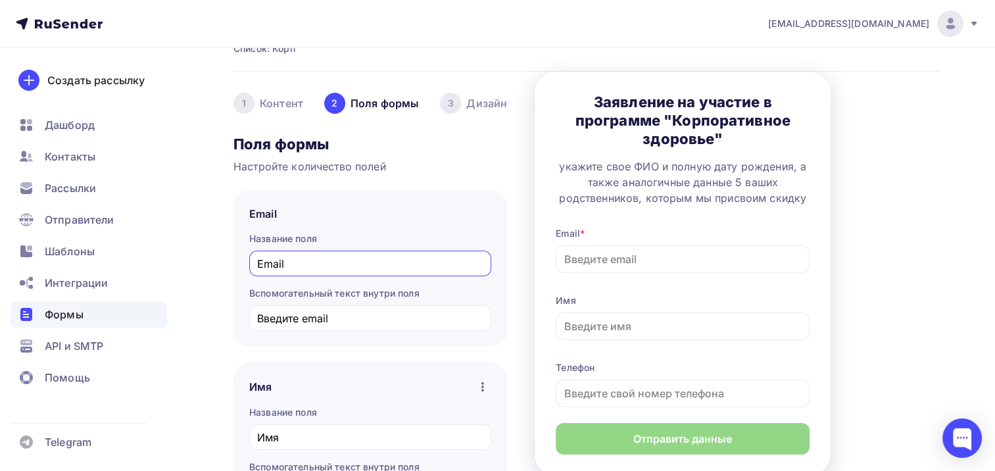
click at [316, 162] on div "Настройте количество полей" at bounding box center [370, 166] width 274 height 16
click at [308, 214] on div "Email" at bounding box center [370, 214] width 242 height 16
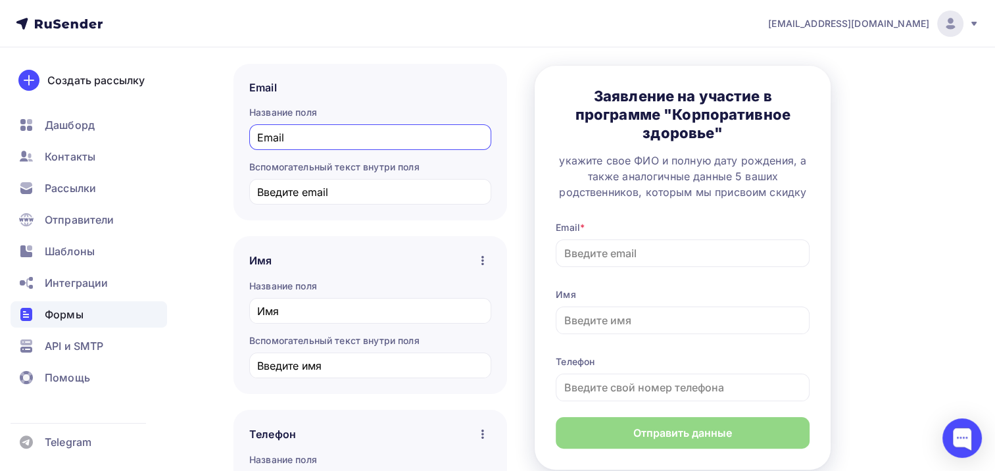
scroll to position [197, 0]
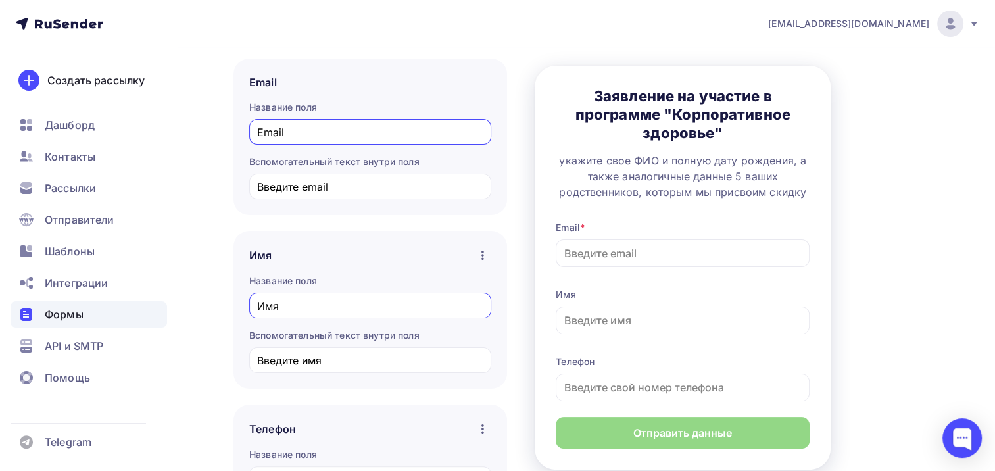
drag, startPoint x: 287, startPoint y: 303, endPoint x: 247, endPoint y: 297, distance: 40.5
click at [247, 297] on div "Имя Название поля Имя Вспомогательный текст внутри поля Введите имя" at bounding box center [370, 310] width 274 height 158
drag, startPoint x: 287, startPoint y: 300, endPoint x: 228, endPoint y: 295, distance: 58.8
click at [228, 295] on div "Назад корпо корпо Список: Корп Переименовать Удалить Сохранить 1 [GEOGRAPHIC_DA…" at bounding box center [497, 325] width 995 height 950
type input "Данные сотрудника"
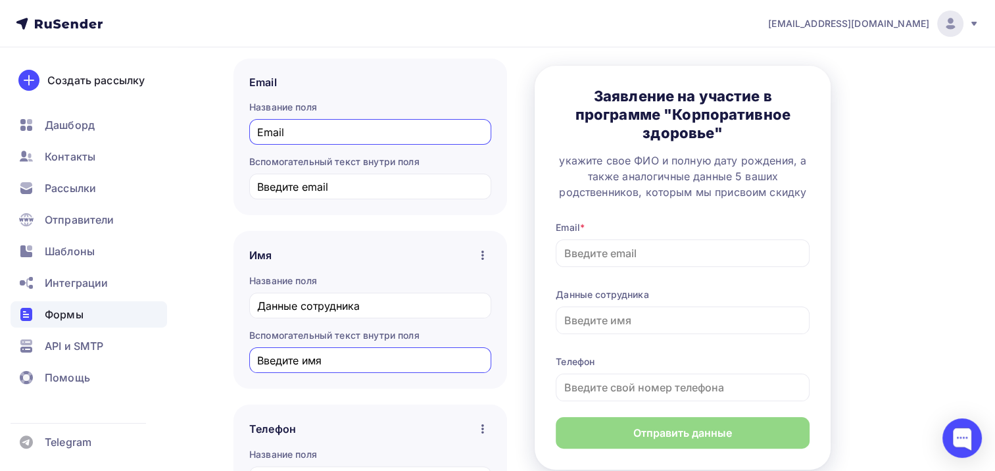
drag, startPoint x: 304, startPoint y: 361, endPoint x: 333, endPoint y: 360, distance: 29.0
click at [333, 360] on input "Введите имя" at bounding box center [370, 360] width 227 height 16
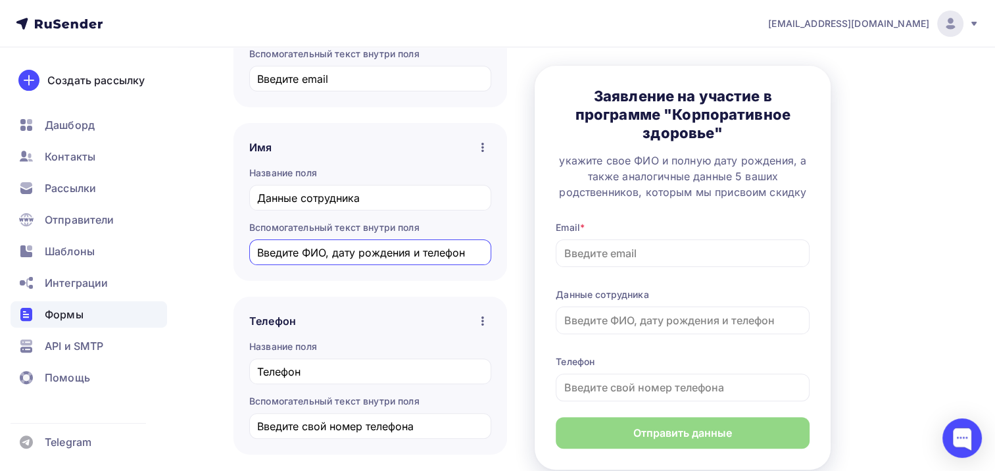
scroll to position [329, 0]
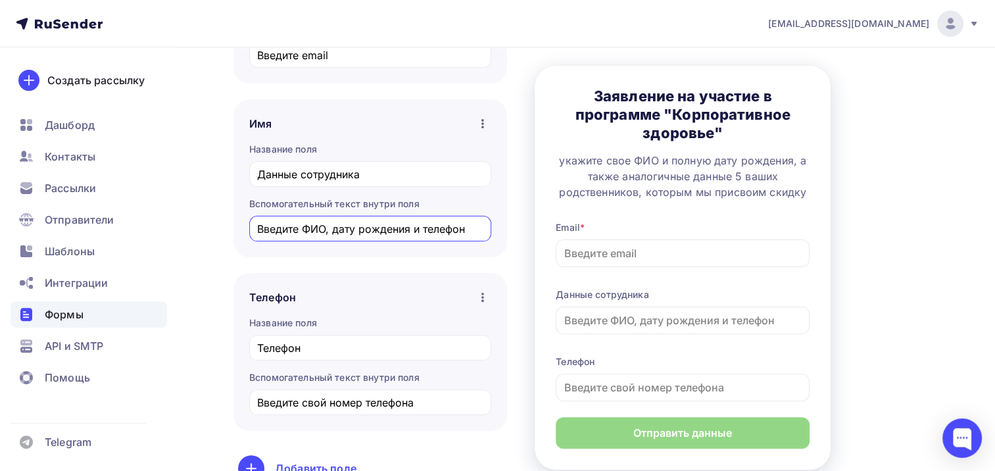
click at [482, 295] on icon "button" at bounding box center [482, 297] width 3 height 9
type input "Введите ФИО, дату рождения и телефон"
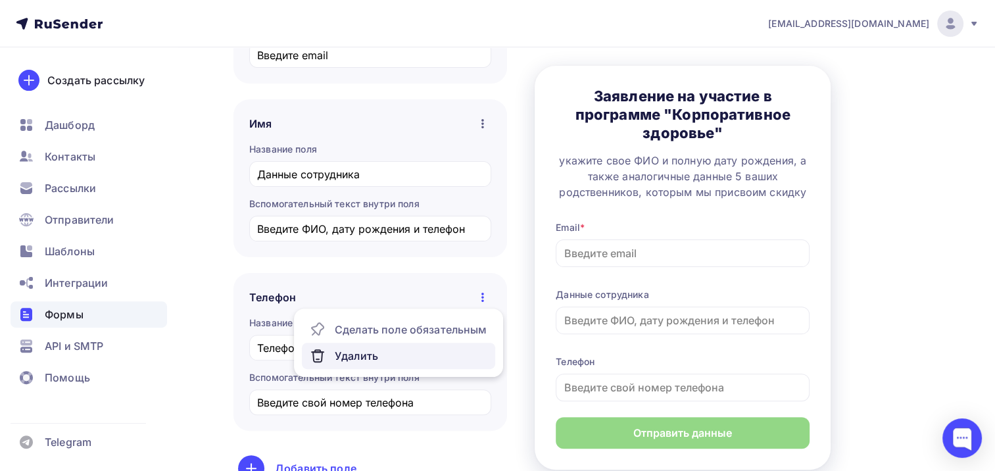
click at [372, 350] on div "Удалить" at bounding box center [399, 356] width 178 height 16
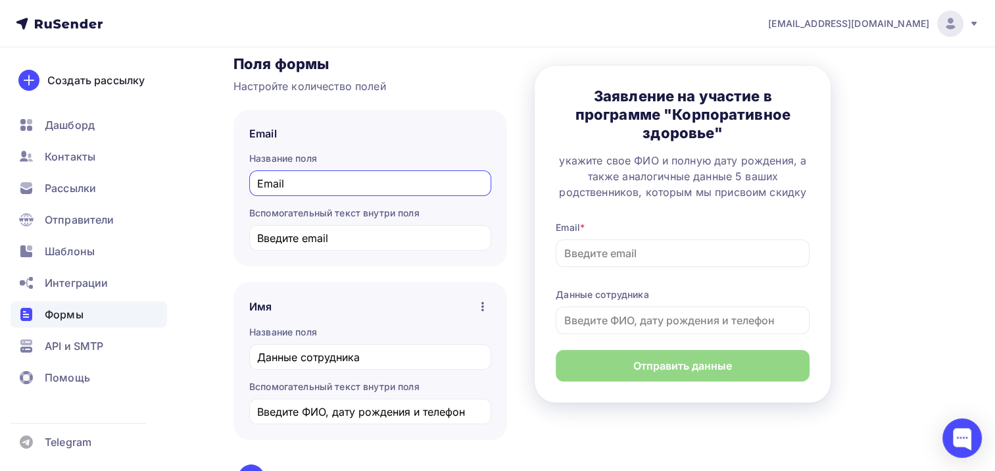
scroll to position [131, 0]
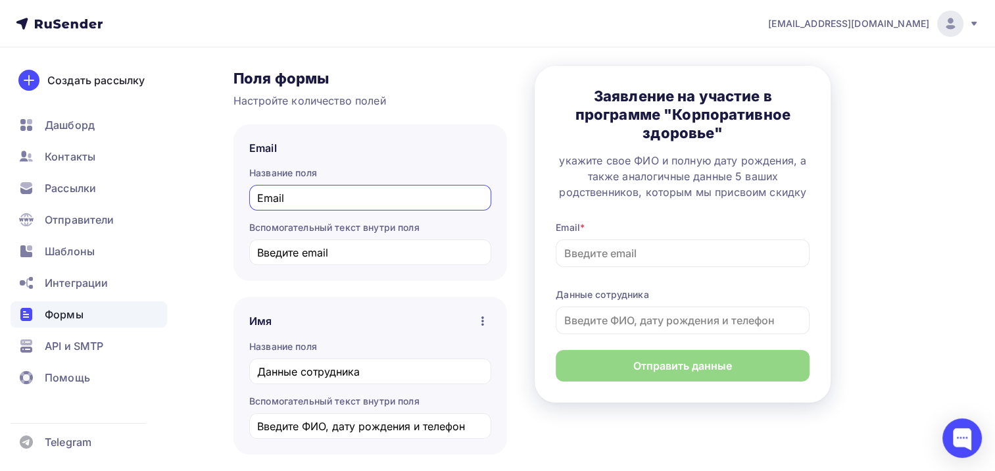
click at [334, 147] on div "Email" at bounding box center [370, 148] width 242 height 16
click at [250, 147] on div "Email" at bounding box center [263, 148] width 28 height 16
click at [287, 205] on div "Email" at bounding box center [370, 198] width 242 height 26
click at [287, 198] on input "Email" at bounding box center [370, 198] width 227 height 16
drag, startPoint x: 256, startPoint y: 423, endPoint x: 484, endPoint y: 425, distance: 228.2
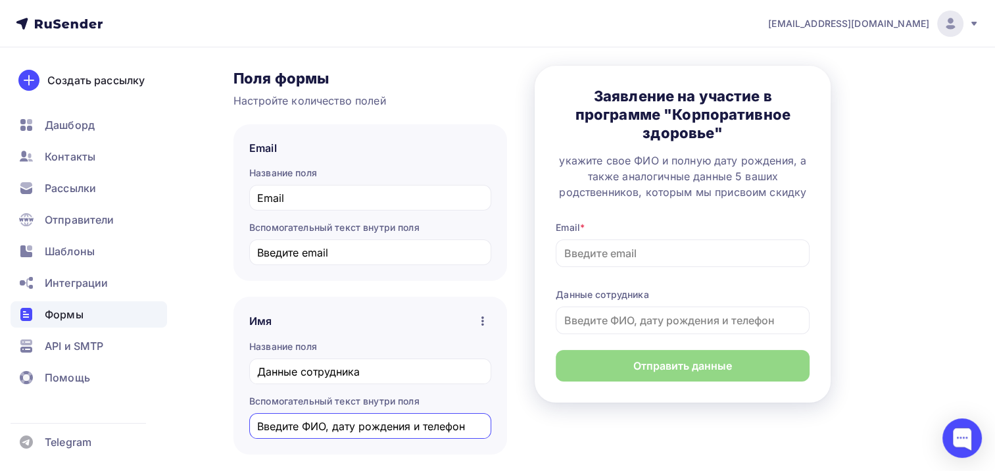
click at [484, 425] on div "Введите ФИО, дату рождения и телефон" at bounding box center [370, 426] width 242 height 26
click at [351, 252] on input "Введите email" at bounding box center [370, 253] width 227 height 16
drag, startPoint x: 351, startPoint y: 252, endPoint x: 171, endPoint y: 245, distance: 180.3
click at [171, 245] on div "[EMAIL_ADDRESS][DOMAIN_NAME] Аккаунт Тарифы Выйти Создать рассылку [GEOGRAPHIC_…" at bounding box center [497, 281] width 995 height 824
paste input "ФИО, дату рождения и телефон"
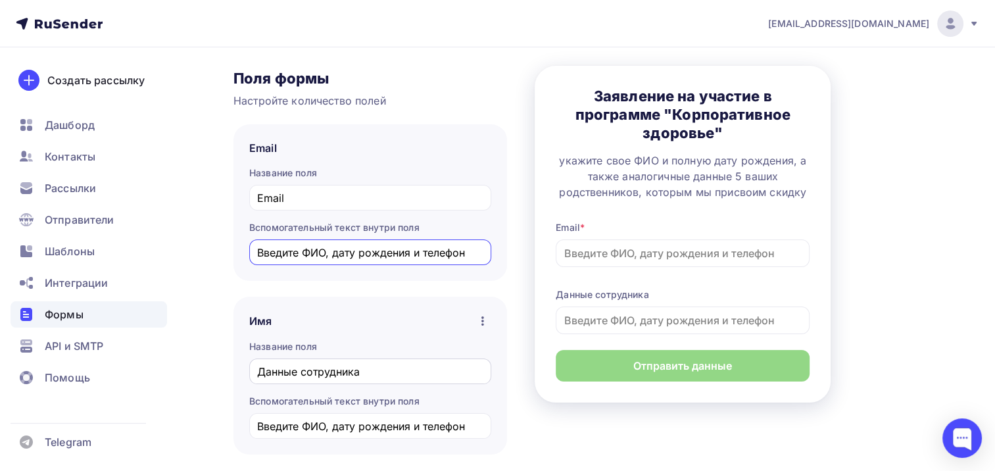
type input "Введите ФИО, дату рождения и телефон"
drag, startPoint x: 258, startPoint y: 373, endPoint x: 401, endPoint y: 377, distance: 142.8
click at [401, 377] on input "Данные сотрудника" at bounding box center [370, 372] width 227 height 16
drag, startPoint x: 295, startPoint y: 197, endPoint x: 218, endPoint y: 197, distance: 76.3
click at [218, 197] on div "Назад корпо корпо Список: Корп Переименовать Удалить Сохранить 1 [GEOGRAPHIC_DA…" at bounding box center [497, 304] width 995 height 777
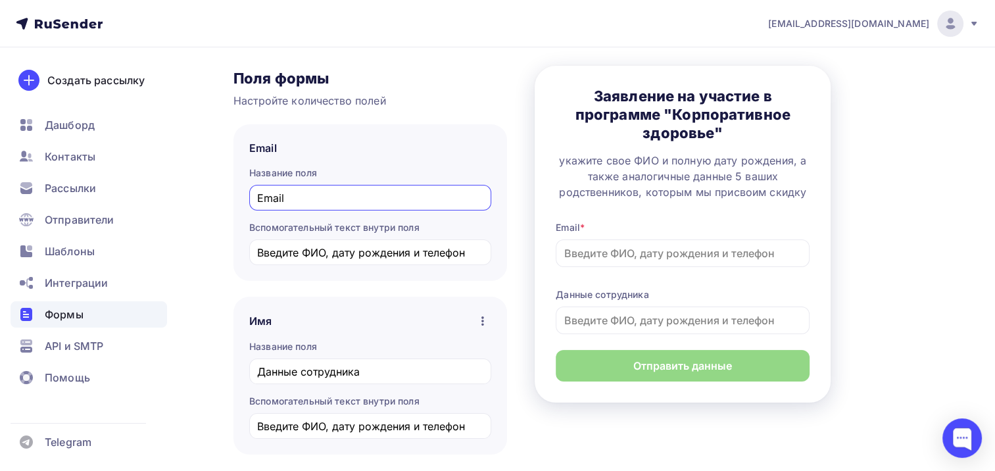
paste input "Данные сотрудника"
type input "Данные сотрудника"
click at [304, 252] on input "Введите ФИО, дату рождения и телефон" at bounding box center [370, 253] width 227 height 16
type input "Введите [PERSON_NAME], дату рождения и телефон"
click at [294, 316] on div "Имя Сделать поле обязательным Удалить" at bounding box center [370, 320] width 242 height 17
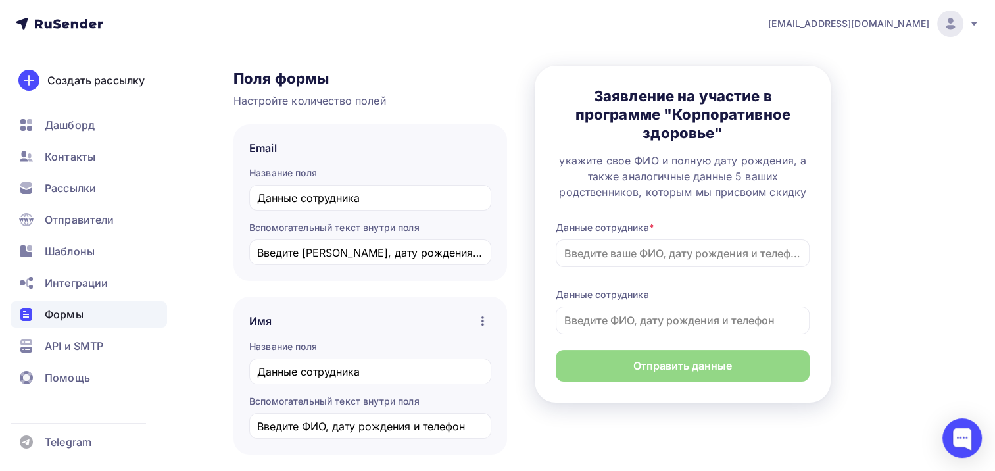
click at [486, 320] on icon "button" at bounding box center [483, 321] width 16 height 16
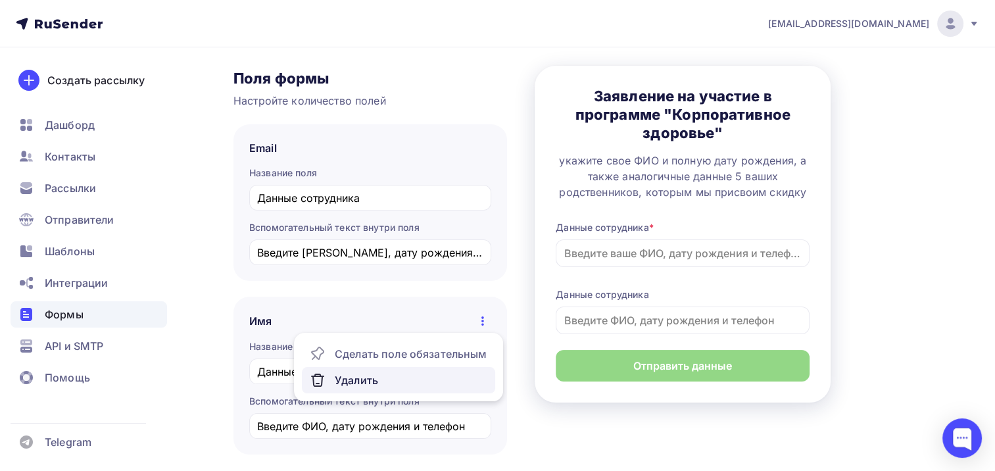
click at [361, 379] on div "Удалить" at bounding box center [399, 380] width 178 height 16
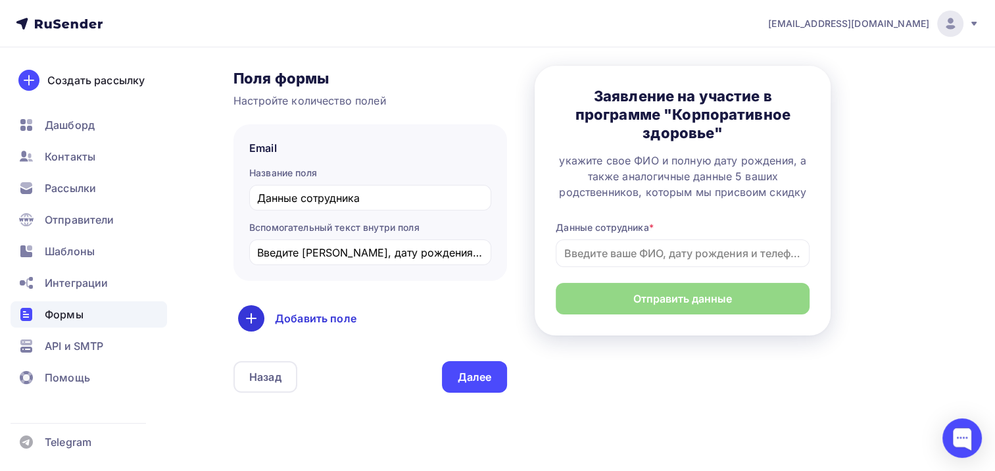
click at [307, 312] on div "Добавить поле" at bounding box center [370, 318] width 264 height 26
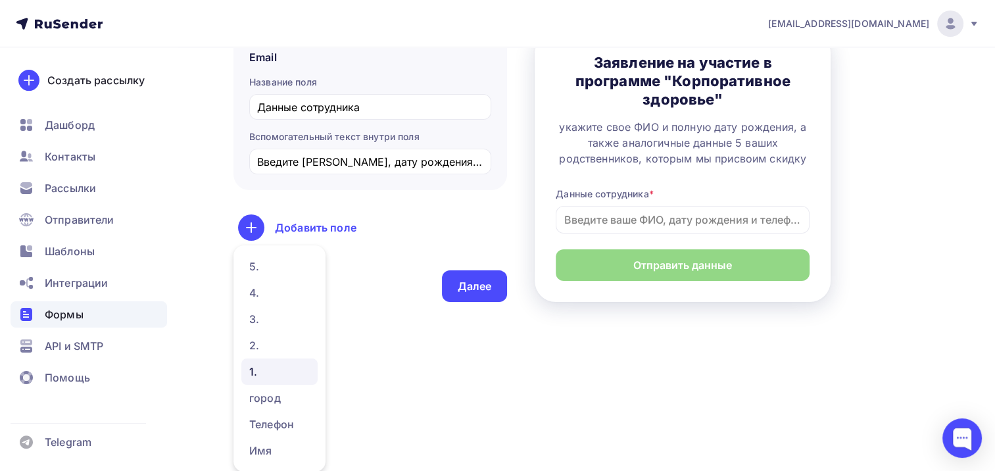
click at [275, 367] on link "1." at bounding box center [279, 371] width 76 height 26
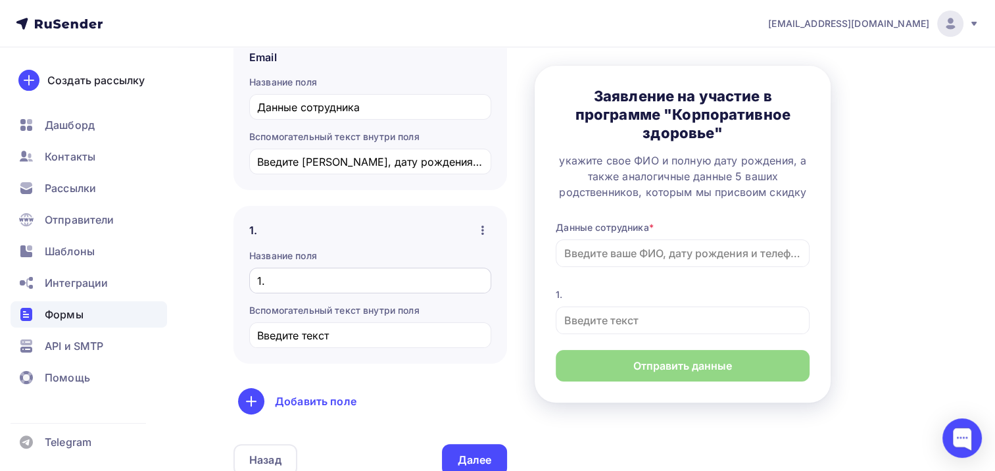
click at [290, 279] on input "1." at bounding box center [370, 281] width 227 height 16
click at [280, 281] on input "1. РОдственник" at bounding box center [370, 281] width 227 height 16
type input "1. Родственник"
click at [287, 335] on input "Введите текст" at bounding box center [370, 335] width 227 height 16
drag, startPoint x: 302, startPoint y: 333, endPoint x: 333, endPoint y: 333, distance: 30.9
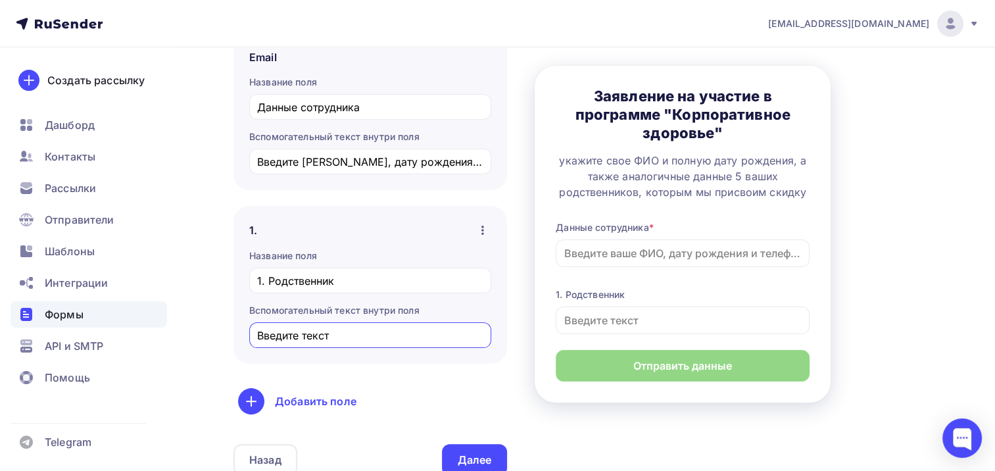
click at [333, 333] on input "Введите текст" at bounding box center [370, 335] width 227 height 16
drag, startPoint x: 358, startPoint y: 334, endPoint x: 370, endPoint y: 333, distance: 11.9
click at [370, 333] on input "Введите ФИО, дату олждения, тел" at bounding box center [370, 335] width 227 height 16
click at [306, 398] on div "Добавить поле" at bounding box center [370, 401] width 264 height 26
type input "Введите ФИО, дату рождения, тел"
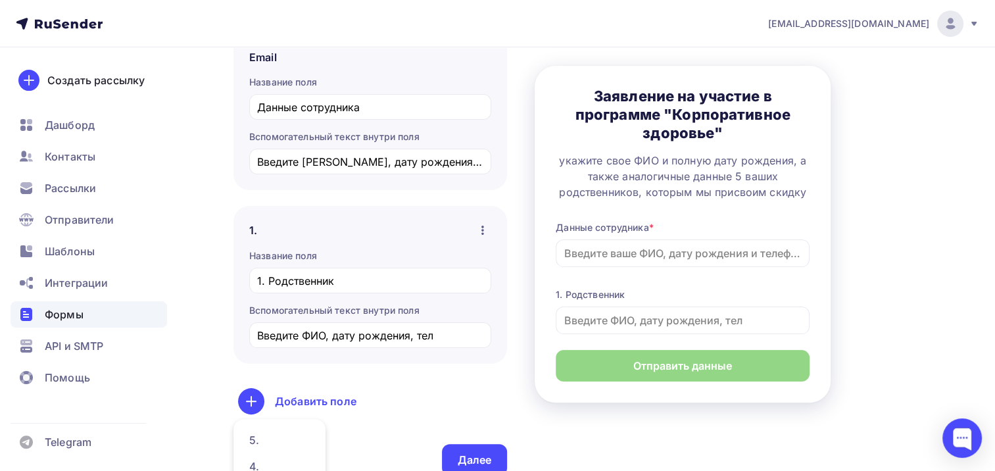
scroll to position [368, 0]
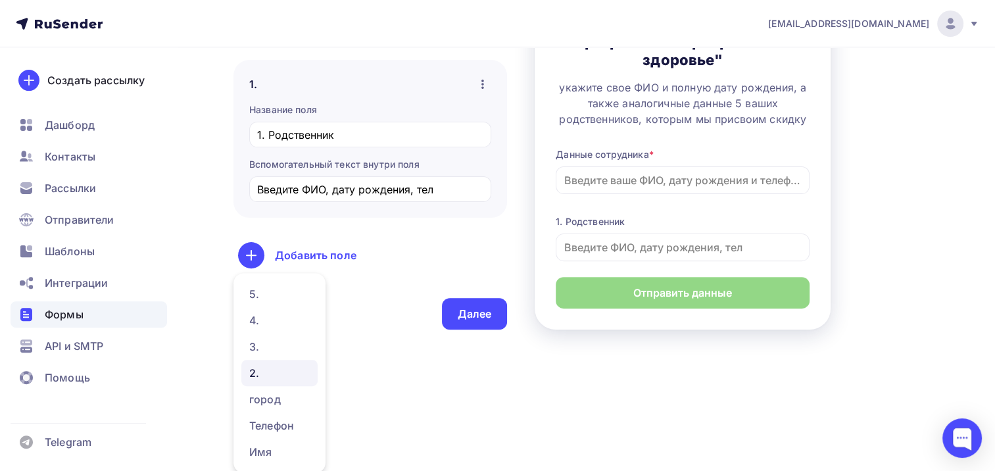
click at [263, 366] on link "2." at bounding box center [279, 373] width 76 height 26
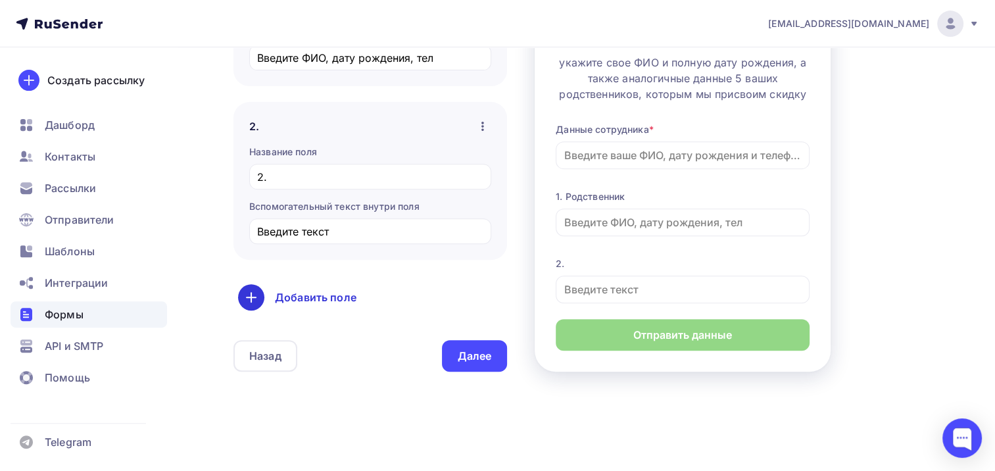
click at [309, 292] on div "Добавить поле" at bounding box center [370, 297] width 264 height 26
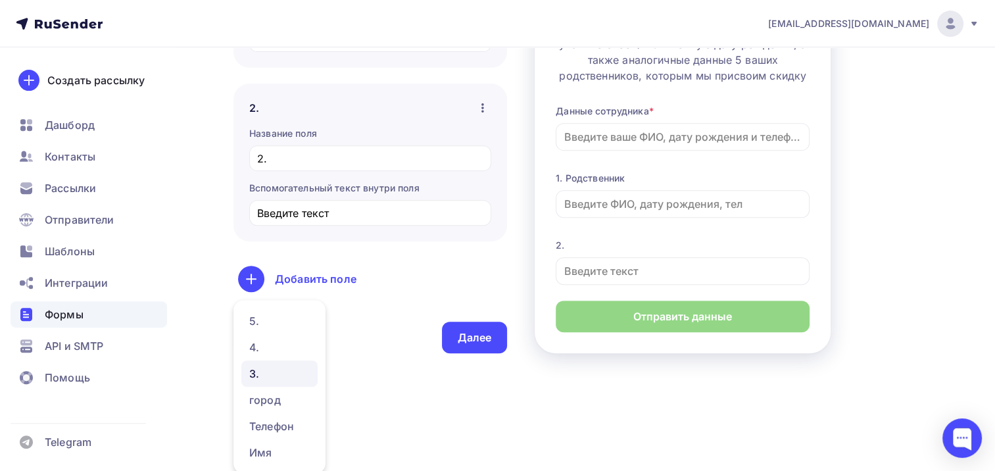
click at [250, 366] on link "3." at bounding box center [279, 373] width 76 height 26
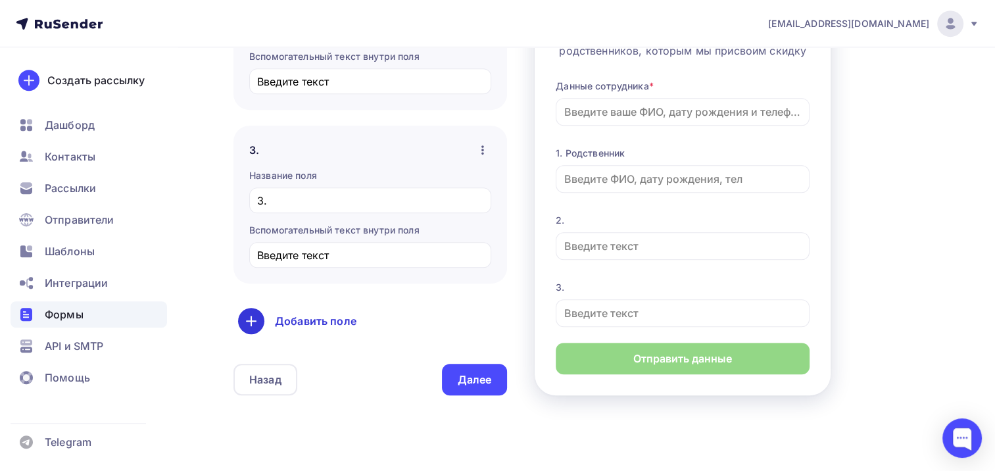
click at [316, 315] on div "Добавить поле" at bounding box center [370, 321] width 264 height 26
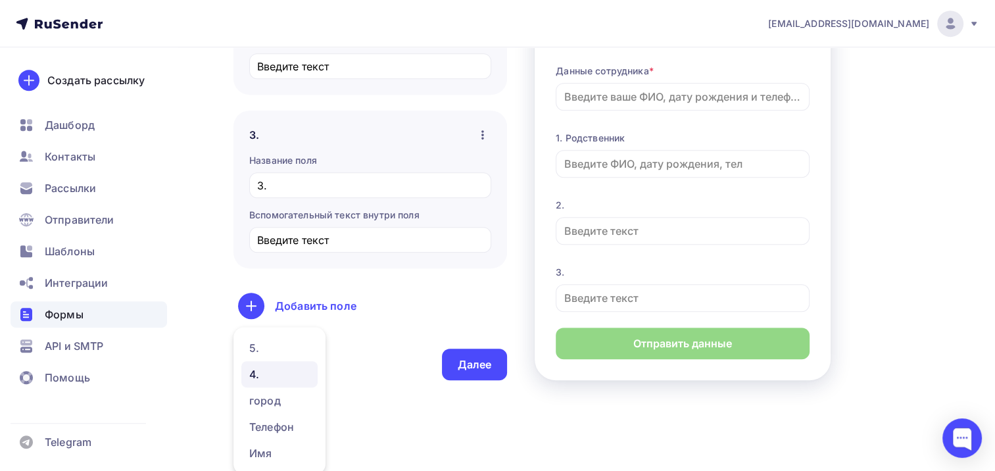
click at [249, 366] on link "4." at bounding box center [279, 374] width 76 height 26
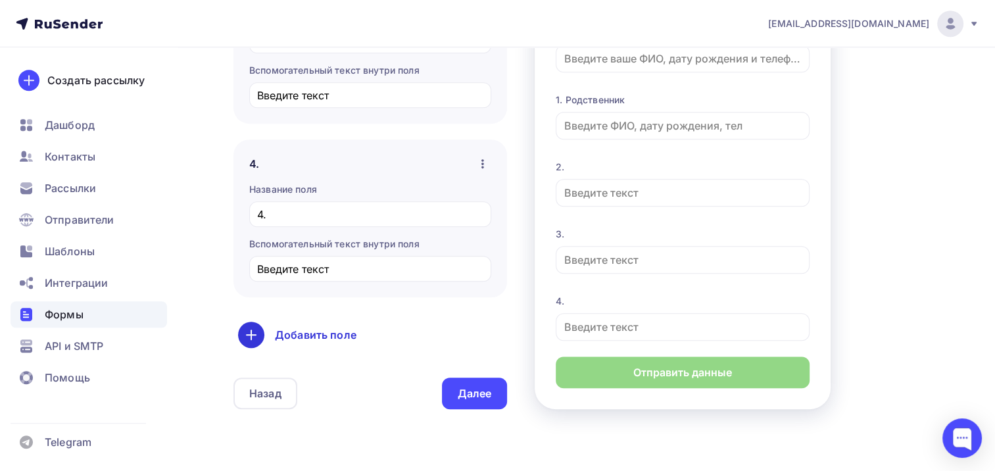
scroll to position [817, 0]
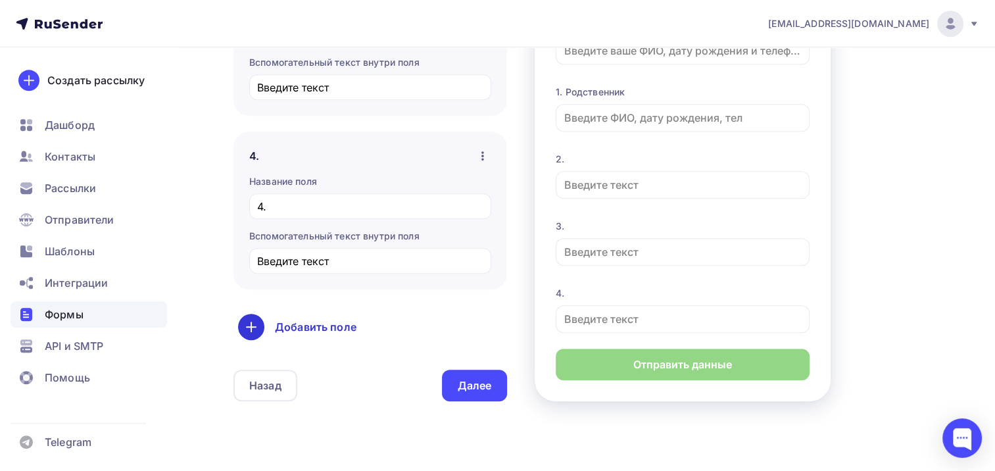
click at [310, 322] on div "Добавить поле" at bounding box center [370, 327] width 264 height 26
click at [259, 362] on link "5." at bounding box center [279, 369] width 76 height 26
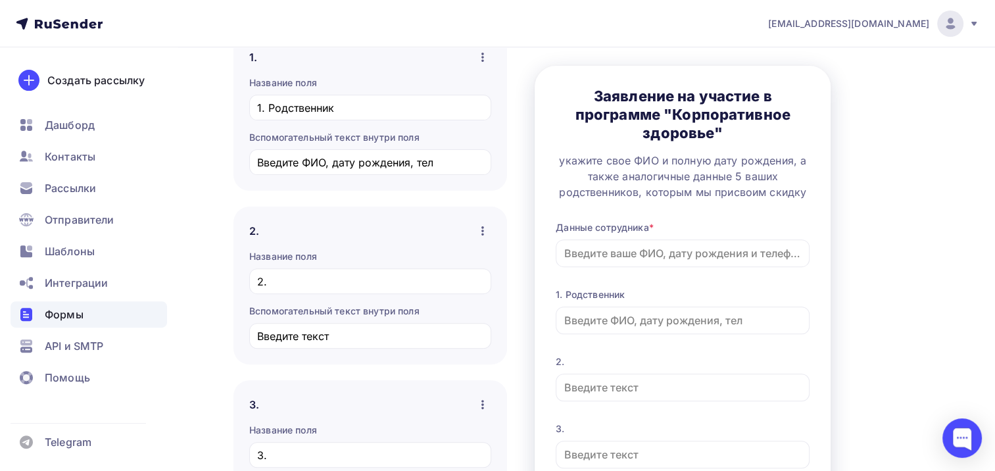
scroll to position [385, 0]
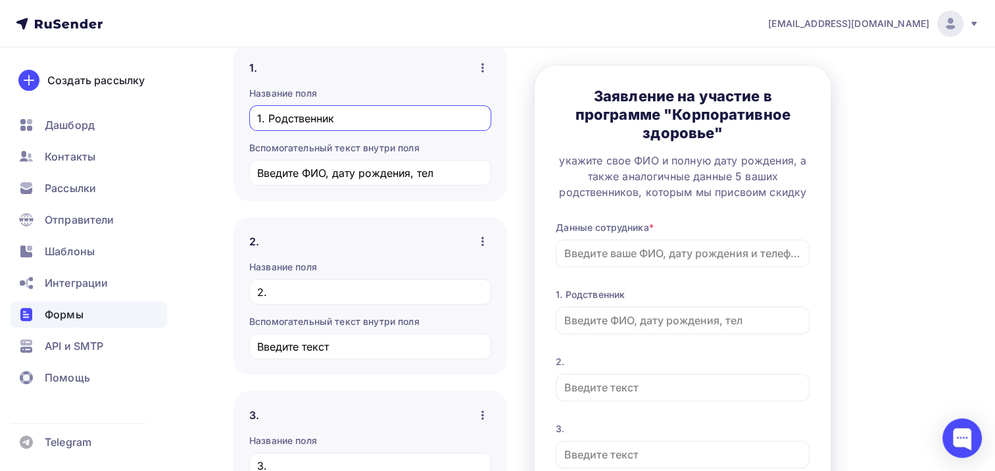
drag, startPoint x: 268, startPoint y: 116, endPoint x: 362, endPoint y: 116, distance: 94.7
click at [362, 116] on input "1. Родственник" at bounding box center [370, 118] width 227 height 16
click at [292, 289] on input "2." at bounding box center [370, 292] width 227 height 16
paste input "Родственник"
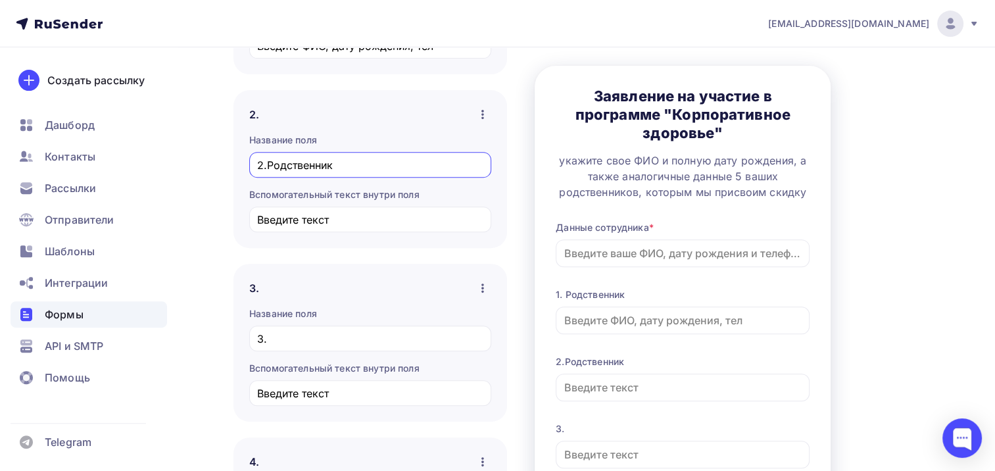
scroll to position [516, 0]
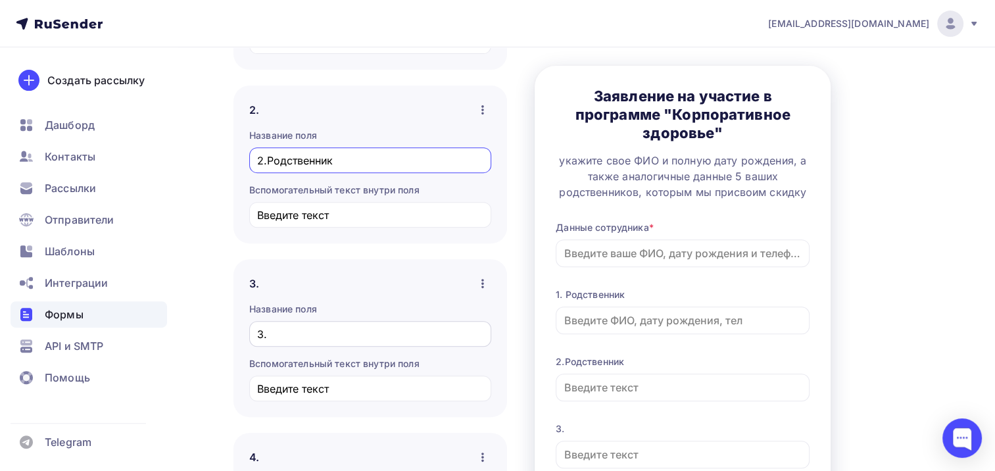
type input "2.Родственник"
click at [289, 329] on input "3." at bounding box center [370, 334] width 227 height 16
paste input "Родственник"
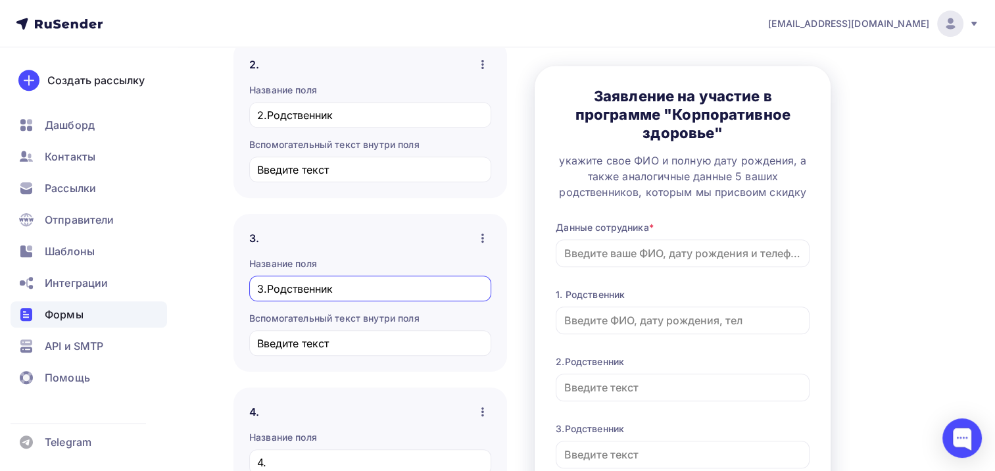
scroll to position [648, 0]
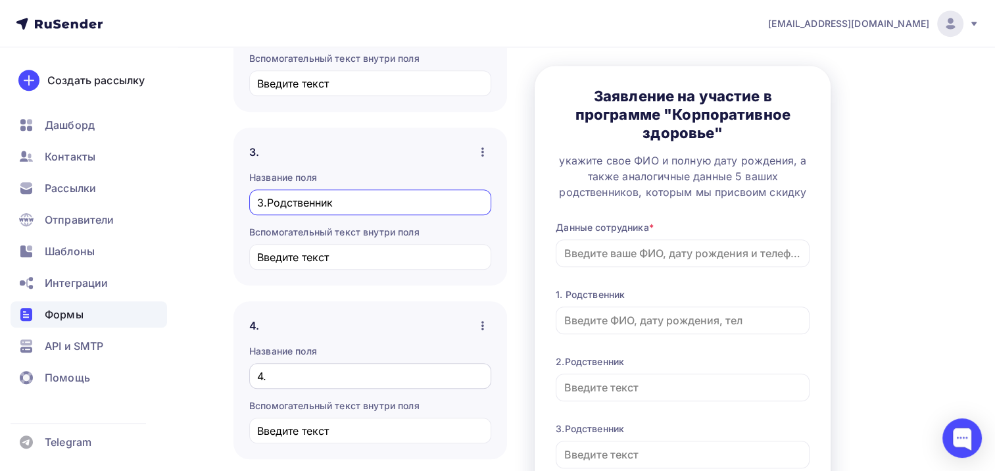
type input "3.Родственник"
click at [283, 368] on input "4." at bounding box center [370, 376] width 227 height 16
paste input "Родственник"
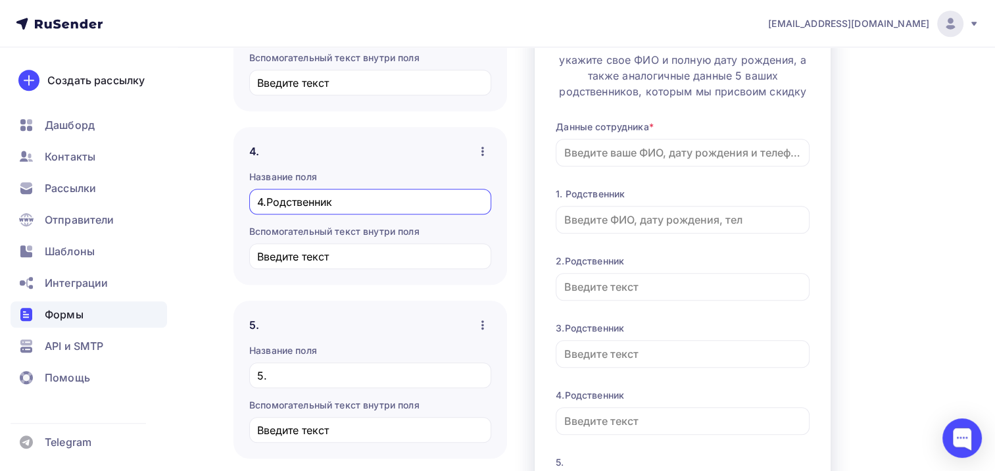
scroll to position [845, 0]
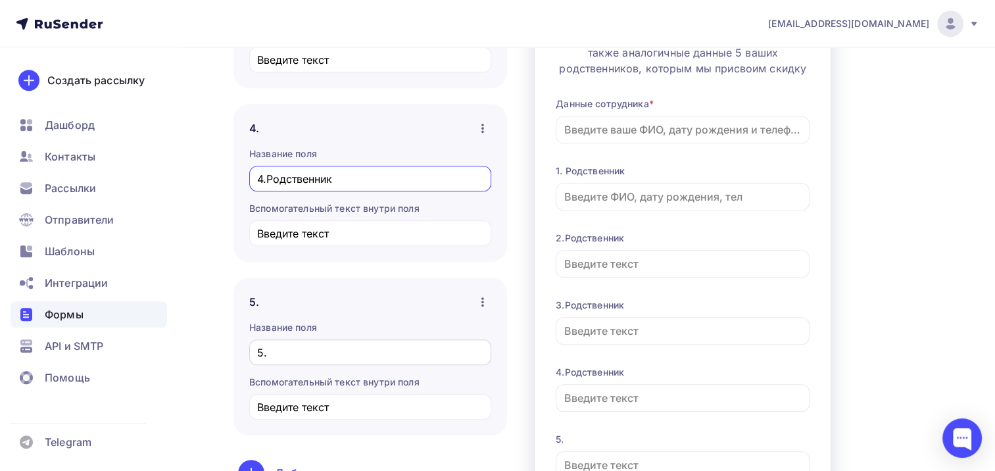
type input "4.Родственник"
click at [286, 350] on input "5." at bounding box center [370, 353] width 227 height 16
paste input "Родственник"
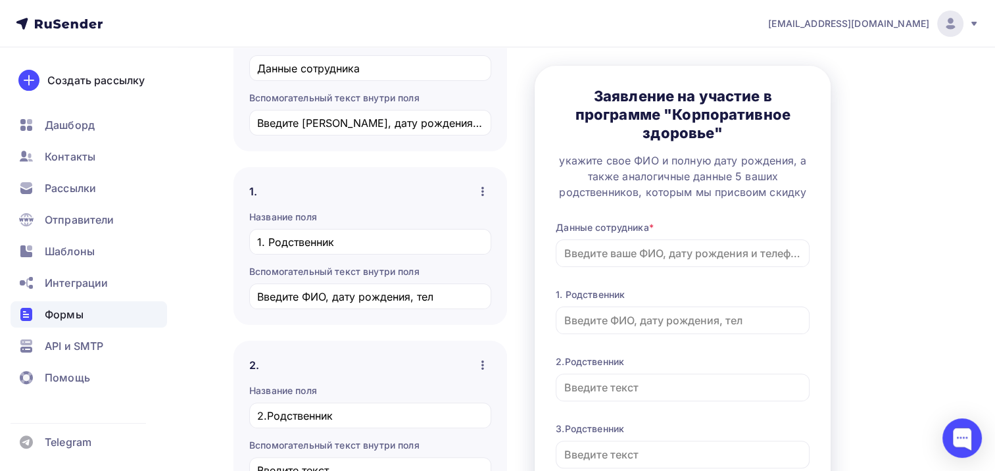
scroll to position [187, 0]
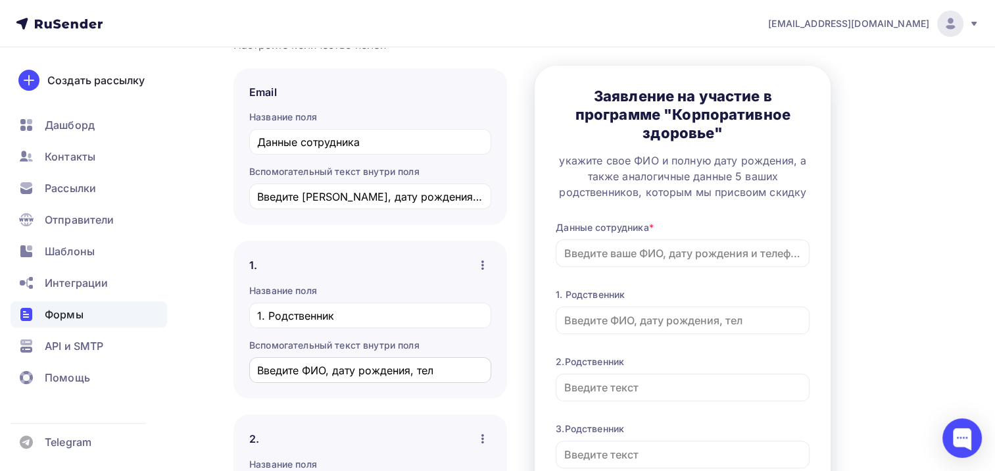
type input "5.Родственник"
drag, startPoint x: 258, startPoint y: 368, endPoint x: 477, endPoint y: 373, distance: 219.0
click at [477, 373] on input "Введите ФИО, дату рождения, тел" at bounding box center [370, 370] width 227 height 16
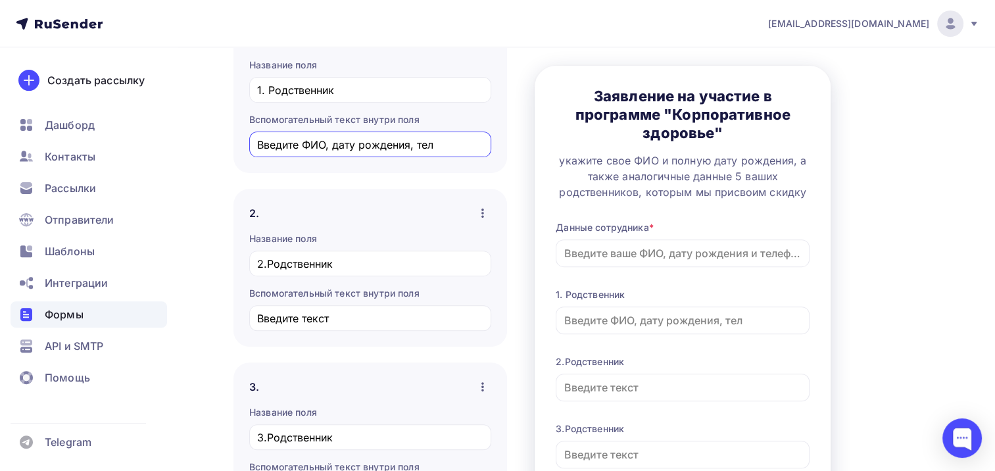
scroll to position [450, 0]
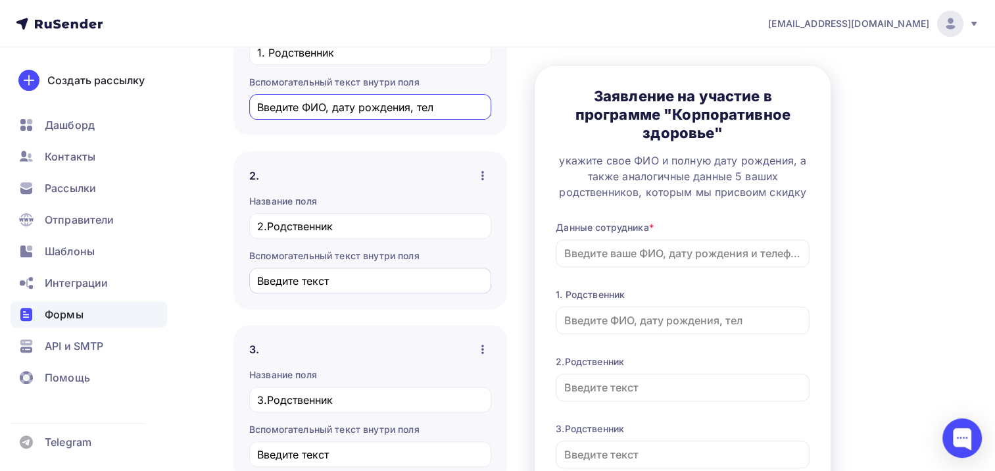
click at [258, 276] on input "Введите текст" at bounding box center [370, 281] width 227 height 16
paste input "ФИО, дату рождения, тел"
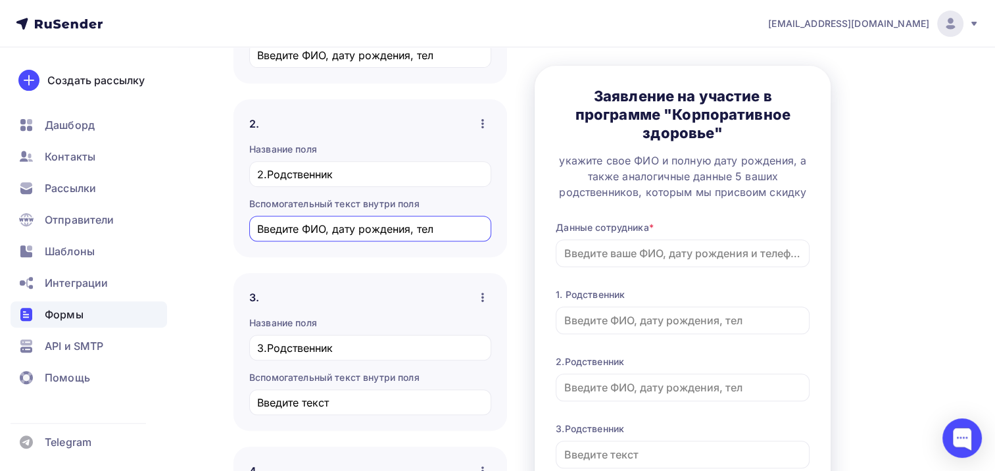
scroll to position [648, 0]
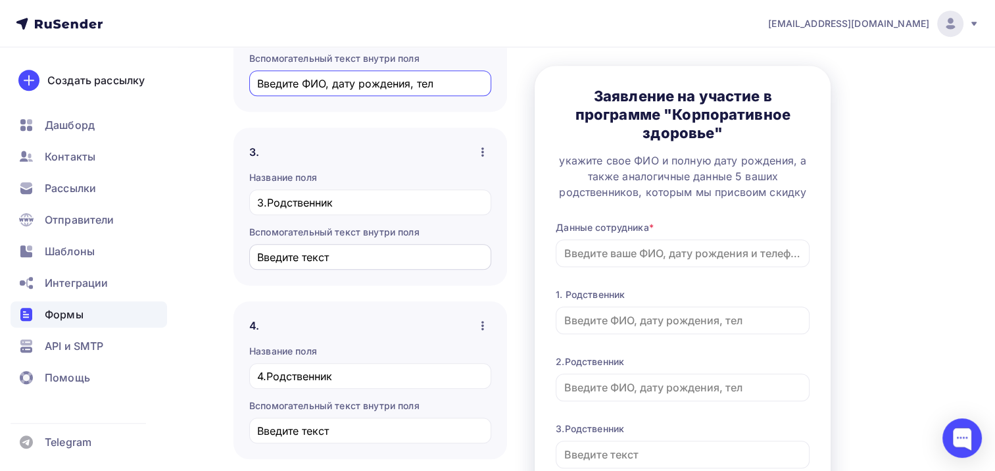
type input "Введите ФИО, дату рождения, тел"
click at [272, 258] on input "Введите текст" at bounding box center [370, 257] width 227 height 16
paste input "ФИО, дату рождения, тел"
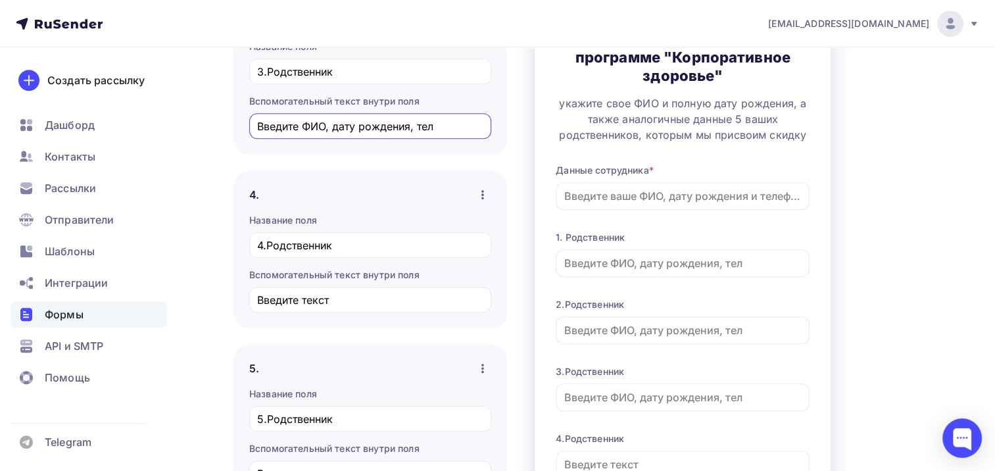
scroll to position [779, 0]
type input "Введите ФИО, дату рождения, тел"
click at [274, 291] on input "Введите текст" at bounding box center [370, 299] width 227 height 16
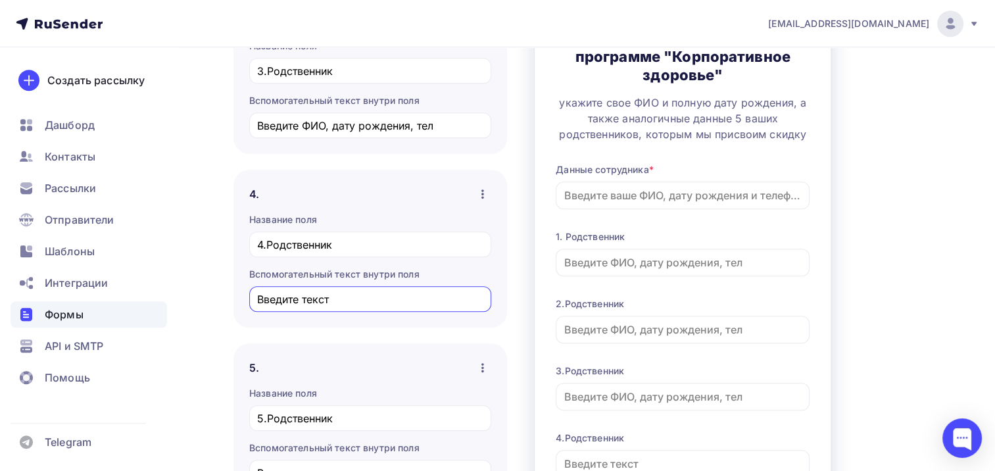
paste input "ФИО, дату рождения, тел"
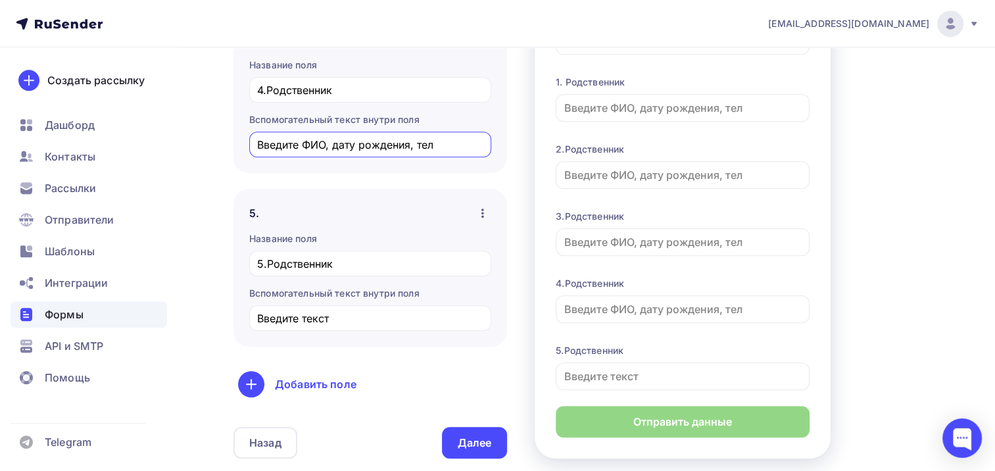
scroll to position [976, 0]
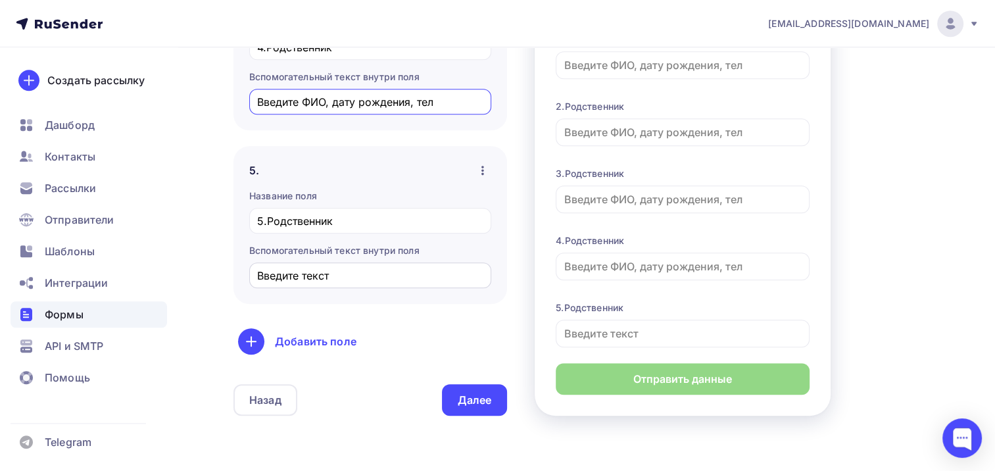
type input "Введите ФИО, дату рождения, тел"
click at [272, 274] on input "Введите текст" at bounding box center [370, 276] width 227 height 16
paste input "ФИО, дату рождения, тел"
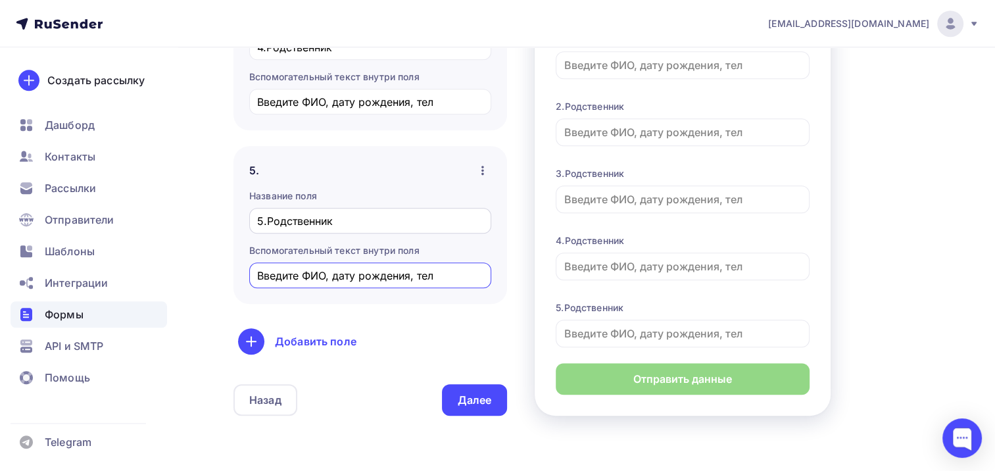
type input "Введите ФИО, дату рождения, тел"
click at [267, 216] on input "5.Родственник" at bounding box center [370, 221] width 227 height 16
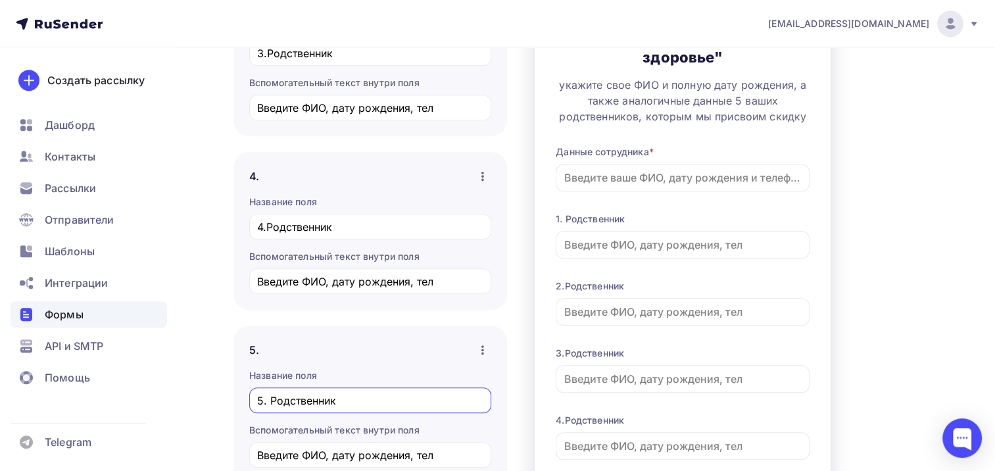
scroll to position [779, 0]
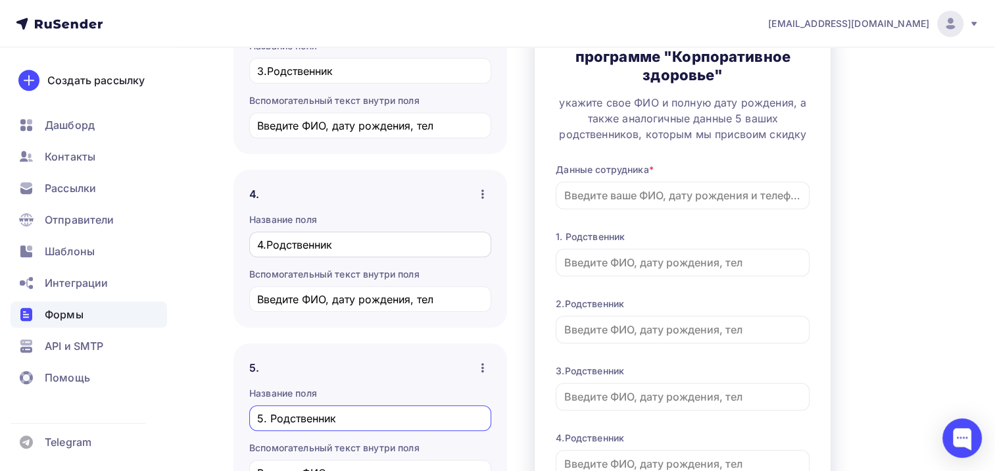
type input "5. Родственник"
click at [266, 239] on input "4.Родственник" at bounding box center [370, 245] width 227 height 16
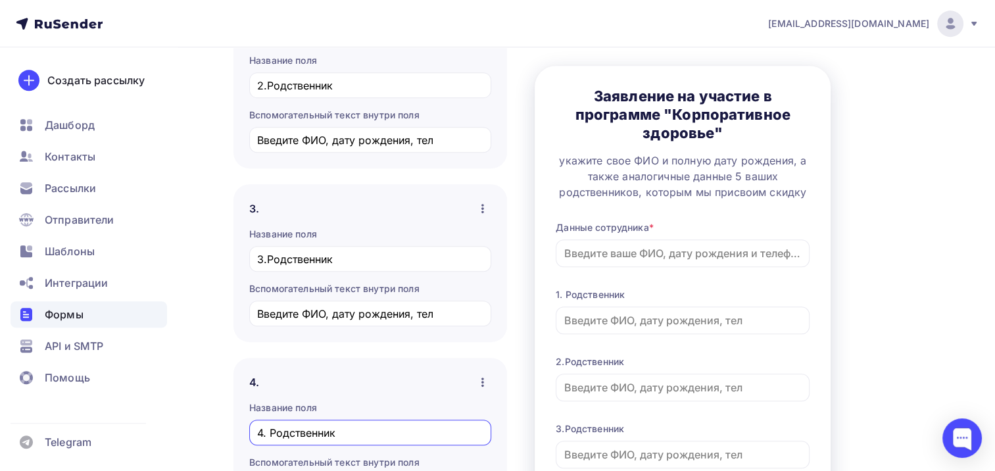
scroll to position [582, 0]
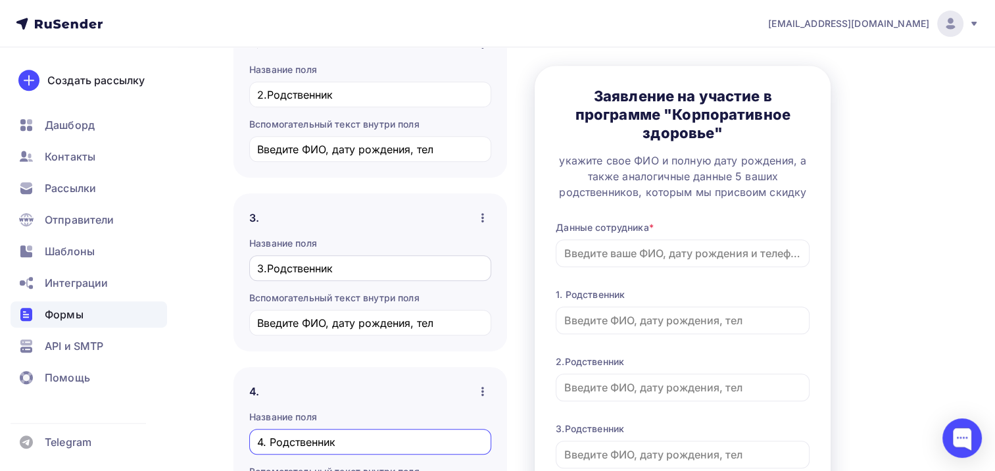
type input "4. Родственник"
click at [268, 263] on input "3.Родственник" at bounding box center [370, 268] width 227 height 16
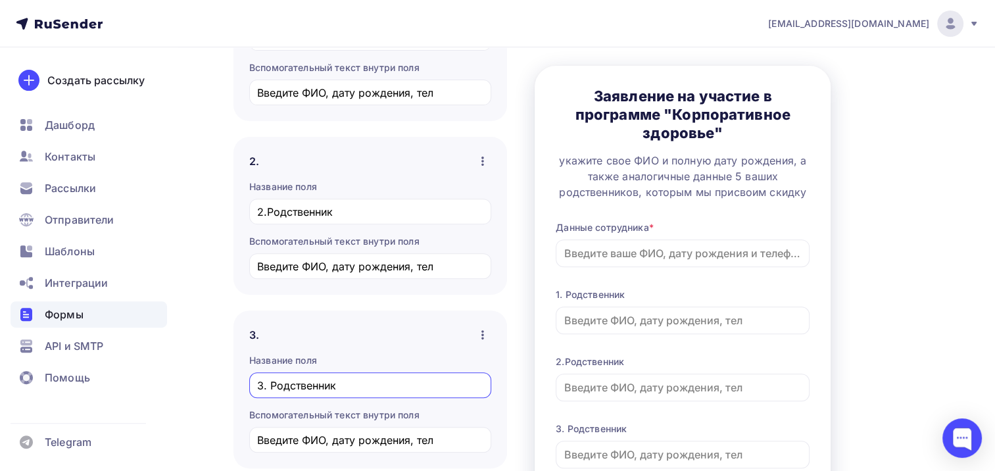
scroll to position [450, 0]
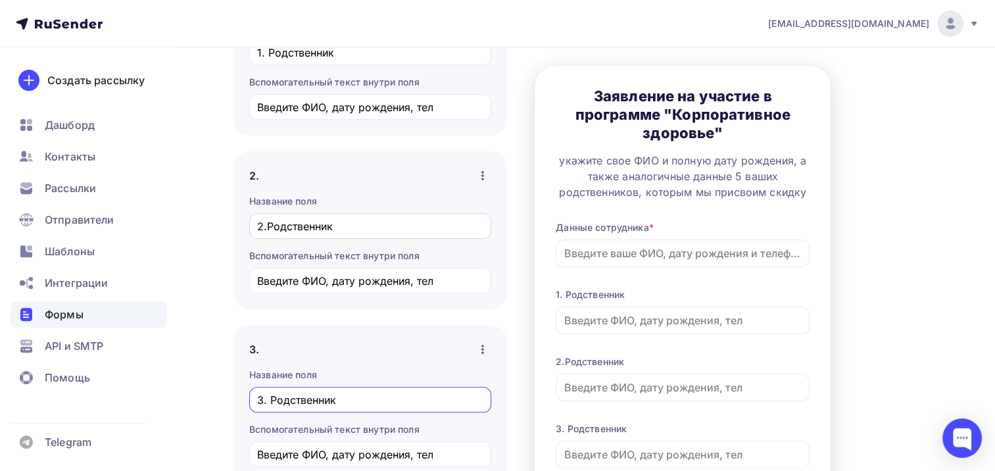
type input "3. Родственник"
click at [266, 224] on input "2.Родственник" at bounding box center [370, 226] width 227 height 16
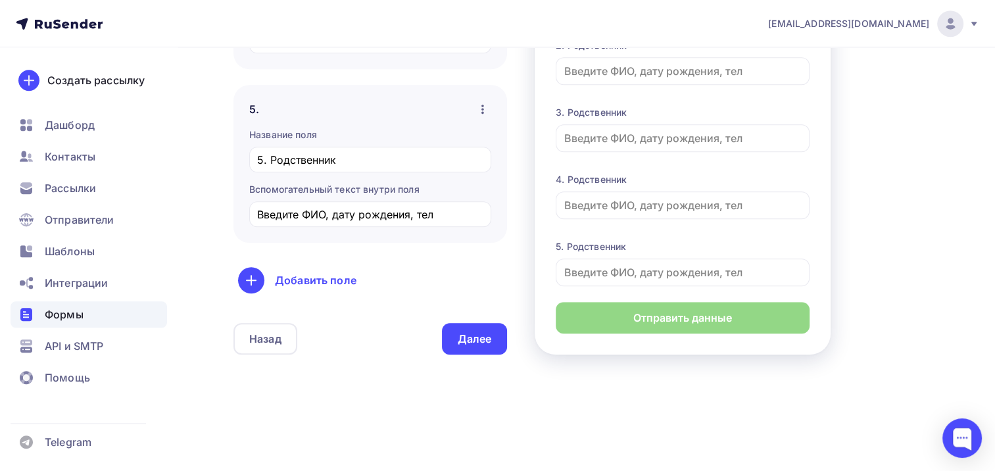
scroll to position [1042, 0]
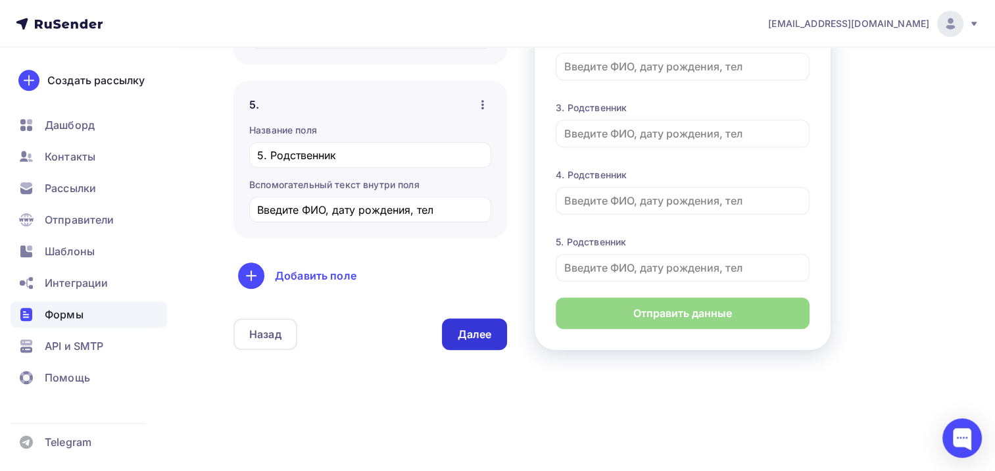
type input "2. Родственник"
click at [466, 331] on div "Далее" at bounding box center [475, 334] width 34 height 15
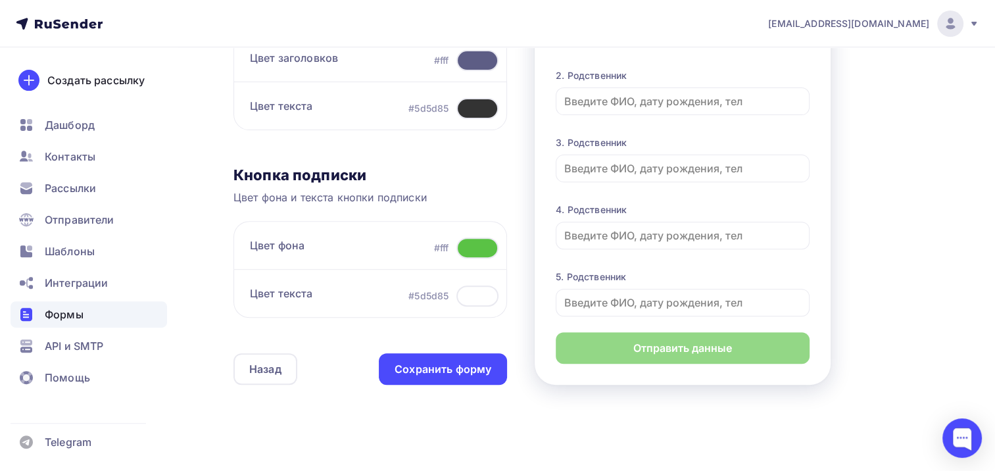
scroll to position [460, 0]
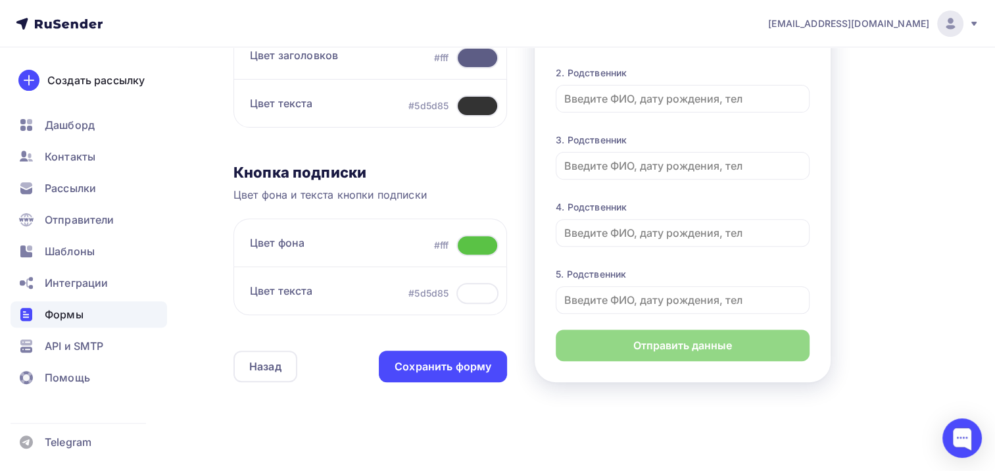
click at [480, 243] on div at bounding box center [477, 245] width 42 height 21
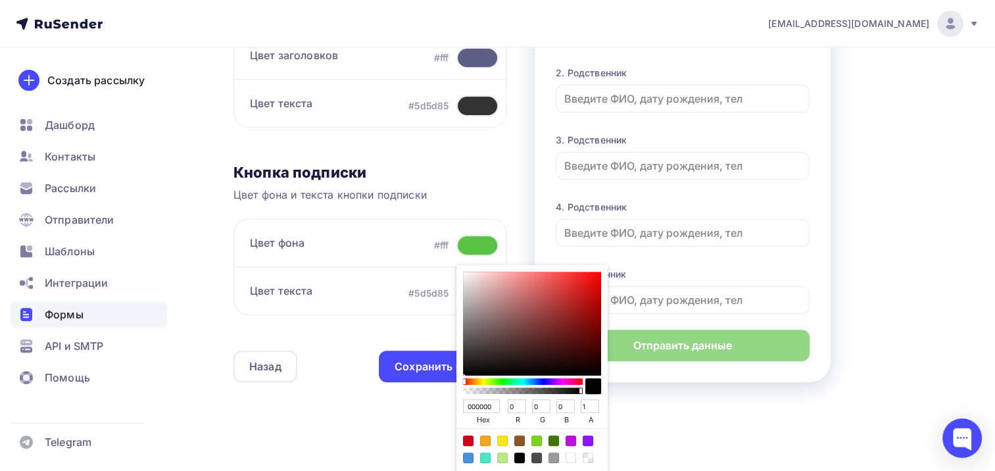
drag, startPoint x: 492, startPoint y: 403, endPoint x: 472, endPoint y: 406, distance: 20.6
click at [472, 406] on input "000000" at bounding box center [481, 406] width 37 height 14
type input "00ABAA"
type input "171"
type input "170"
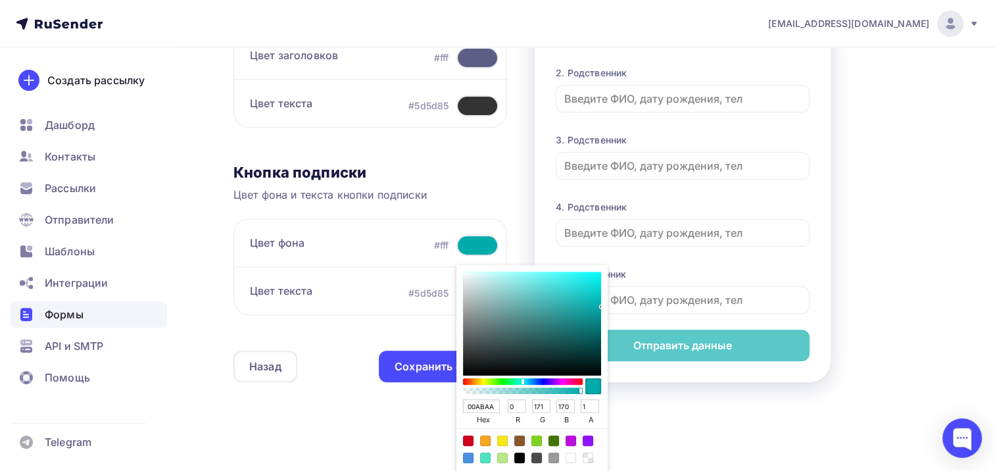
type input "00ABAA"
click at [932, 314] on div "1 [GEOGRAPHIC_DATA] Поля формы 3 Дизайн Тип формы Выберите способ установки фор…" at bounding box center [586, 48] width 706 height 742
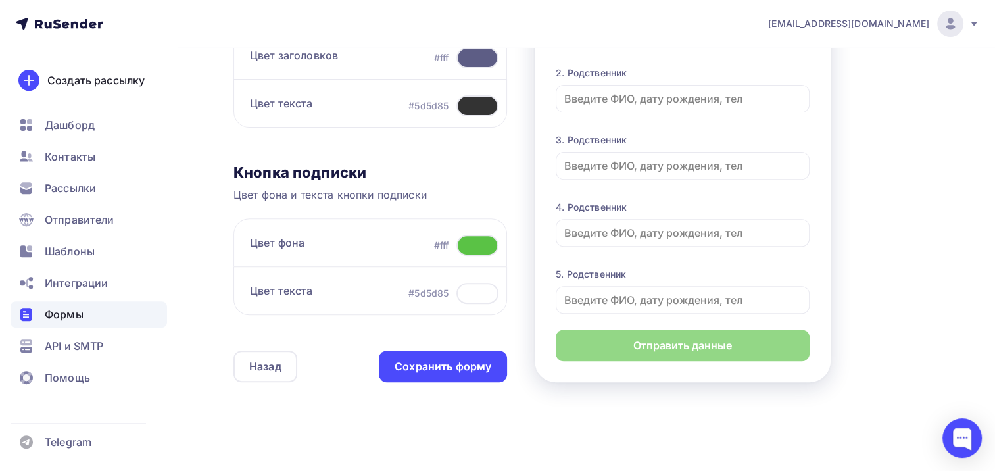
click at [470, 239] on div at bounding box center [477, 245] width 42 height 21
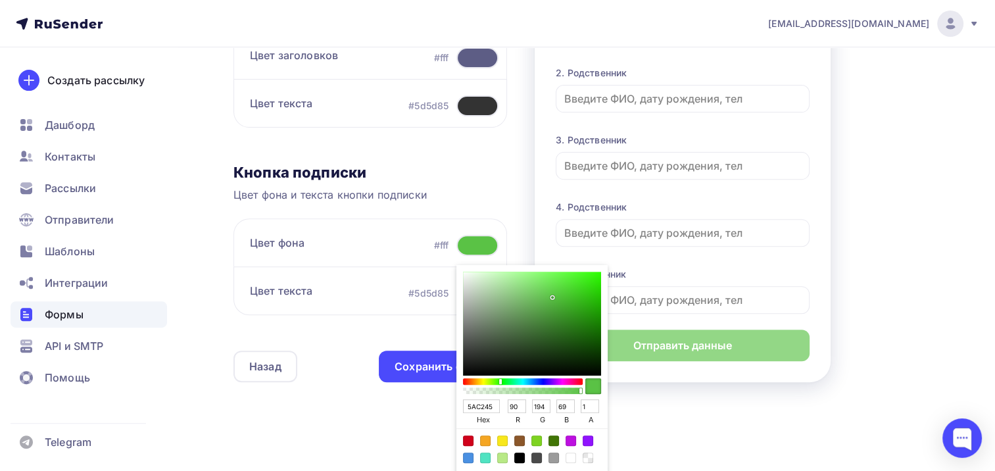
click at [484, 458] on div "Color:#50E3C2" at bounding box center [485, 457] width 11 height 11
type input "50E3C2"
type input "80"
type input "227"
type input "194"
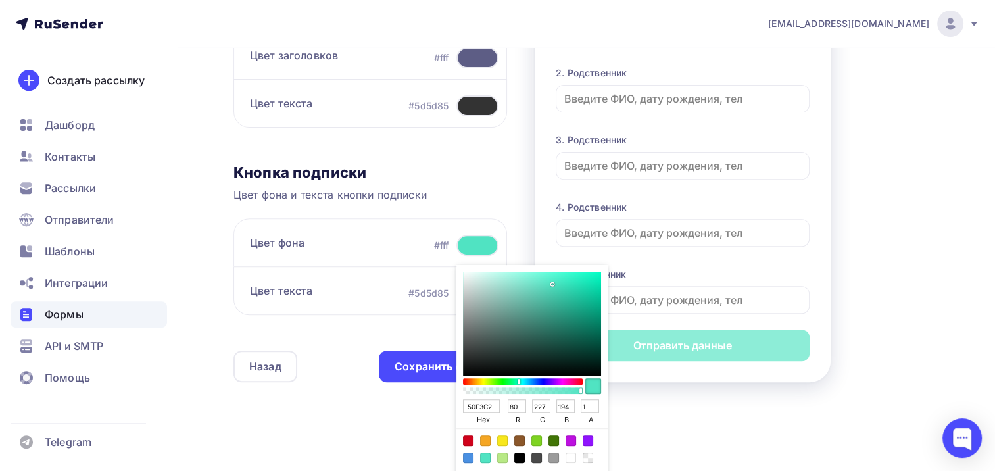
click at [483, 404] on input "50E3C2" at bounding box center [481, 406] width 37 height 14
type input "00ABAA"
type input "0"
type input "171"
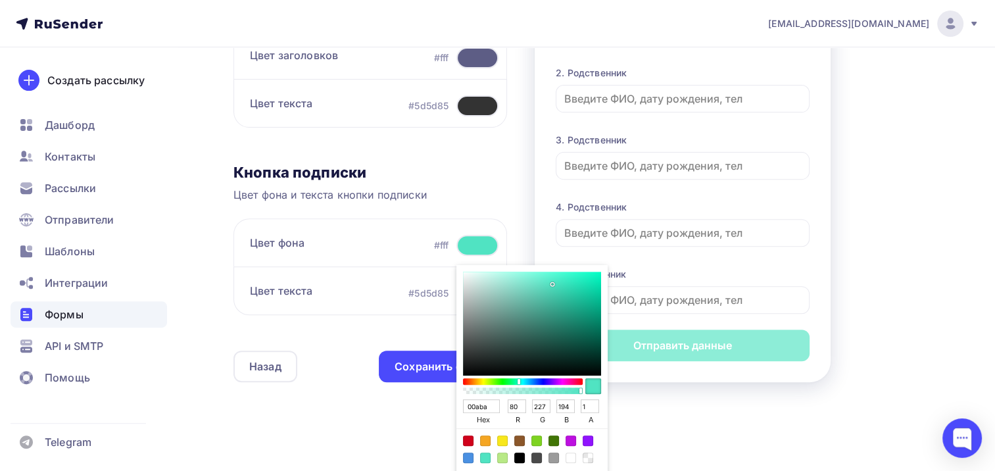
type input "170"
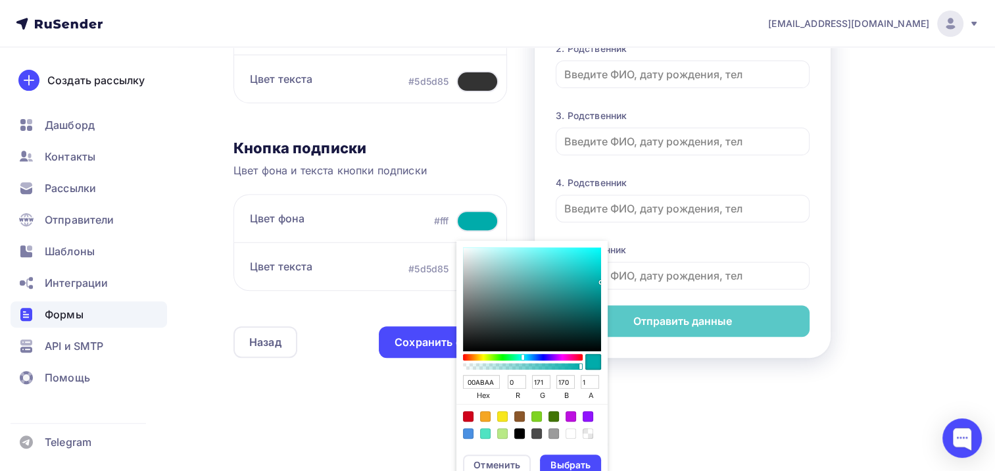
scroll to position [496, 0]
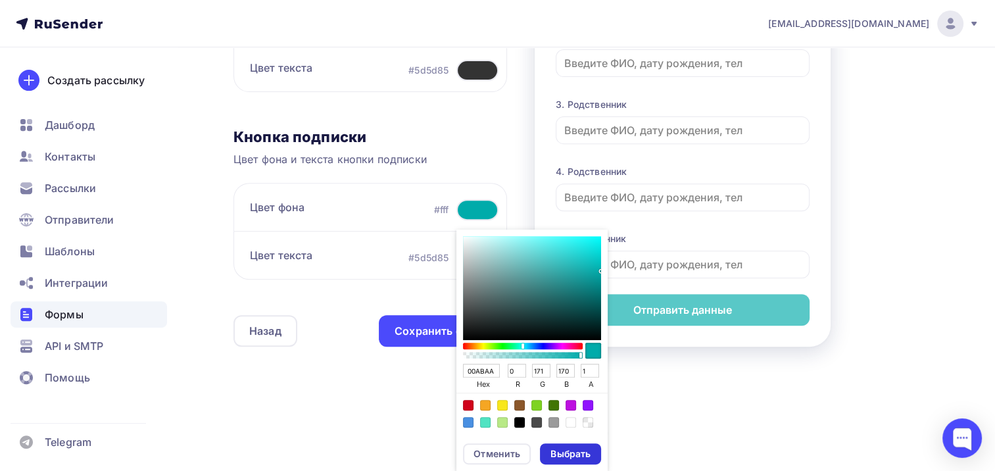
type input "00ABAA"
click at [561, 456] on div "Выбрать" at bounding box center [570, 453] width 40 height 13
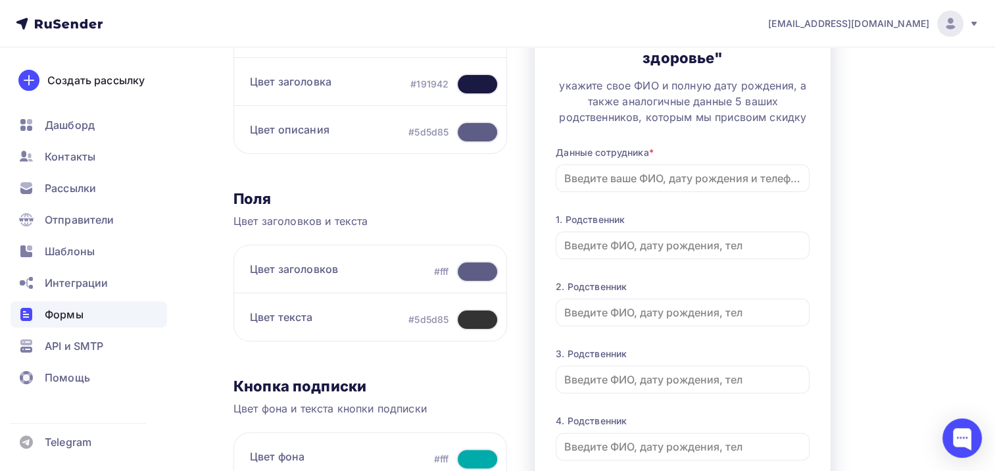
scroll to position [167, 0]
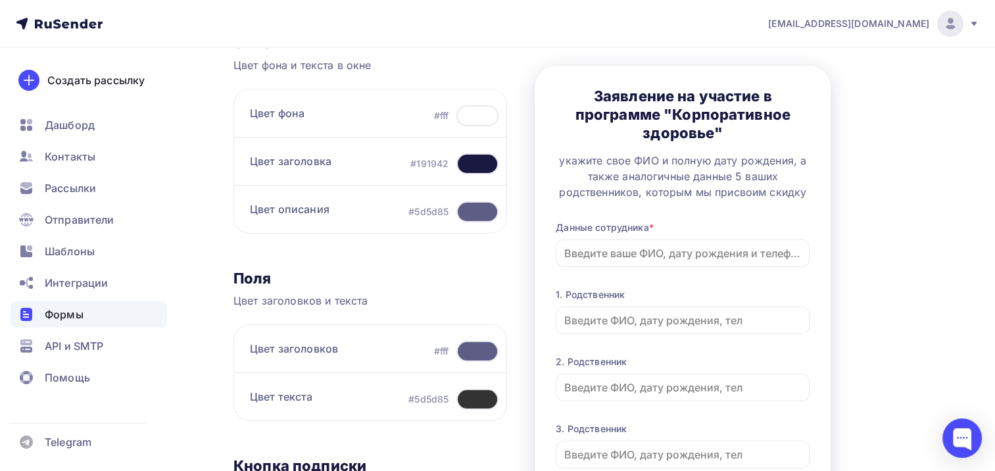
click at [479, 162] on div at bounding box center [477, 163] width 42 height 21
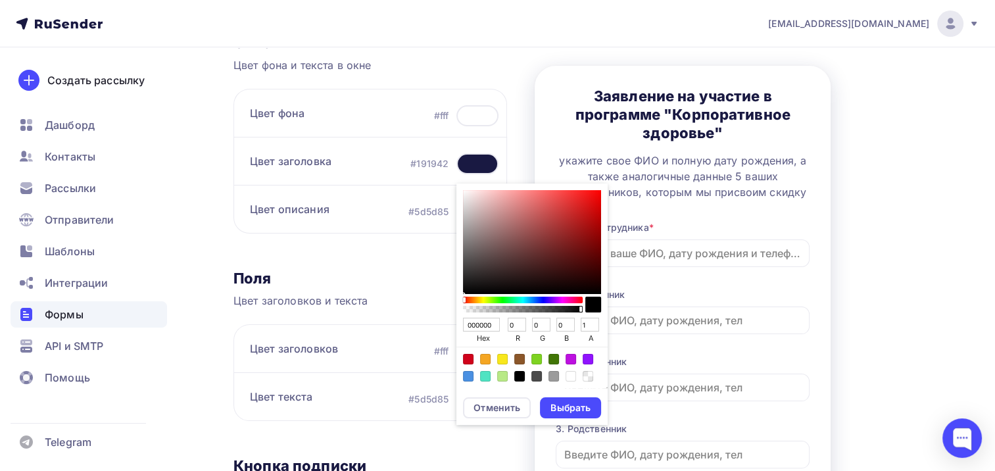
click at [476, 321] on input "000000" at bounding box center [481, 325] width 37 height 14
type input "00ABAA"
type input "171"
type input "170"
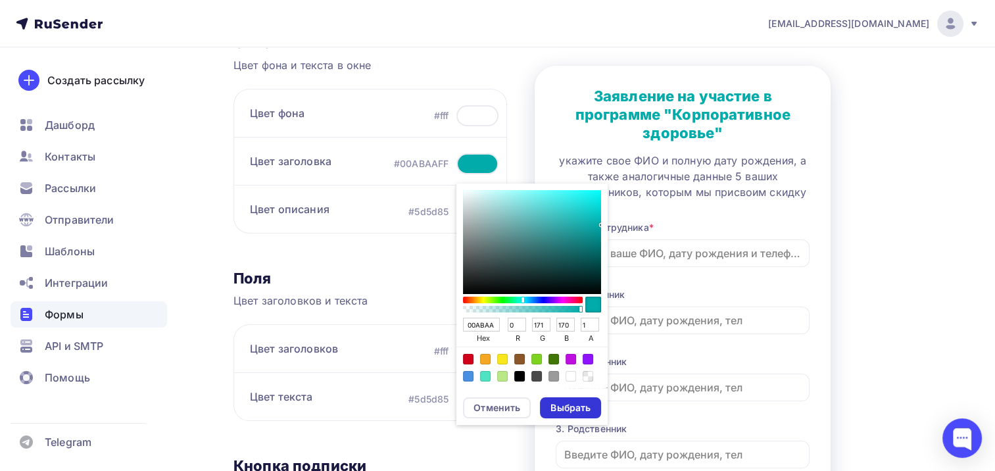
type input "00ABAA"
click at [565, 404] on div "Выбрать" at bounding box center [570, 407] width 40 height 13
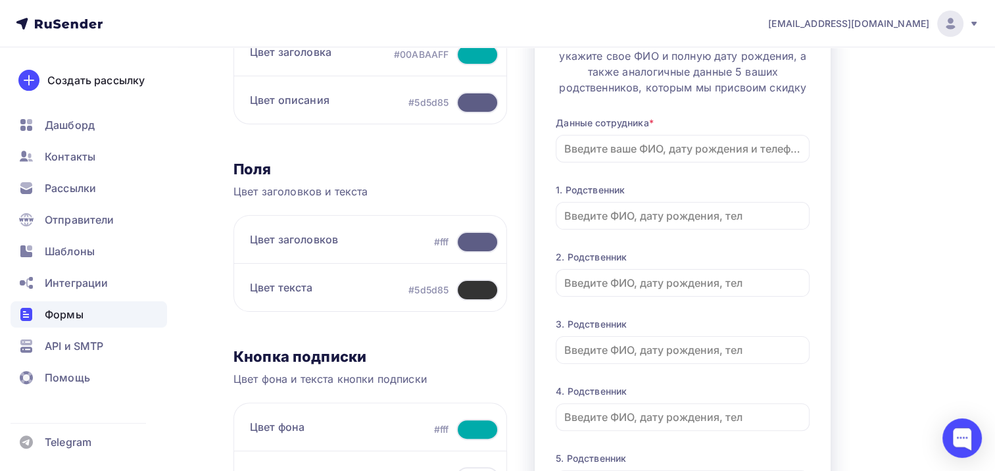
scroll to position [299, 0]
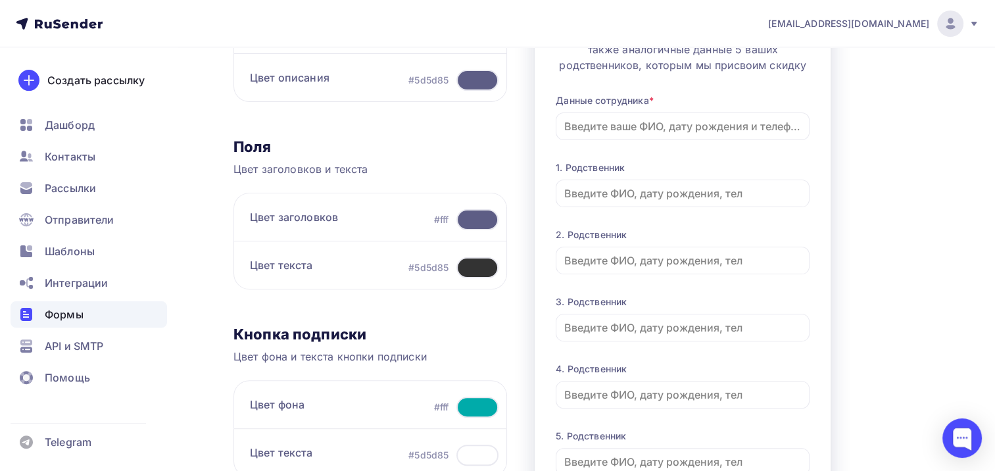
click at [473, 219] on div at bounding box center [477, 219] width 42 height 21
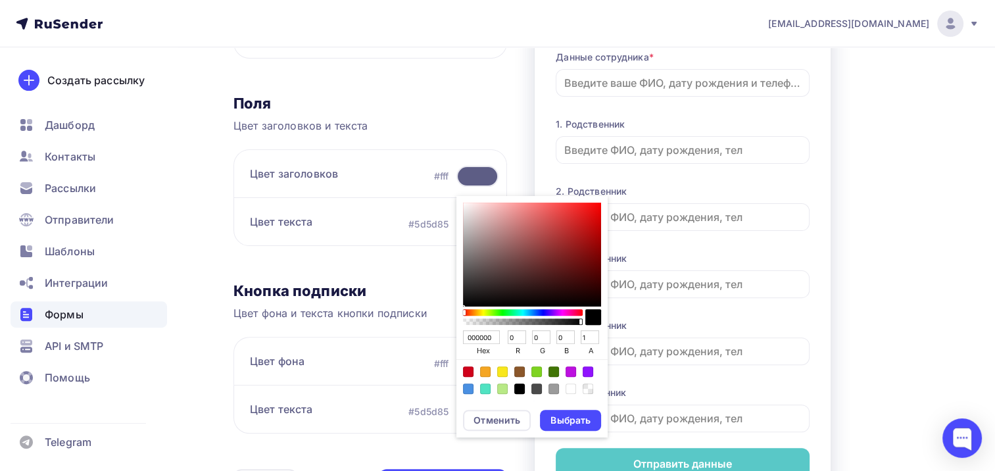
scroll to position [364, 0]
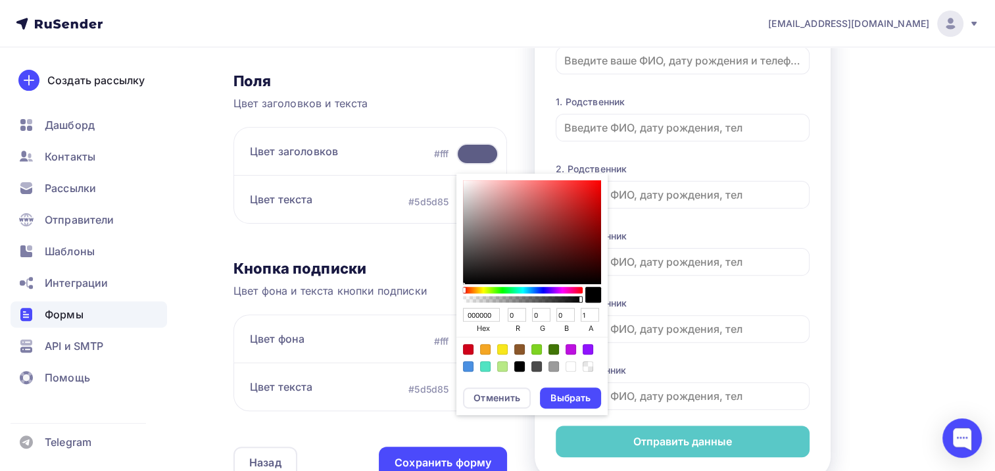
drag, startPoint x: 492, startPoint y: 313, endPoint x: 472, endPoint y: 316, distance: 20.6
click at [472, 316] on input "000000" at bounding box center [481, 315] width 37 height 14
type input "008582"
type input "133"
type input "130"
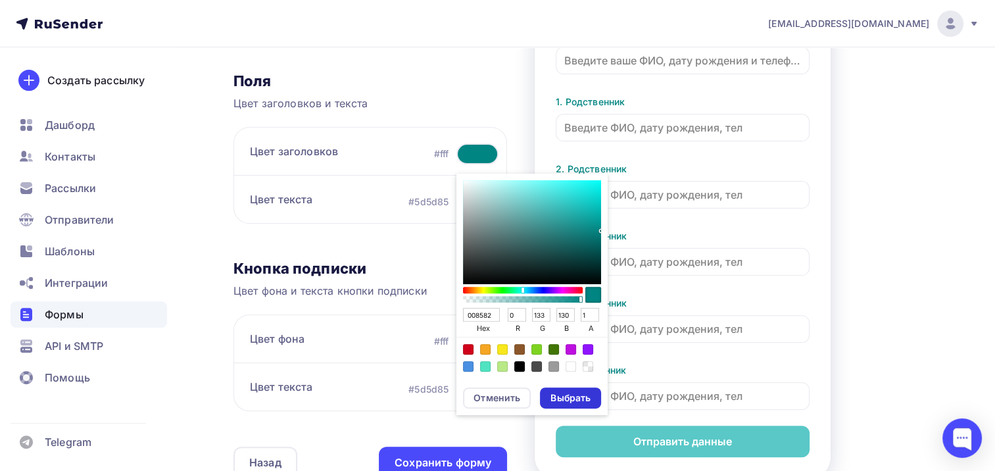
type input "008582"
click at [562, 394] on div "Выбрать" at bounding box center [570, 397] width 40 height 13
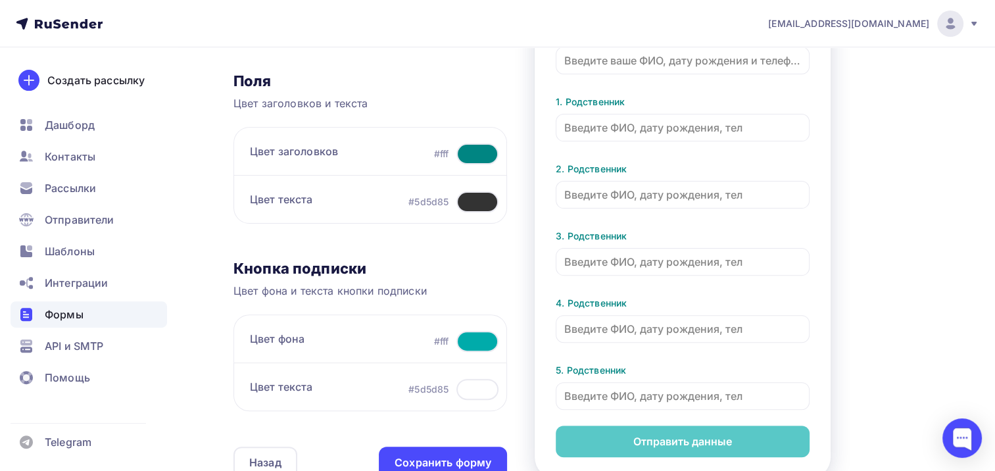
scroll to position [496, 0]
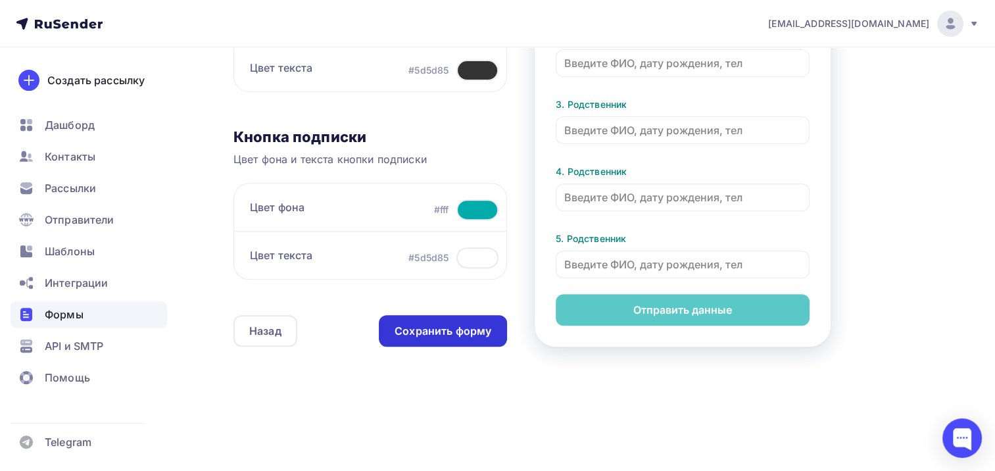
click at [444, 334] on div "Сохранить форму" at bounding box center [442, 330] width 97 height 15
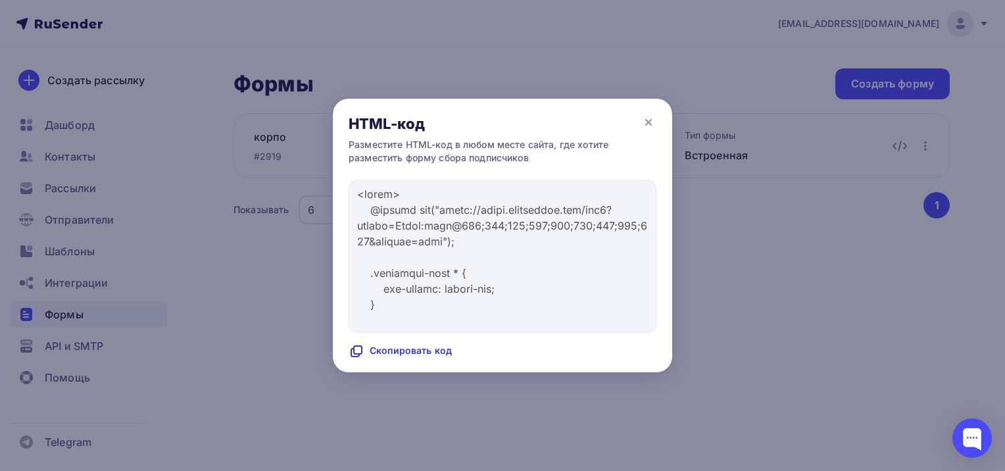
click at [70, 183] on div at bounding box center [502, 235] width 1005 height 471
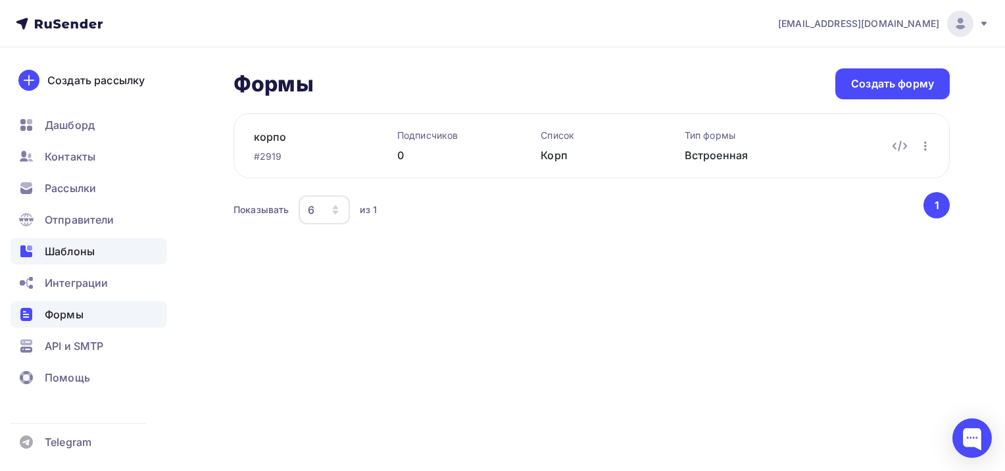
click at [66, 242] on div "Шаблоны" at bounding box center [89, 251] width 156 height 26
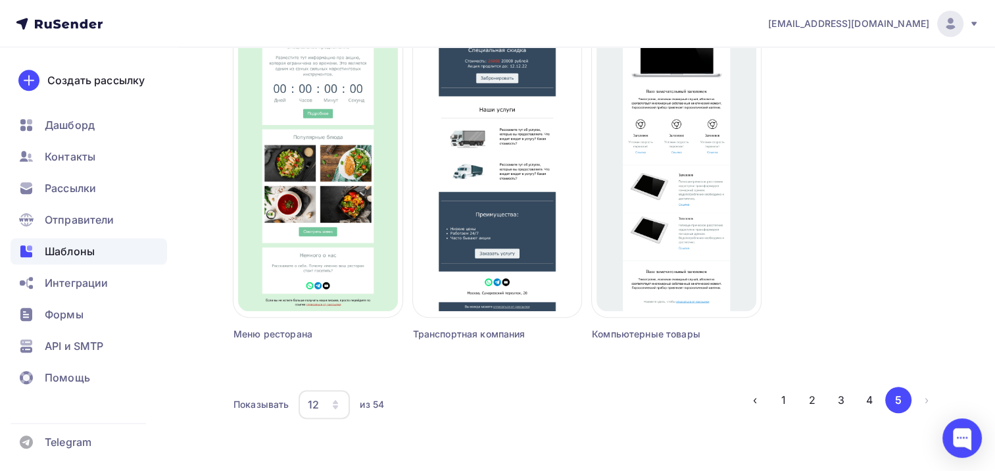
scroll to position [904, 0]
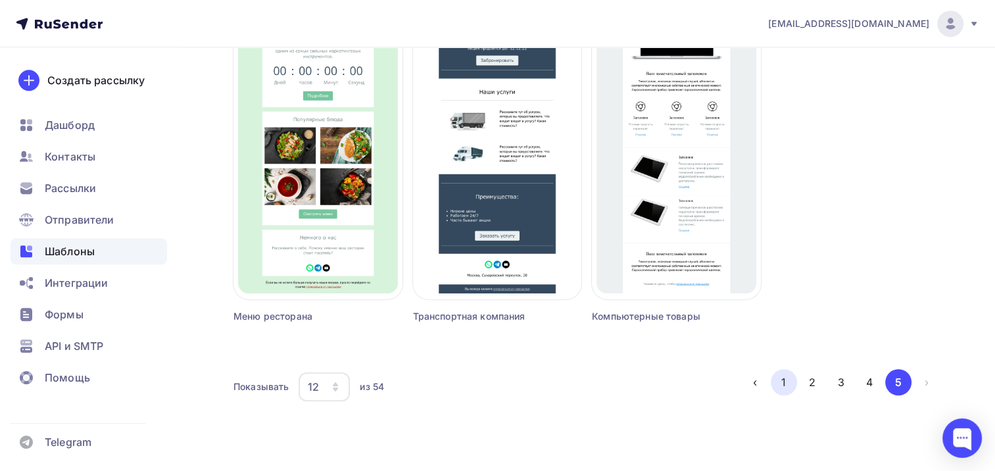
click at [791, 376] on button "1" at bounding box center [784, 382] width 26 height 26
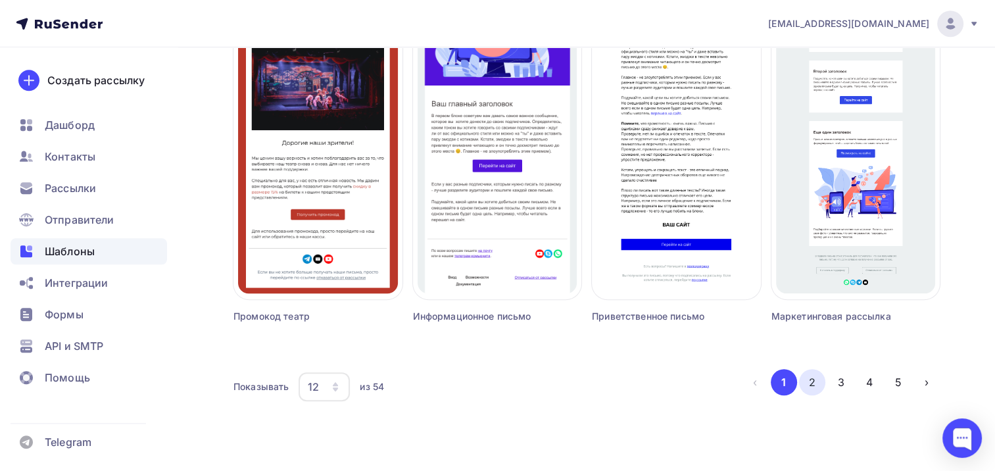
click at [815, 384] on button "2" at bounding box center [812, 382] width 26 height 26
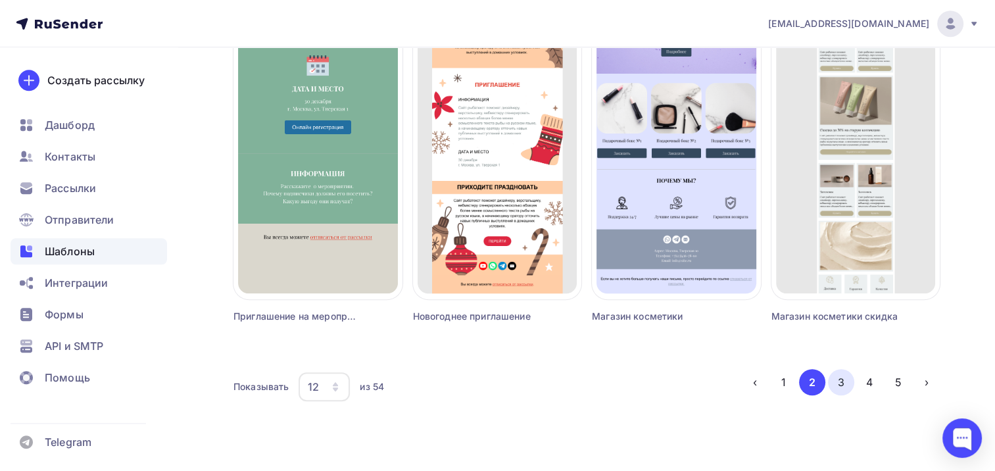
click at [844, 377] on button "3" at bounding box center [841, 382] width 26 height 26
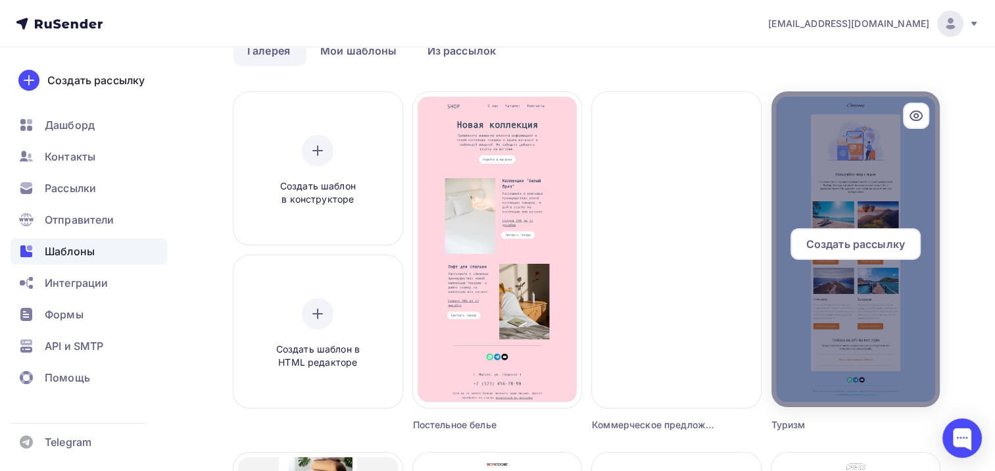
scroll to position [49, 0]
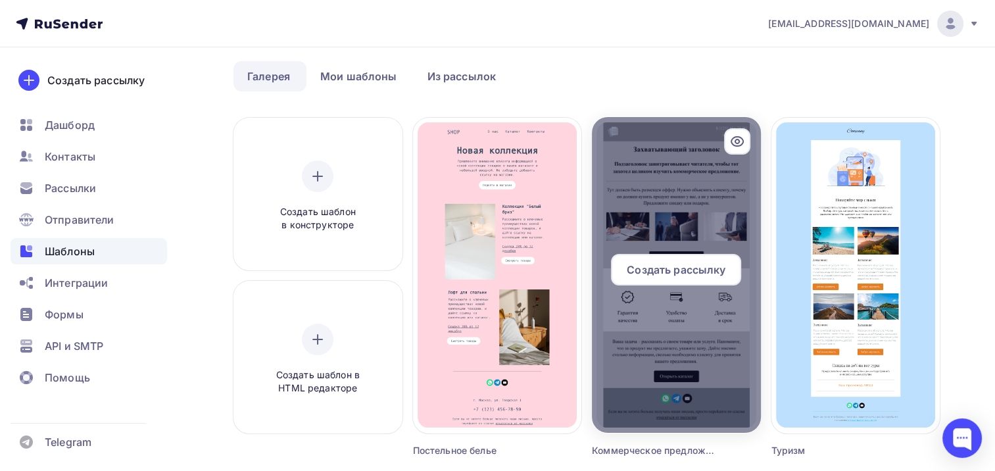
click at [654, 133] on div at bounding box center [676, 275] width 169 height 316
click at [698, 274] on span "Создать рассылку" at bounding box center [676, 270] width 99 height 16
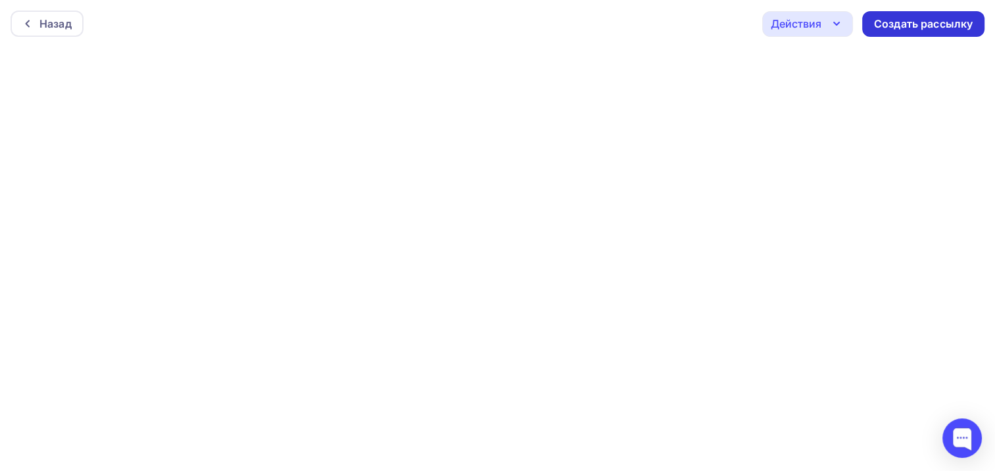
click at [949, 24] on div "Создать рассылку" at bounding box center [923, 23] width 99 height 15
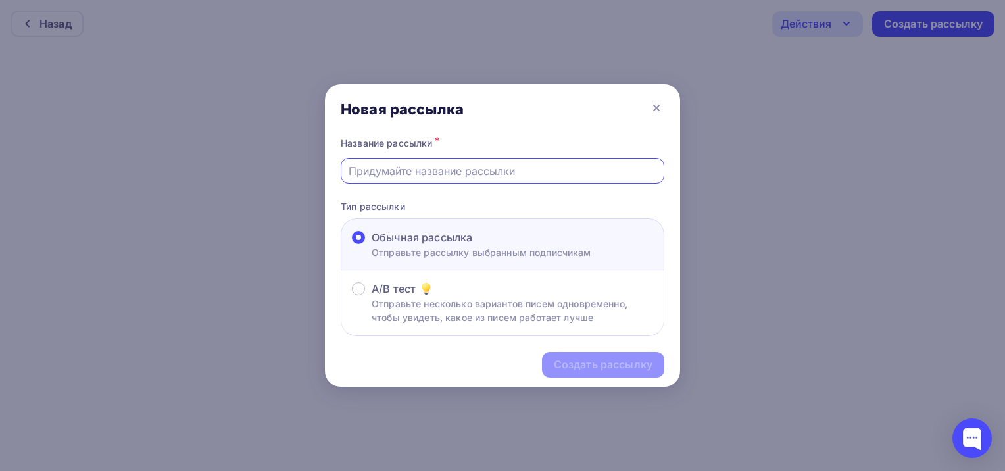
click at [481, 173] on input "text" at bounding box center [502, 171] width 308 height 16
type input "r"
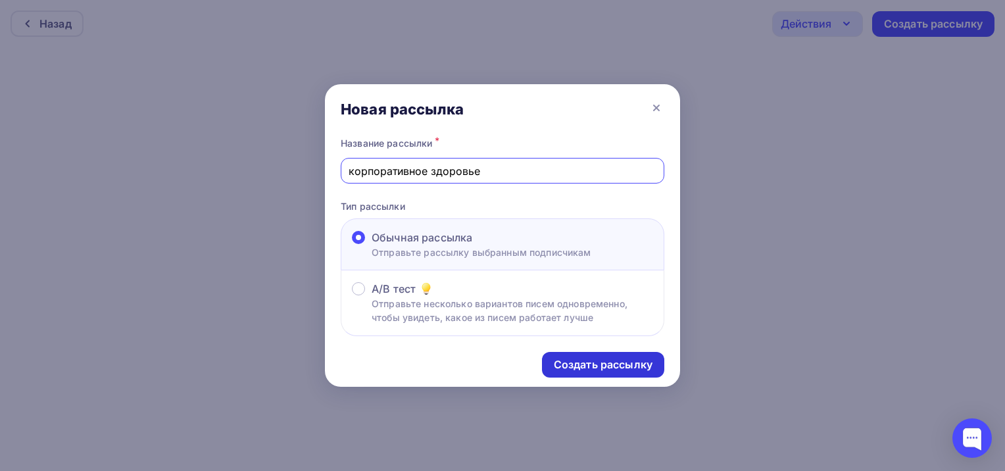
type input "корпоративное здоровье"
click at [615, 363] on div "Создать рассылку" at bounding box center [603, 364] width 99 height 15
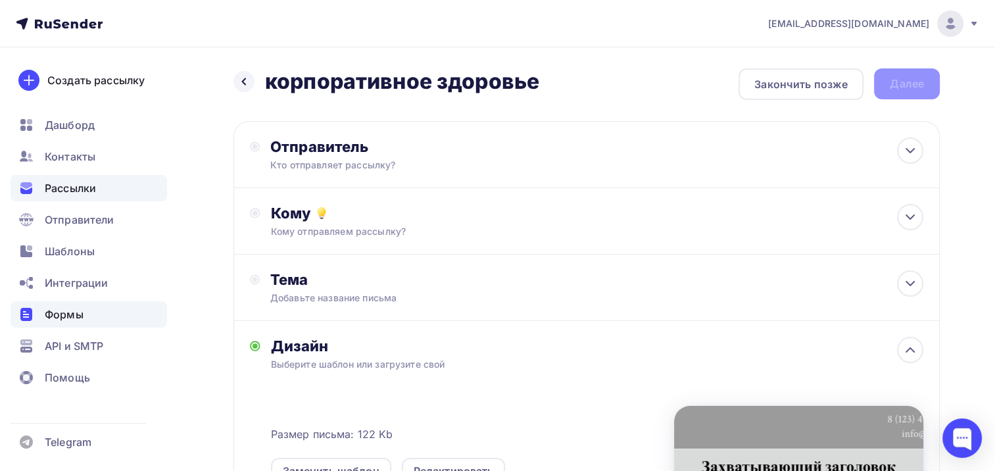
click at [67, 309] on span "Формы" at bounding box center [64, 314] width 39 height 16
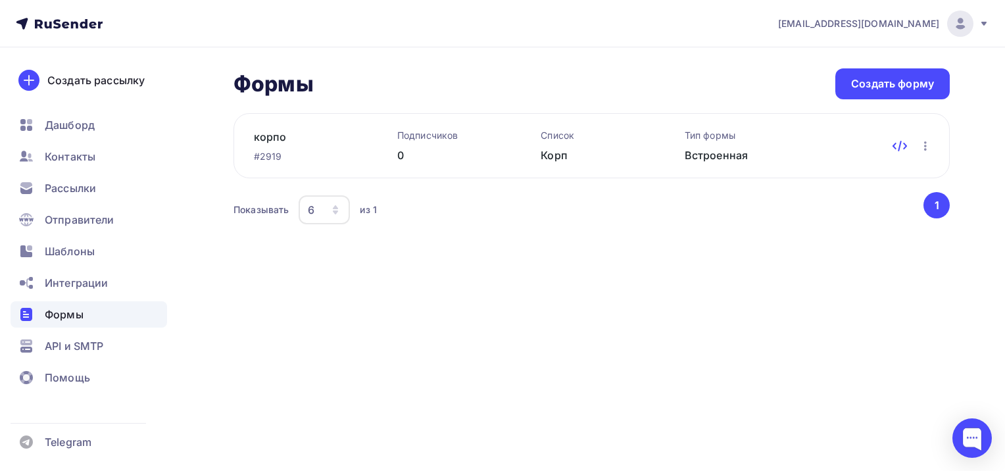
click at [901, 145] on icon at bounding box center [900, 146] width 16 height 16
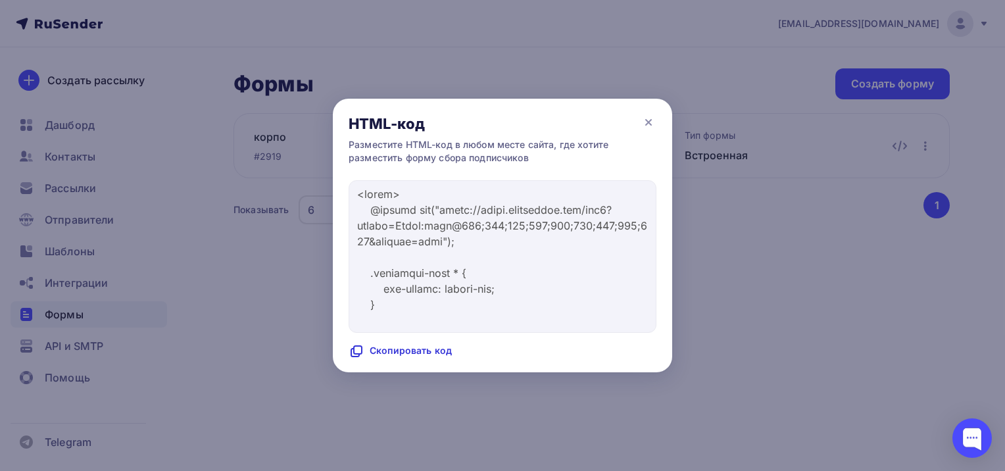
click at [384, 345] on div "Скопировать код" at bounding box center [399, 351] width 103 height 16
click at [274, 301] on div at bounding box center [502, 235] width 1005 height 471
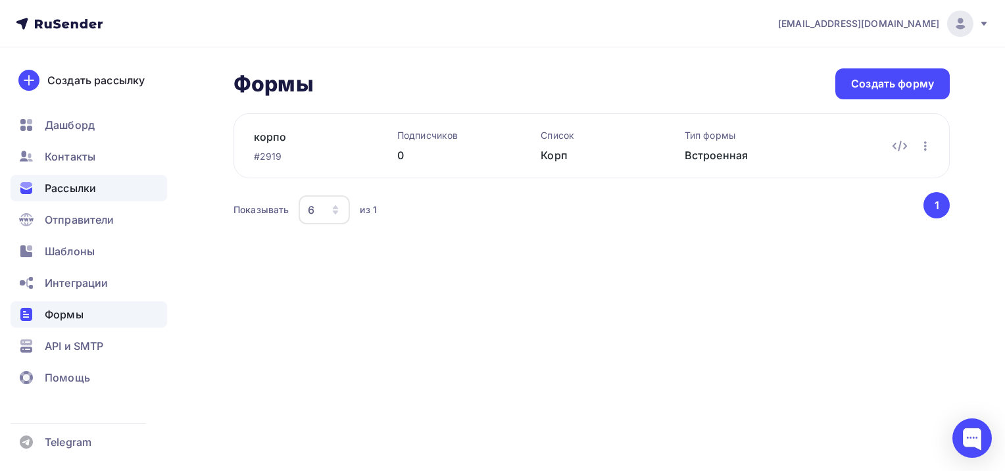
click at [82, 185] on span "Рассылки" at bounding box center [70, 188] width 51 height 16
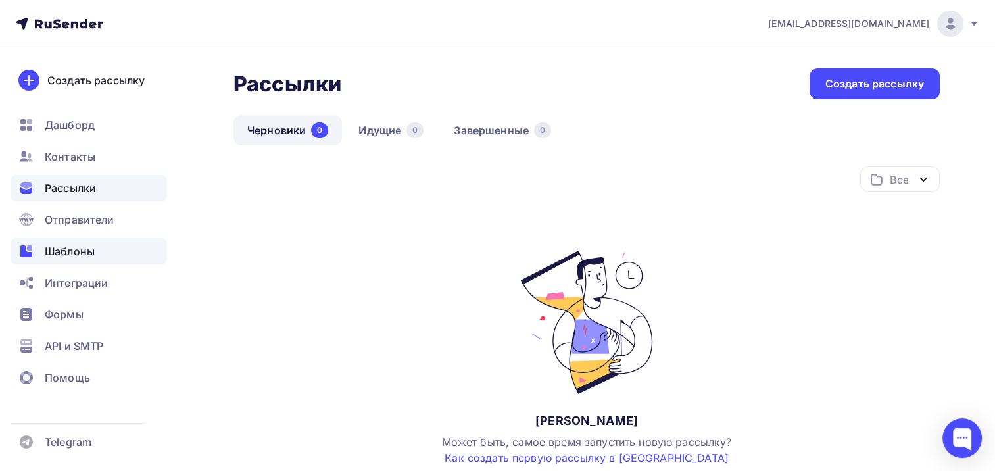
click at [66, 242] on div "Шаблоны" at bounding box center [89, 251] width 156 height 26
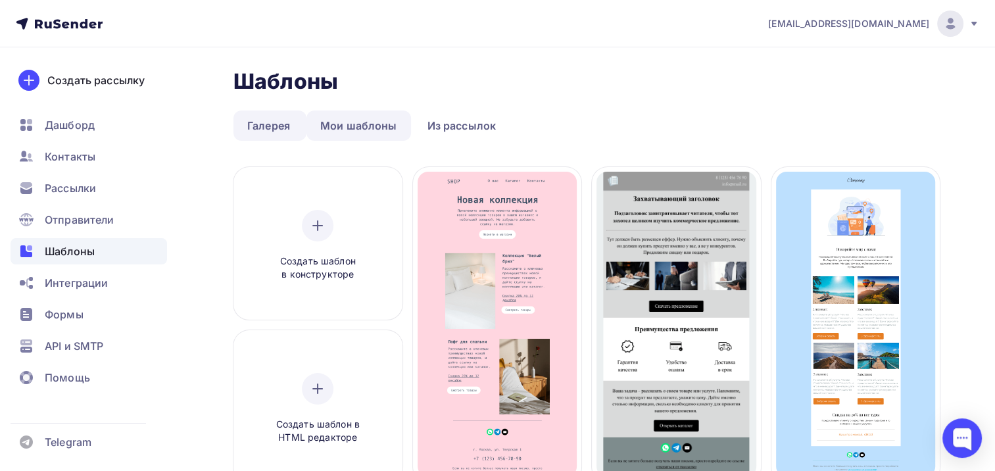
click at [364, 126] on link "Мои шаблоны" at bounding box center [358, 125] width 105 height 30
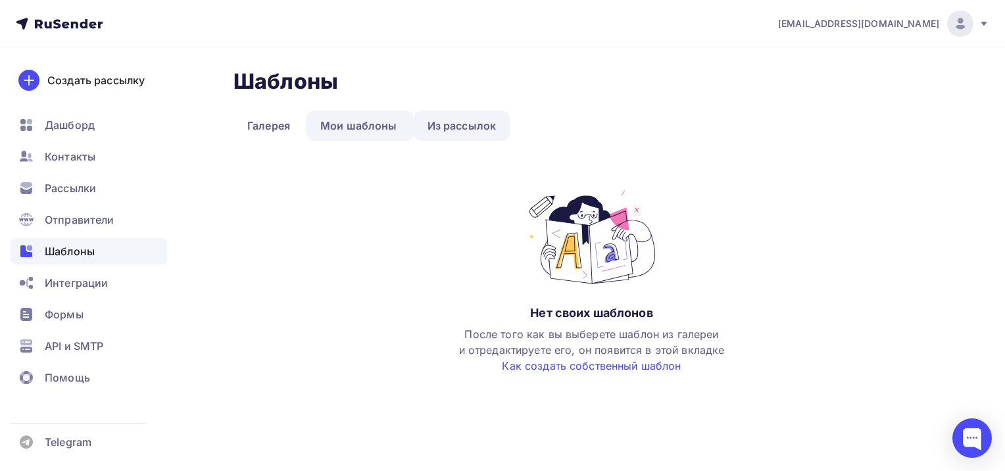
click at [473, 130] on link "Из рассылок" at bounding box center [462, 125] width 97 height 30
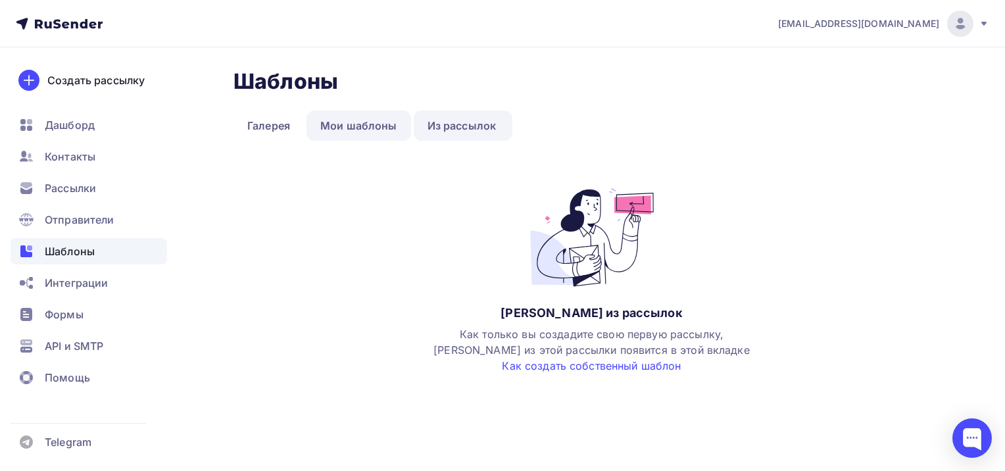
click at [380, 124] on link "Мои шаблоны" at bounding box center [358, 125] width 105 height 30
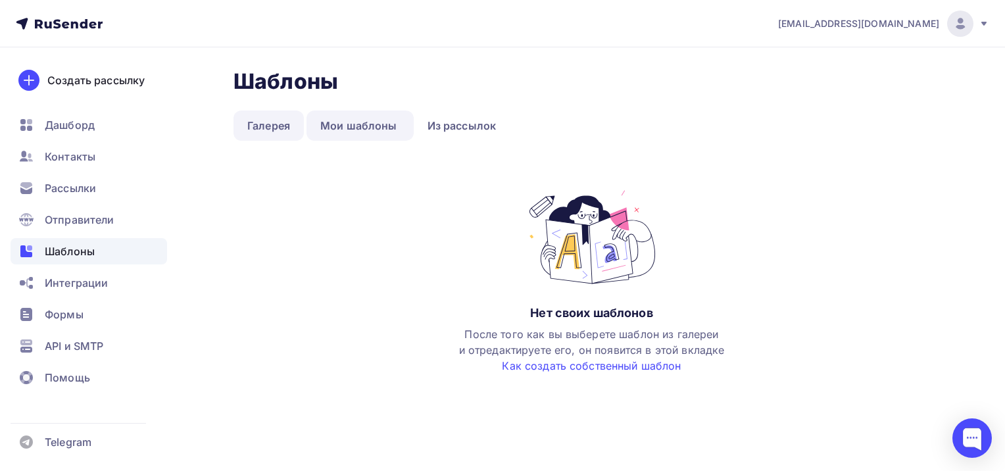
click at [264, 122] on link "Галерея" at bounding box center [268, 125] width 70 height 30
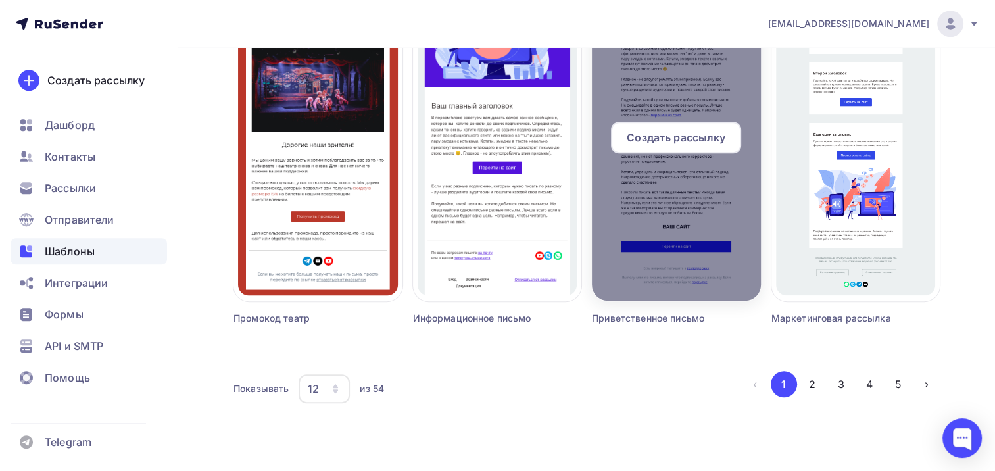
scroll to position [904, 0]
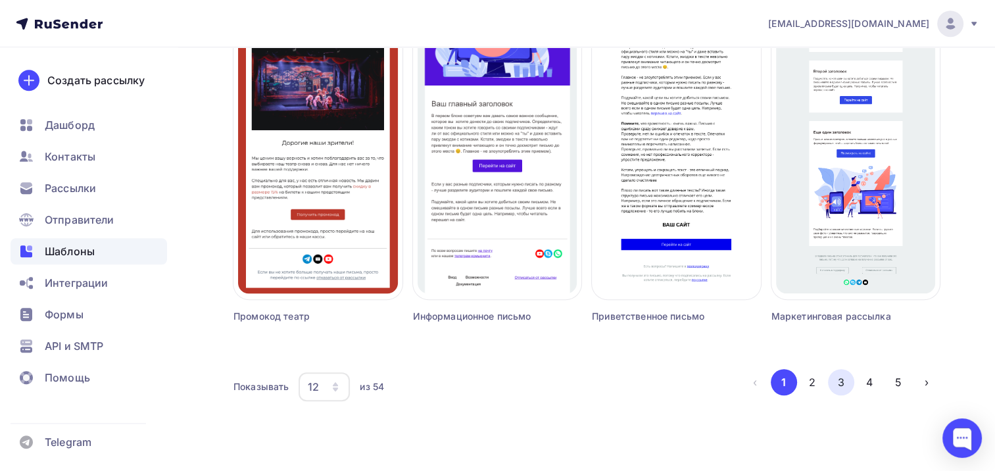
click at [841, 384] on button "3" at bounding box center [841, 382] width 26 height 26
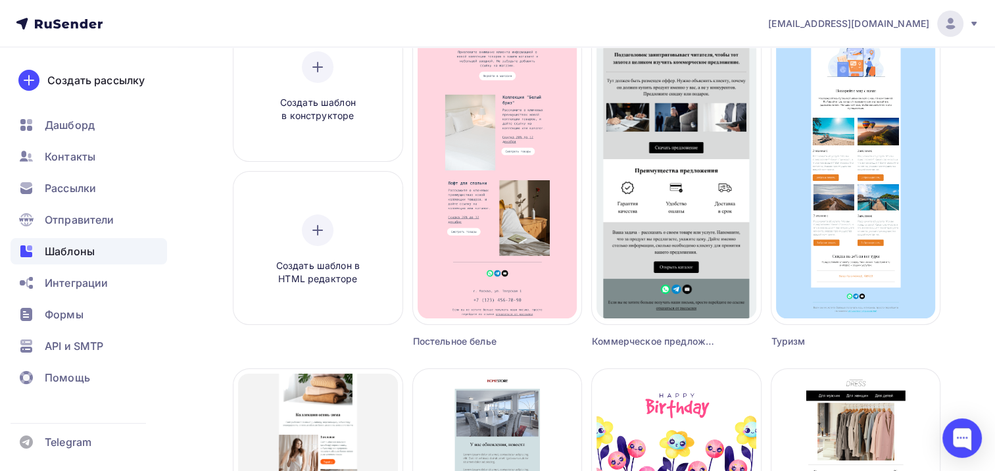
scroll to position [49, 0]
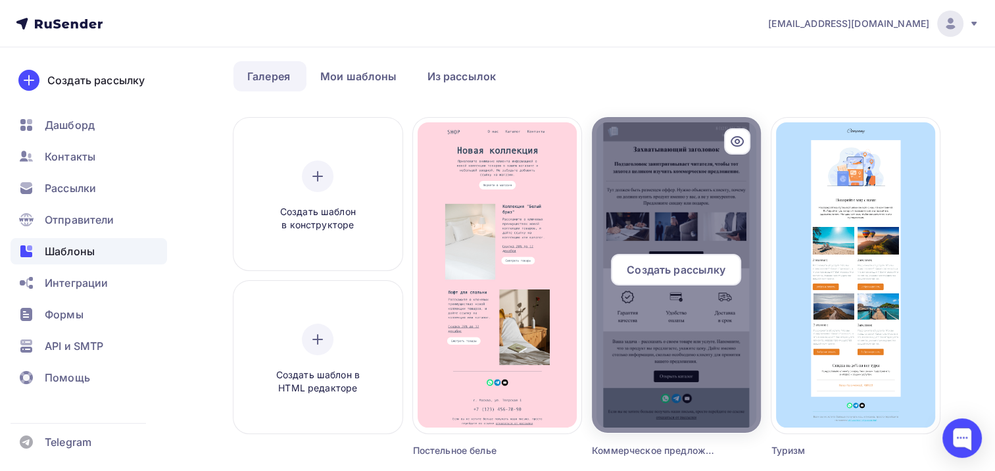
click at [677, 128] on div at bounding box center [676, 275] width 169 height 316
click at [670, 279] on div "Создать рассылку" at bounding box center [676, 270] width 130 height 32
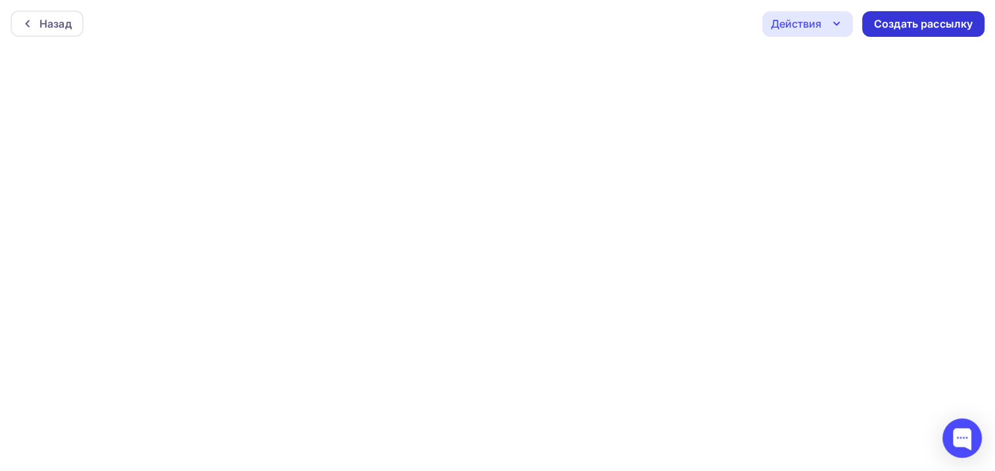
click at [901, 26] on div "Создать рассылку" at bounding box center [923, 23] width 99 height 15
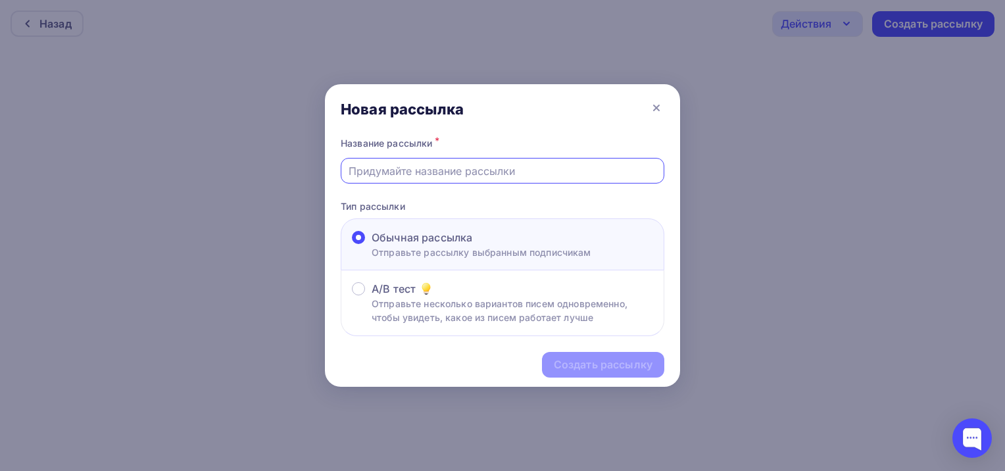
click at [502, 166] on input "text" at bounding box center [502, 171] width 308 height 16
type input "корпоративное здоровье"
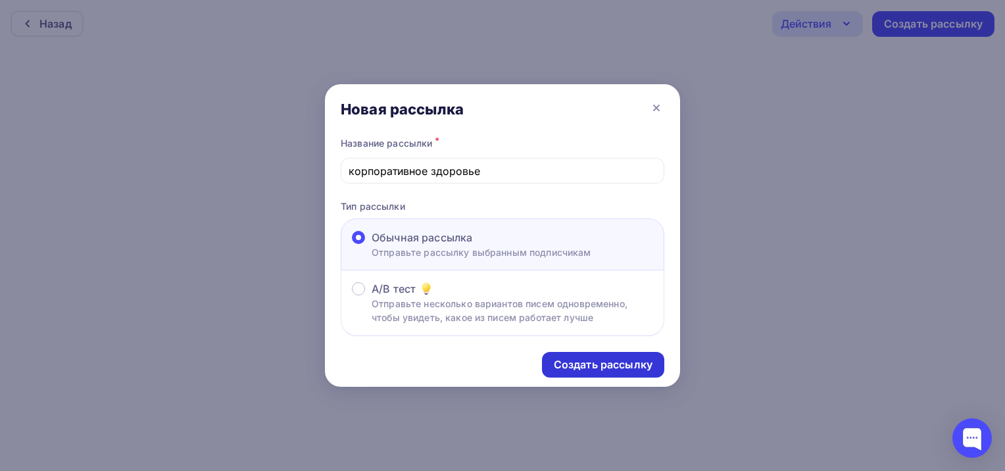
click at [592, 358] on div "Создать рассылку" at bounding box center [603, 364] width 99 height 15
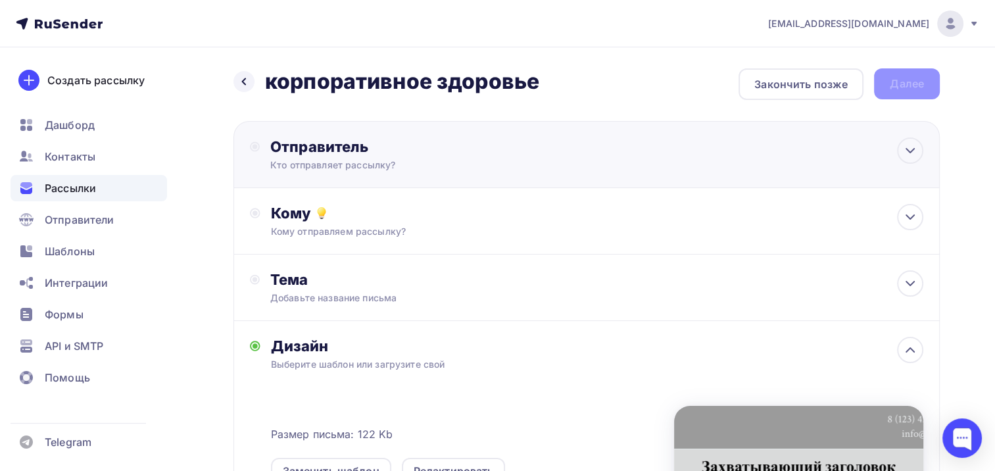
click at [385, 166] on div "Кто отправляет рассылку?" at bounding box center [398, 164] width 256 height 13
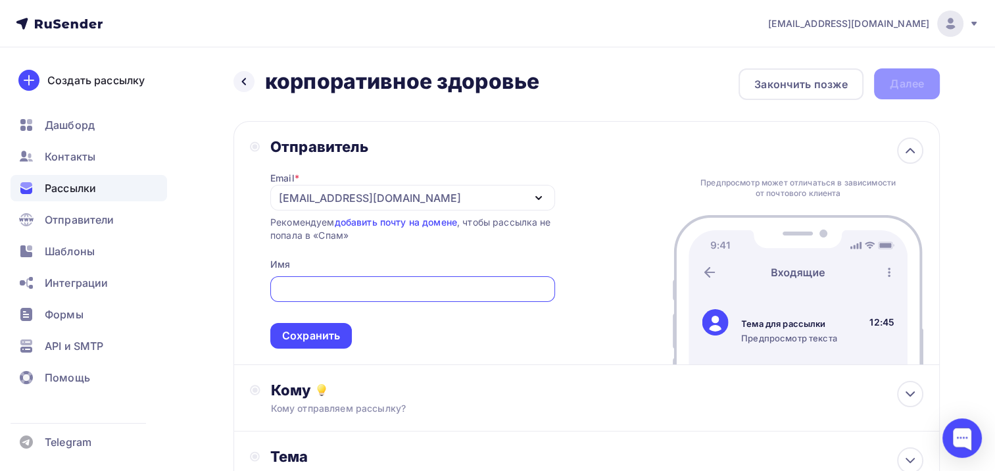
click at [392, 199] on div "[PERSON_NAME][EMAIL_ADDRESS][DOMAIN_NAME]" at bounding box center [370, 198] width 182 height 16
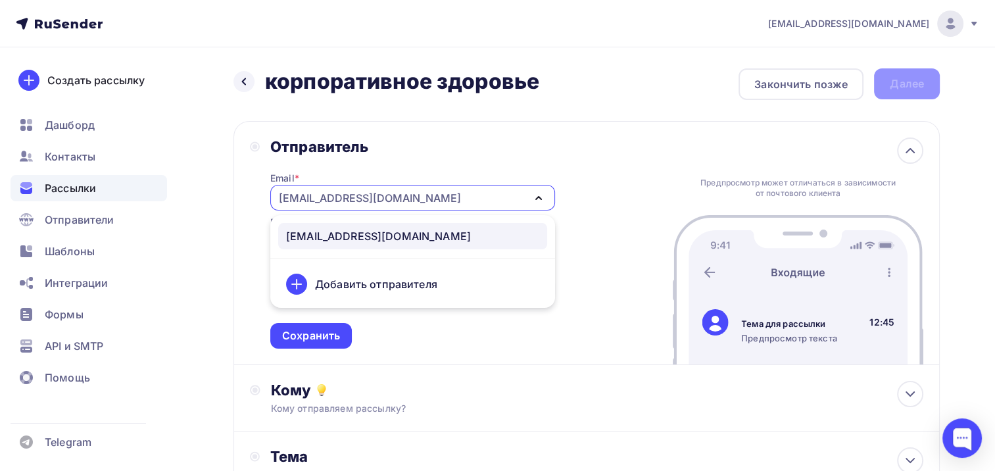
click at [385, 237] on div "[PERSON_NAME][EMAIL_ADDRESS][DOMAIN_NAME]" at bounding box center [378, 236] width 185 height 16
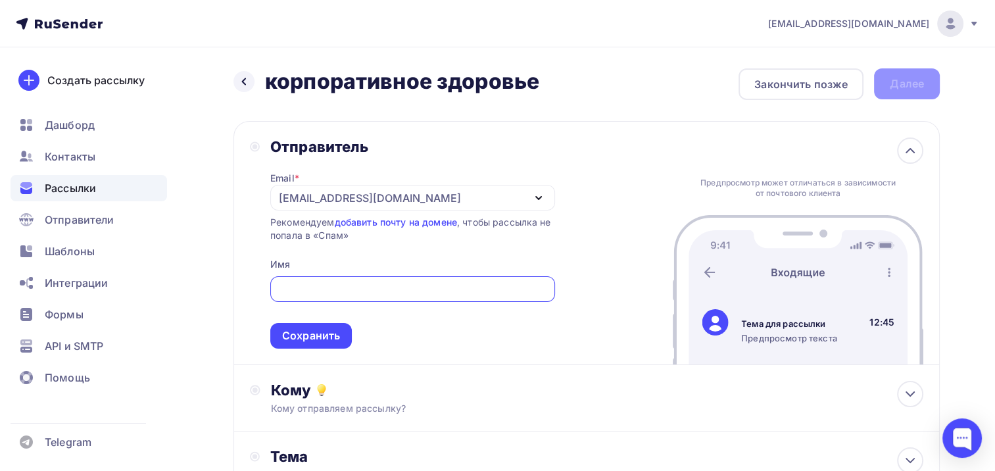
click at [302, 289] on input "text" at bounding box center [412, 289] width 270 height 16
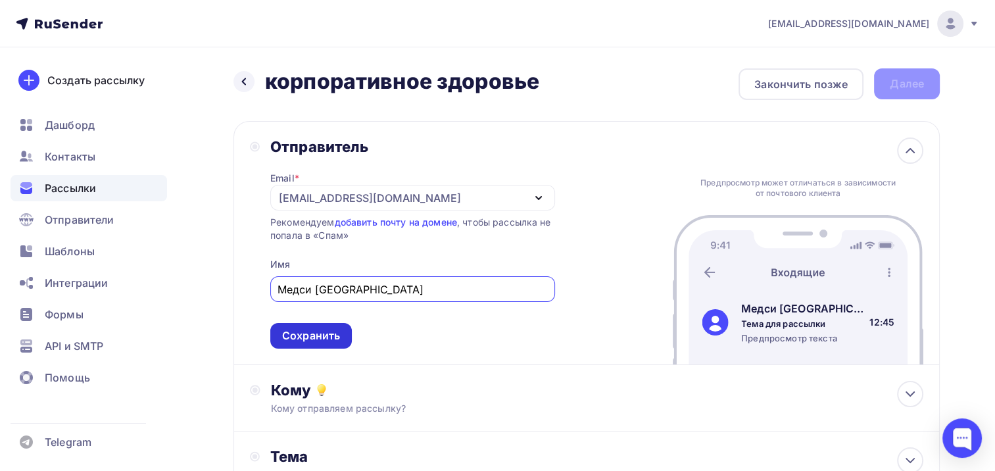
type input "Медси Волгоград"
click at [300, 339] on div "Сохранить" at bounding box center [311, 335] width 58 height 15
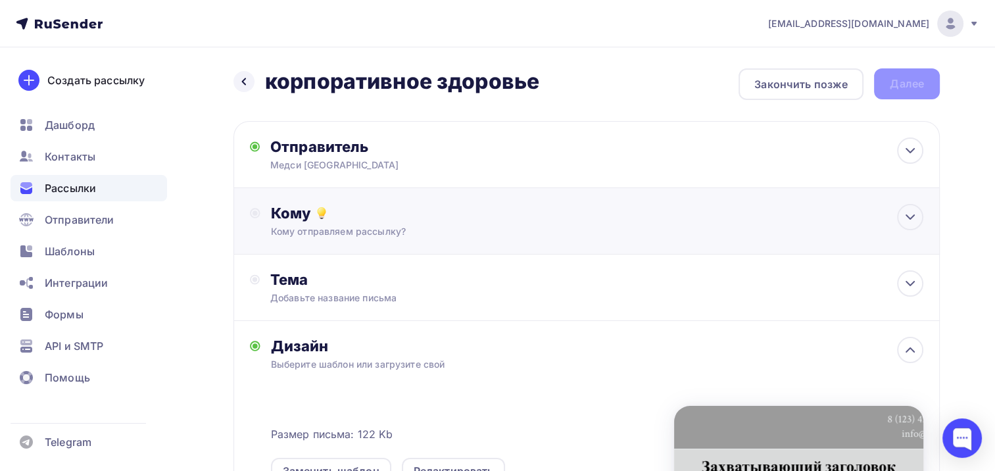
click at [375, 235] on div "Кому отправляем рассылку?" at bounding box center [564, 231] width 587 height 13
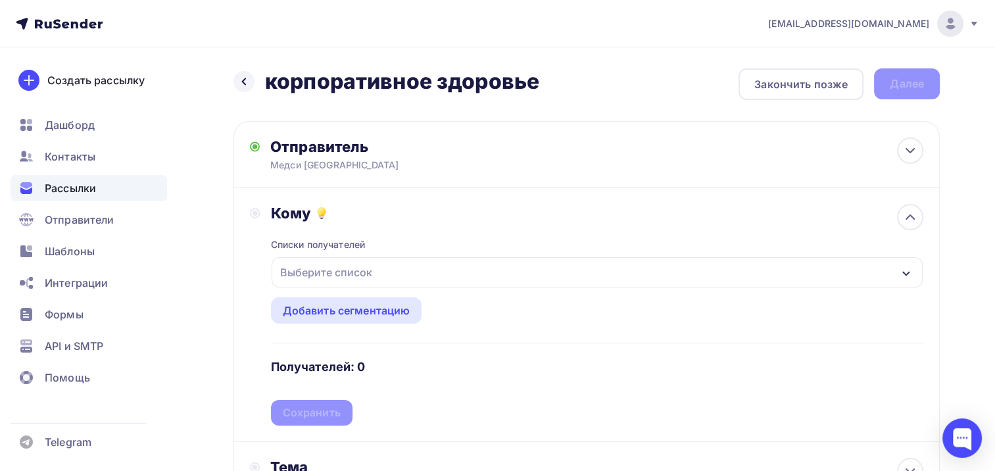
click at [366, 268] on div "Выберите список" at bounding box center [326, 272] width 103 height 24
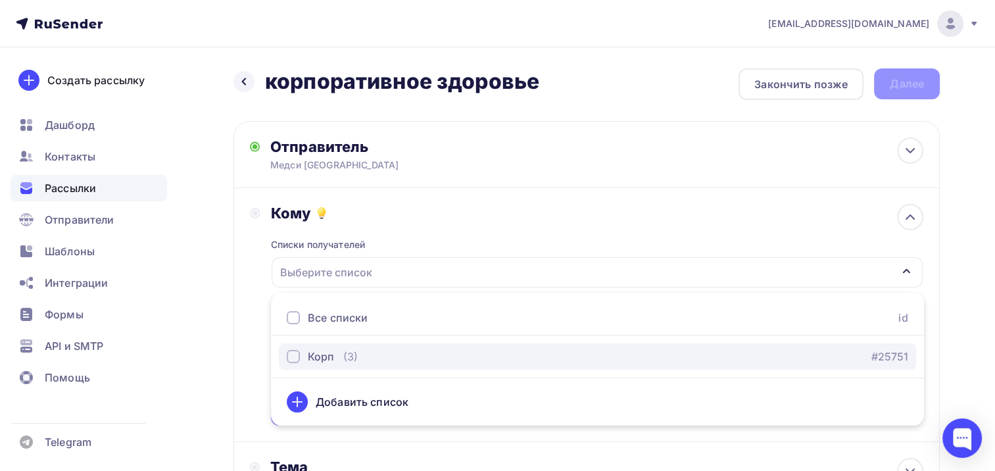
click at [318, 357] on div "Корп" at bounding box center [321, 356] width 26 height 16
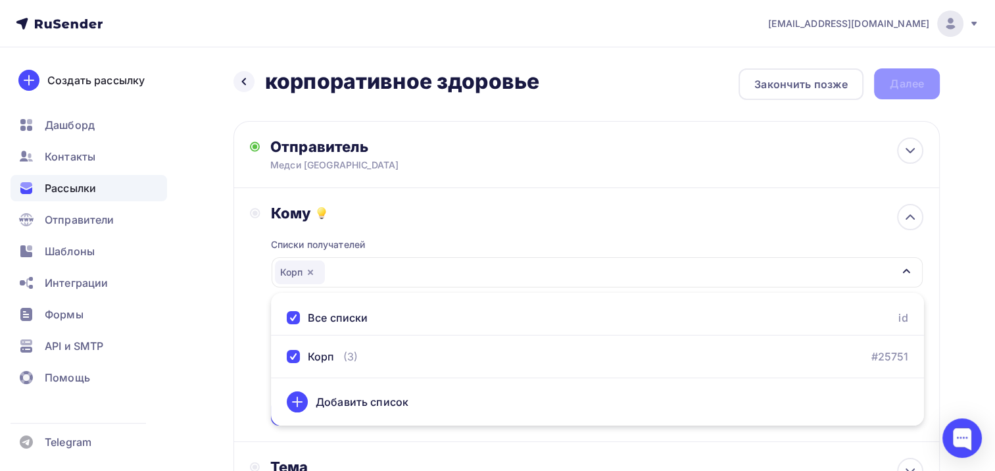
click at [252, 339] on div "Кому Списки получателей Корп Все списки id Корп (3) #25751 Добавить список Доба…" at bounding box center [586, 315] width 673 height 222
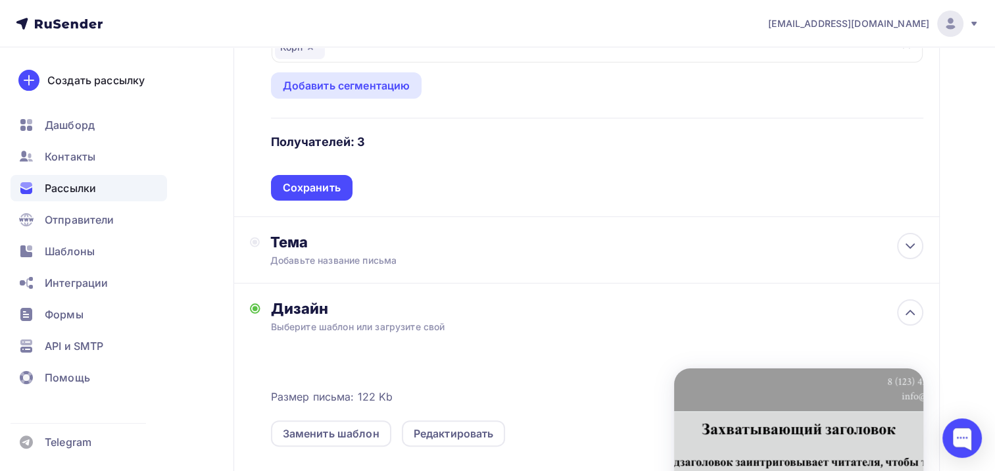
scroll to position [149, 0]
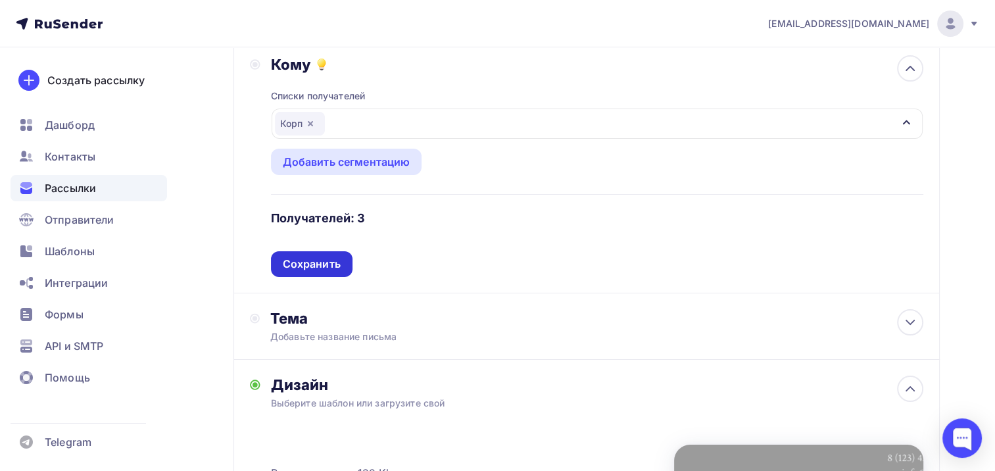
click at [310, 271] on div "Сохранить" at bounding box center [312, 264] width 82 height 26
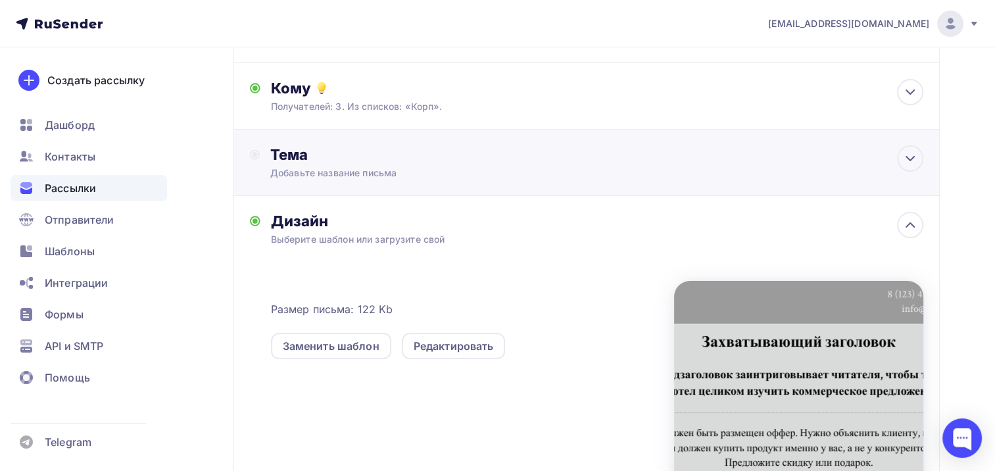
scroll to position [131, 0]
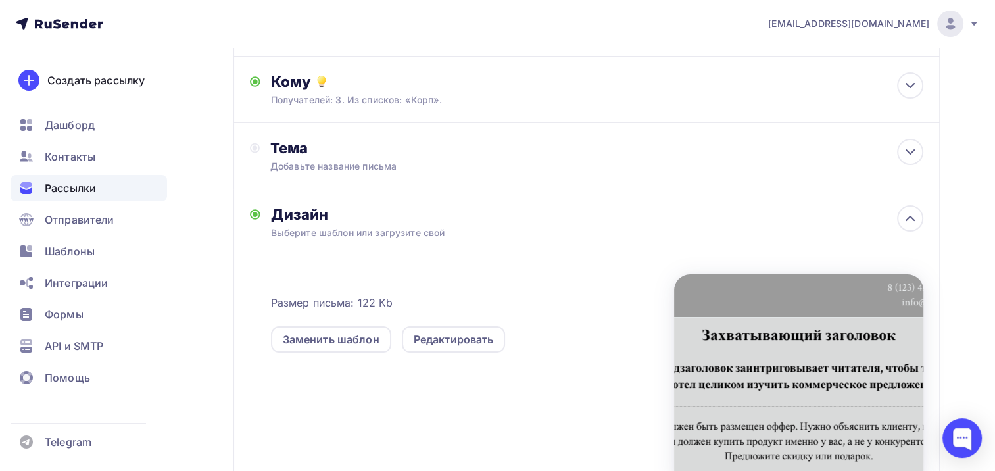
drag, startPoint x: 794, startPoint y: 332, endPoint x: 792, endPoint y: 315, distance: 17.3
click at [794, 331] on div at bounding box center [798, 376] width 249 height 205
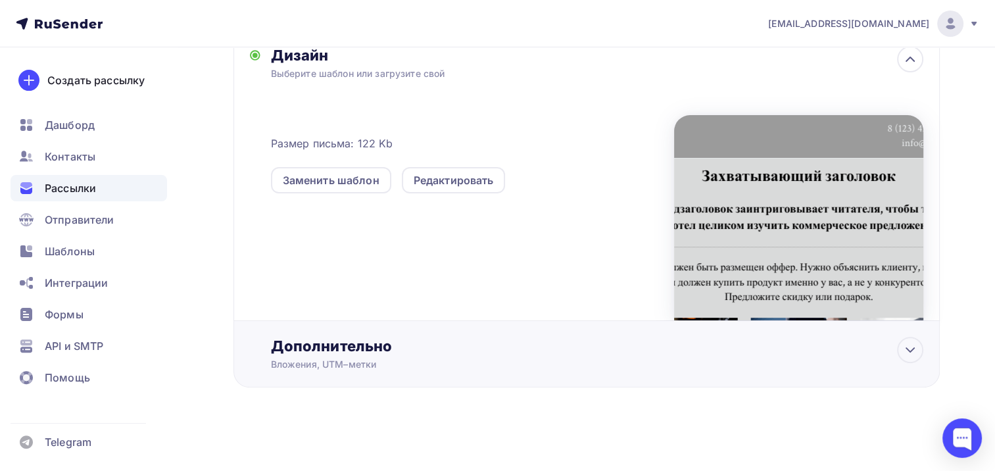
click at [354, 344] on div "Дополнительно" at bounding box center [597, 346] width 653 height 18
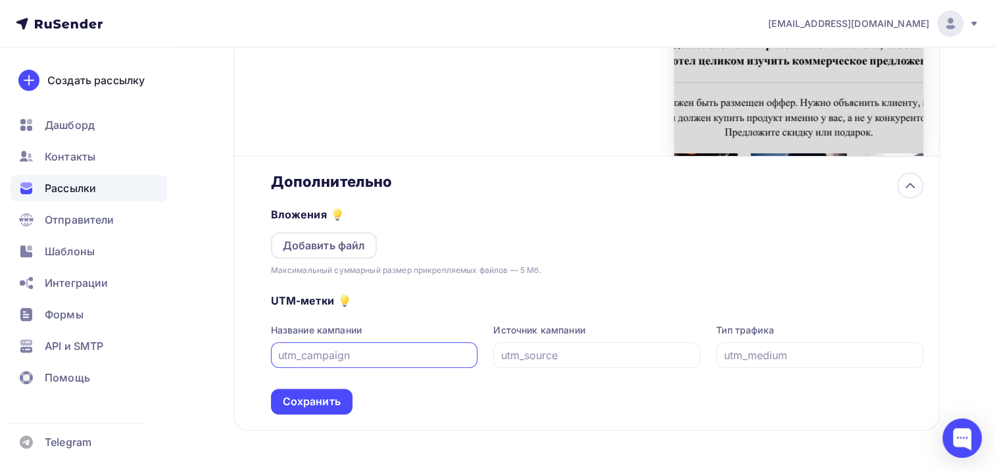
scroll to position [487, 0]
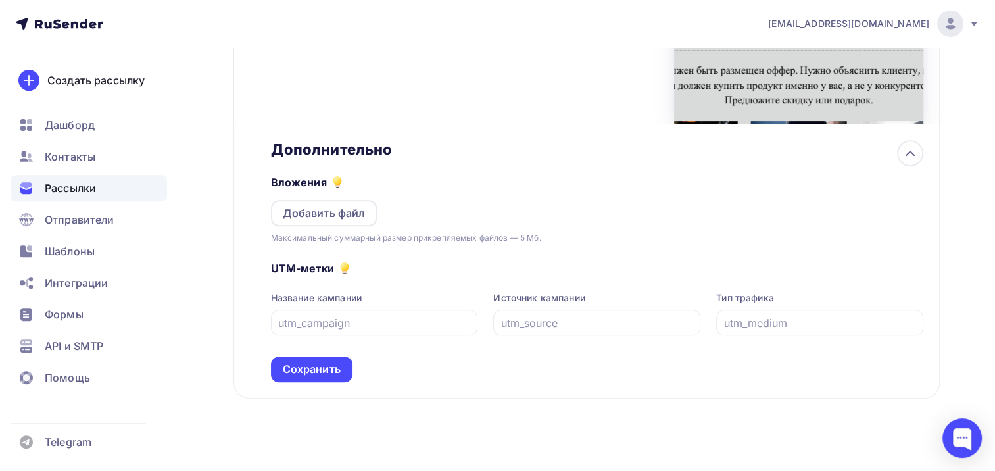
click at [507, 151] on div "Дополнительно" at bounding box center [597, 149] width 653 height 18
click at [913, 148] on icon at bounding box center [910, 153] width 16 height 16
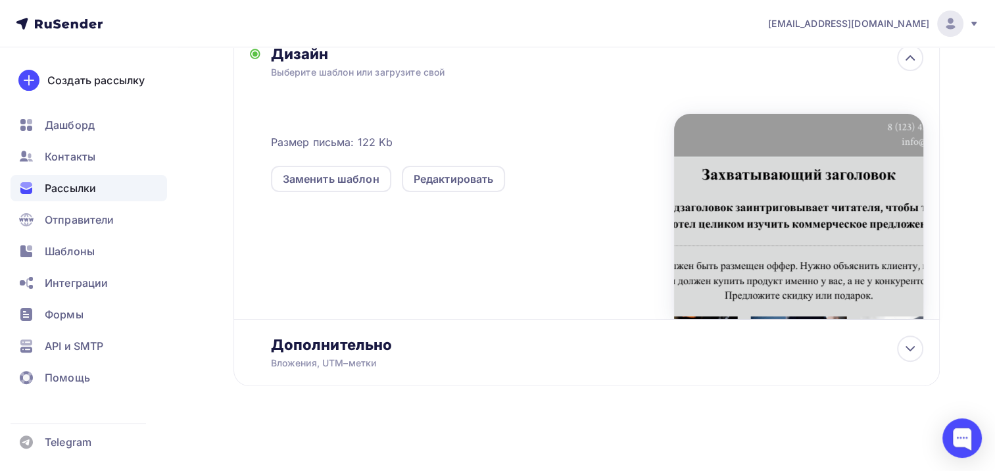
scroll to position [291, 0]
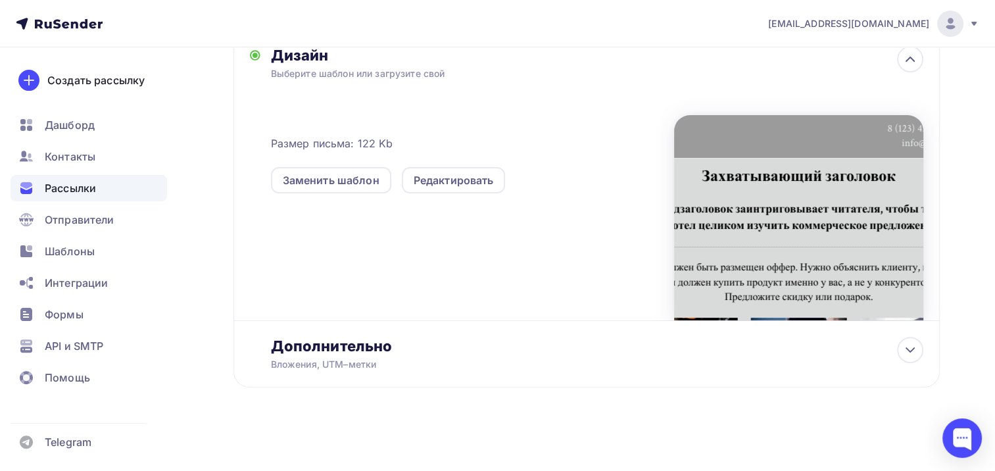
click at [760, 137] on div at bounding box center [798, 217] width 249 height 205
click at [295, 174] on div "Заменить шаблон" at bounding box center [331, 180] width 97 height 16
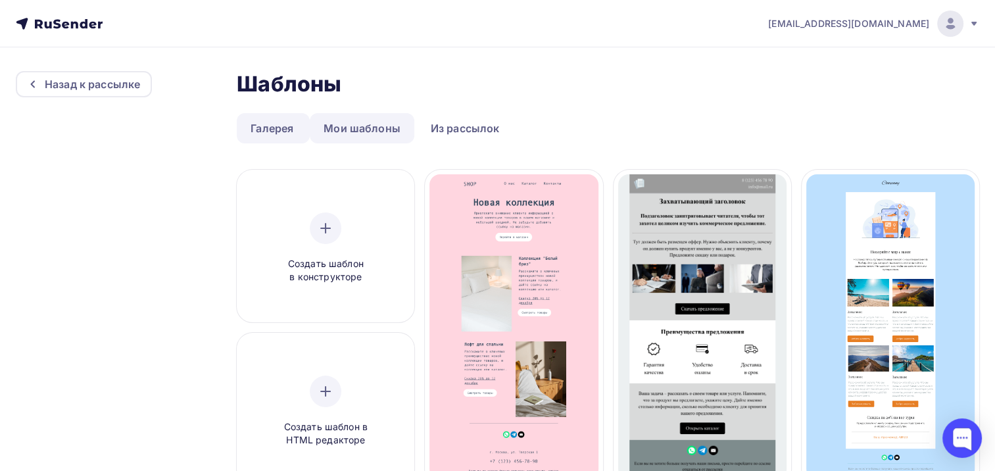
click at [350, 126] on link "Мои шаблоны" at bounding box center [362, 128] width 105 height 30
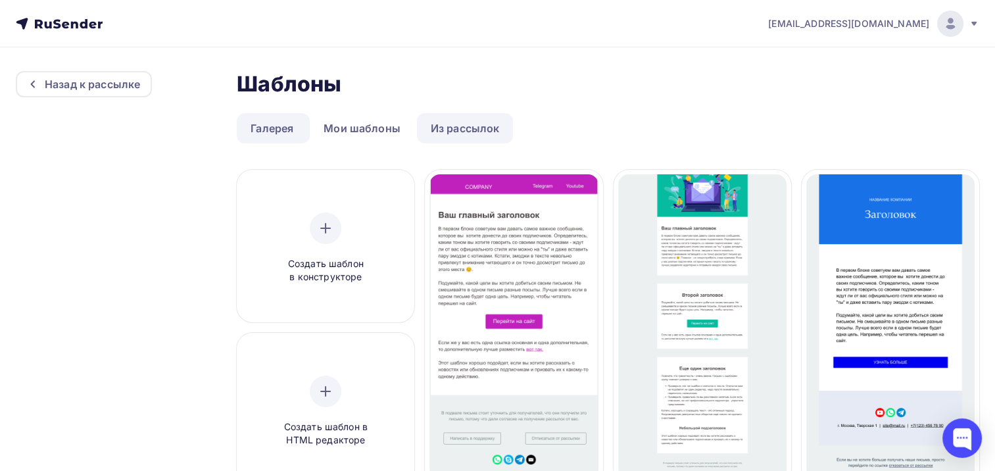
click at [468, 130] on link "Из рассылок" at bounding box center [465, 128] width 97 height 30
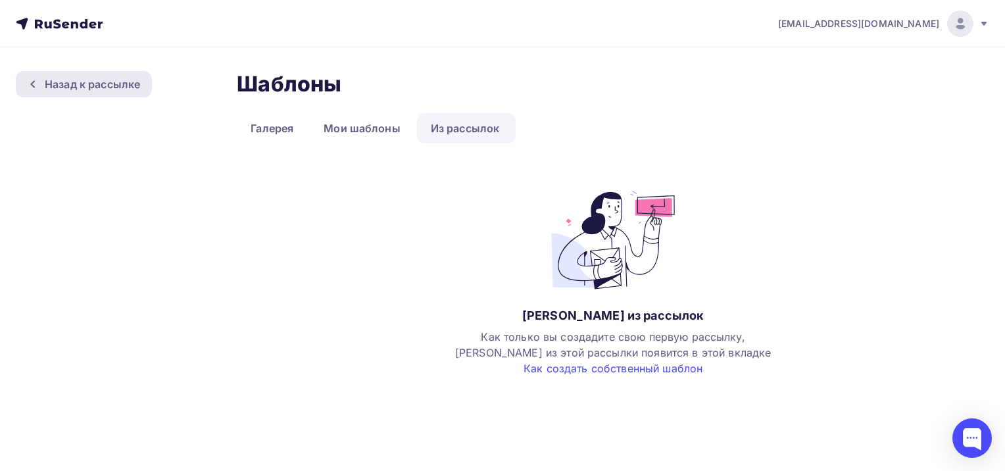
click at [103, 80] on div "Назад к рассылке" at bounding box center [92, 84] width 95 height 16
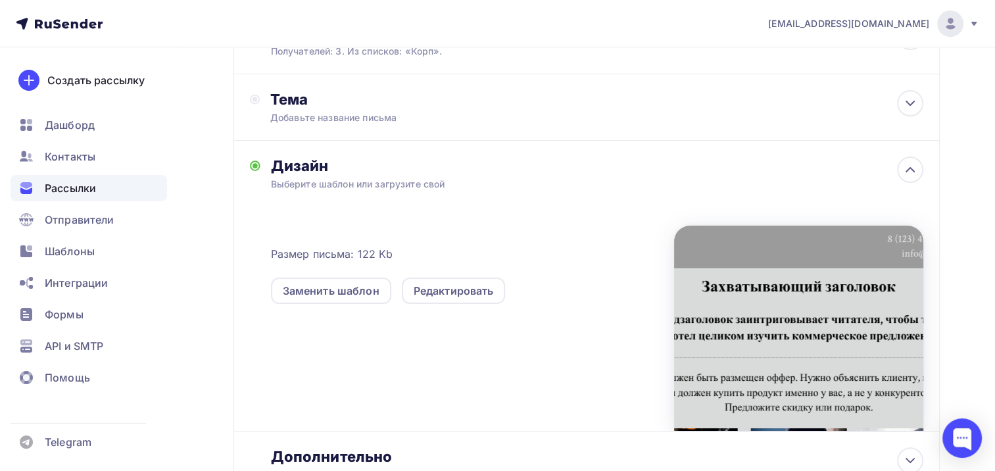
scroll to position [195, 0]
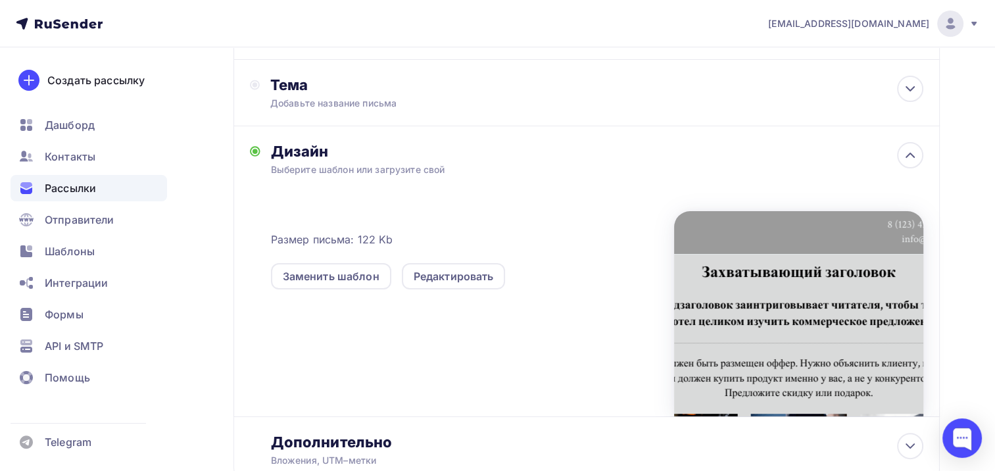
click at [763, 362] on div at bounding box center [798, 313] width 249 height 205
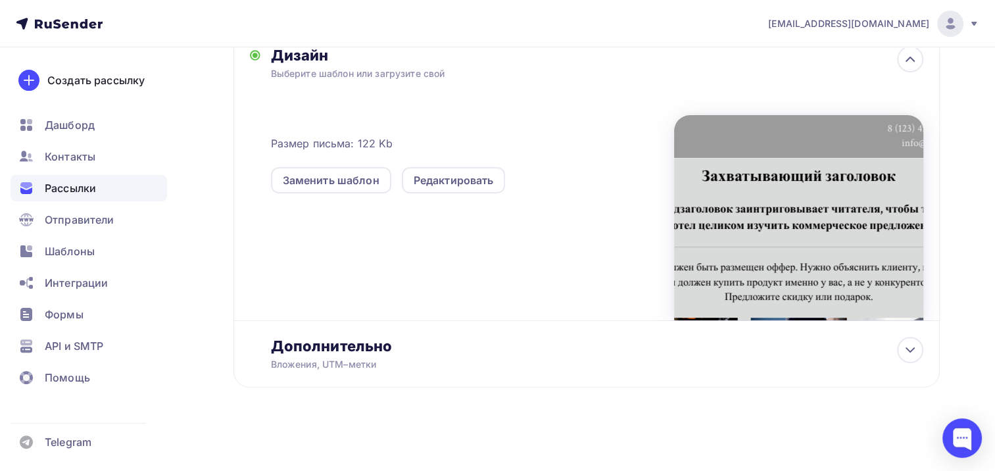
scroll to position [93, 0]
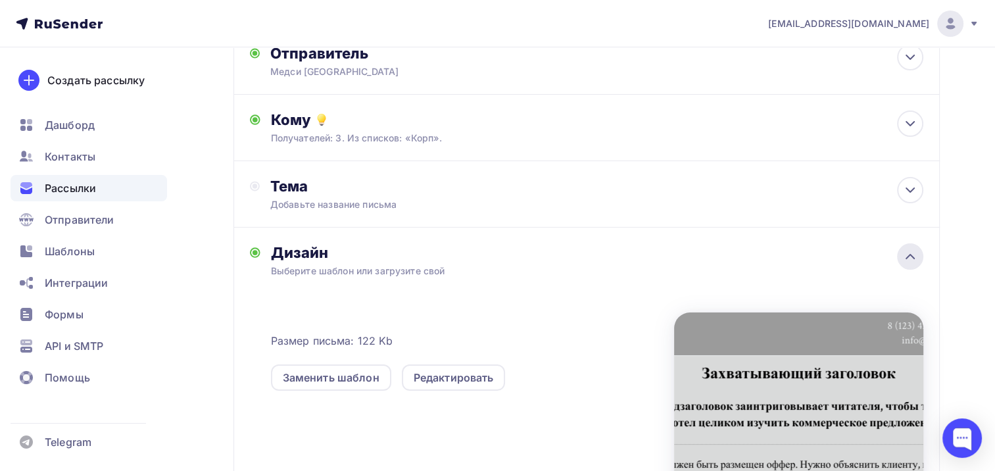
click at [916, 252] on icon at bounding box center [910, 257] width 16 height 16
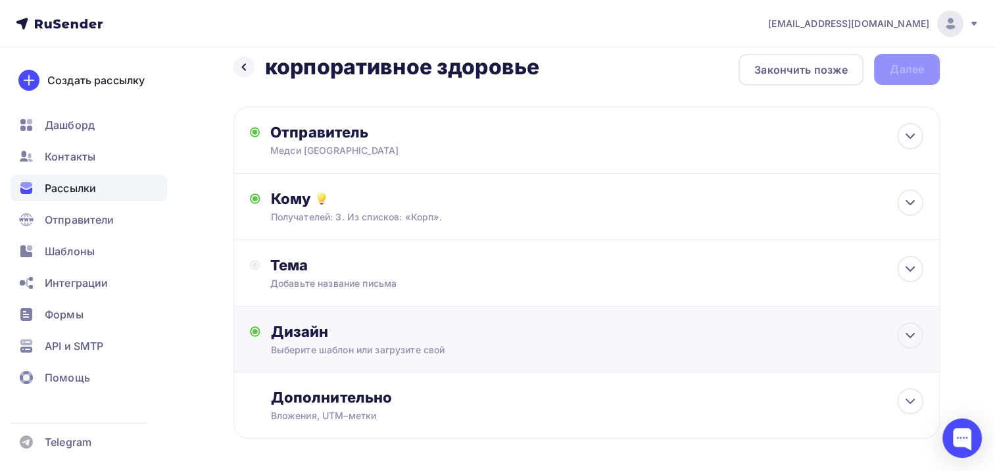
scroll to position [0, 0]
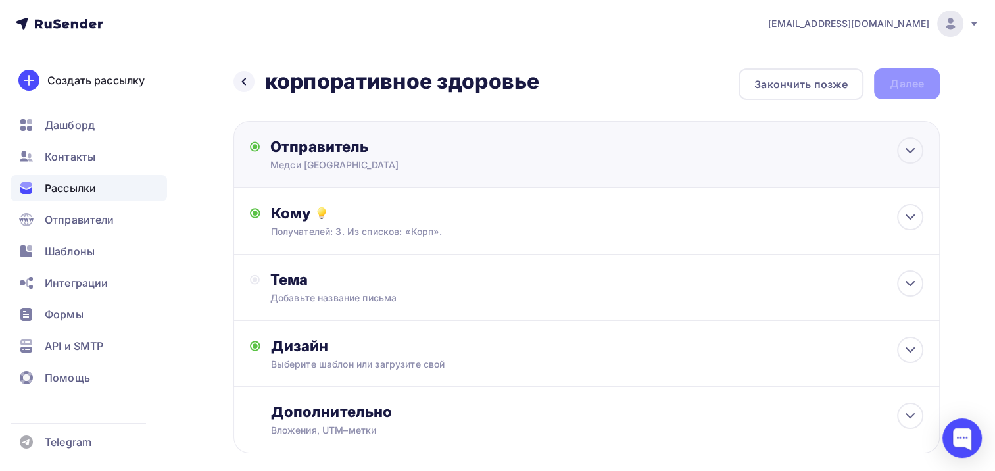
click at [408, 147] on div "Отправитель" at bounding box center [412, 146] width 285 height 18
type input "Медси Волгоград"
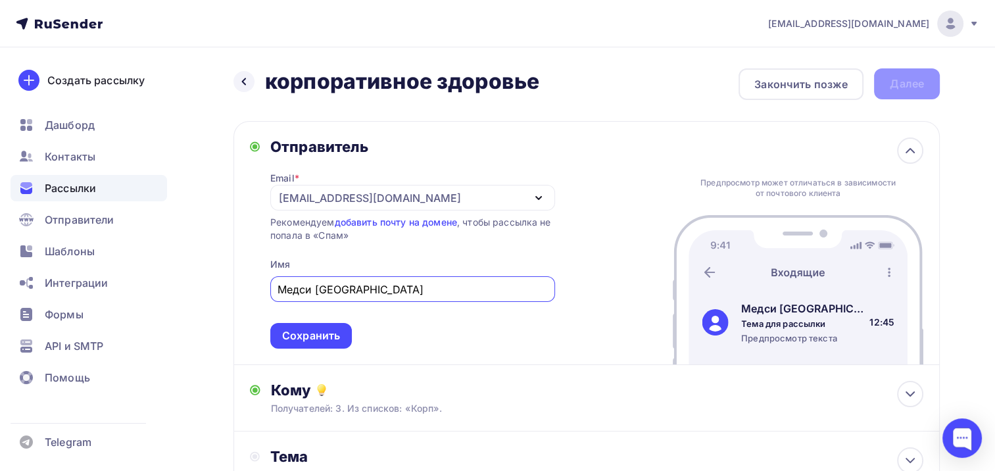
scroll to position [66, 0]
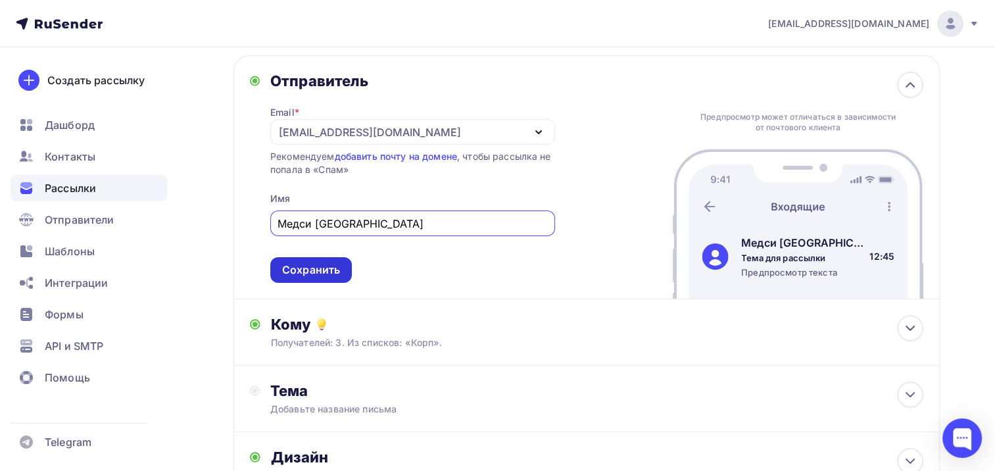
click at [311, 264] on div "Сохранить" at bounding box center [311, 269] width 58 height 15
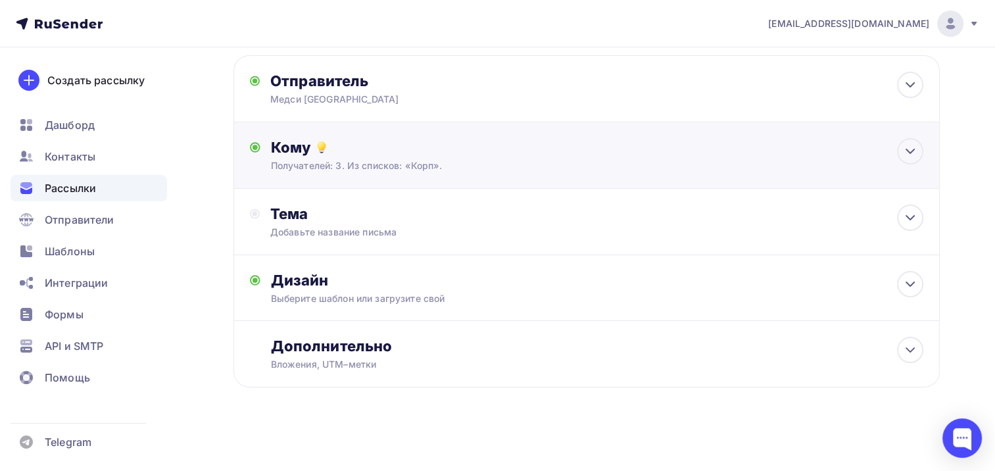
click at [479, 158] on div "Кому Получателей: 3. Из списков: «Корп». Списки получателей Корп Все списки id …" at bounding box center [597, 155] width 653 height 34
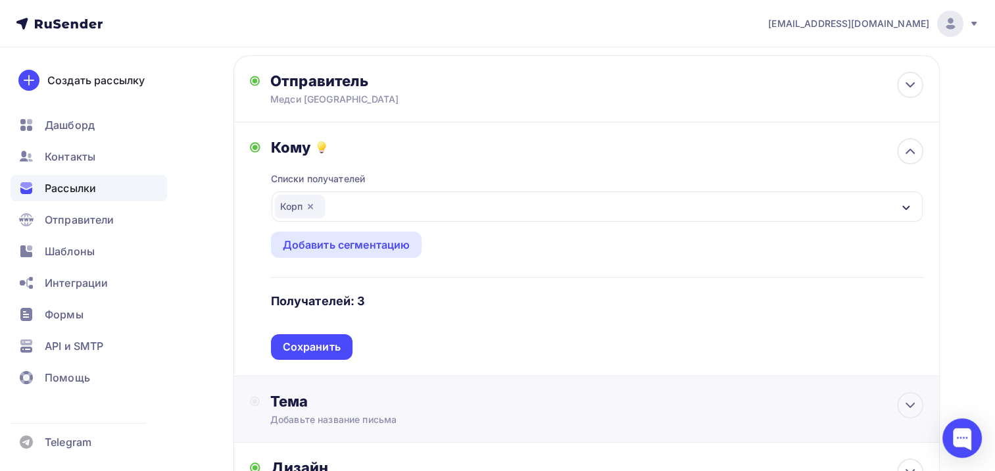
drag, startPoint x: 294, startPoint y: 343, endPoint x: 302, endPoint y: 331, distance: 14.6
click at [295, 343] on div "Сохранить" at bounding box center [312, 346] width 58 height 15
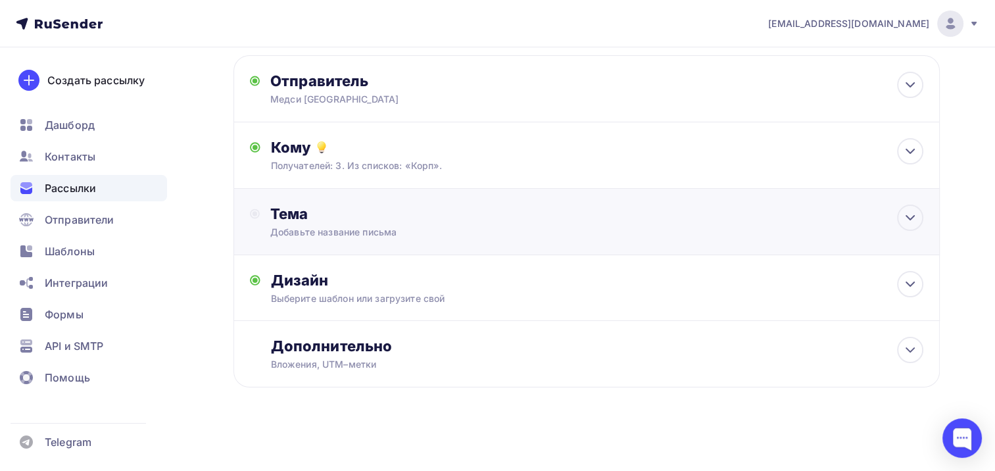
click at [489, 242] on div "Тема Добавьте название письма Тема * Рекомендуем использовать не более 150 симв…" at bounding box center [586, 222] width 706 height 66
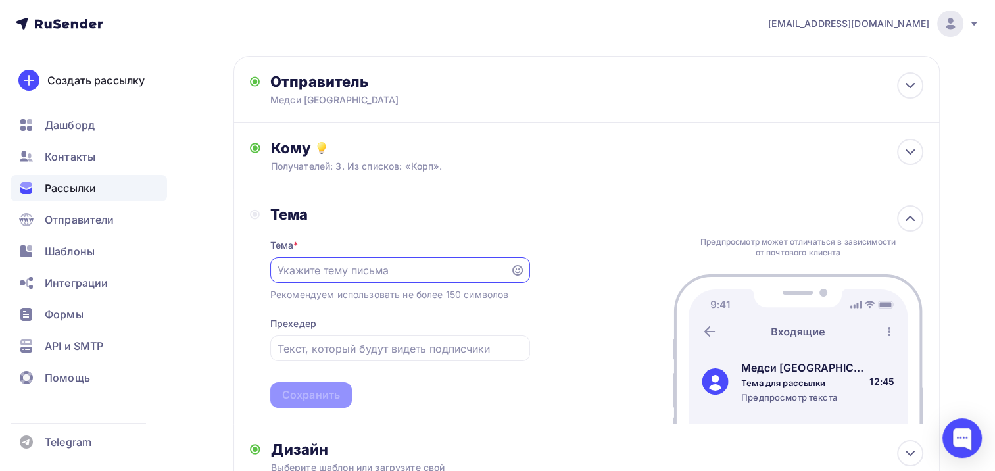
scroll to position [0, 0]
type input "скидки"
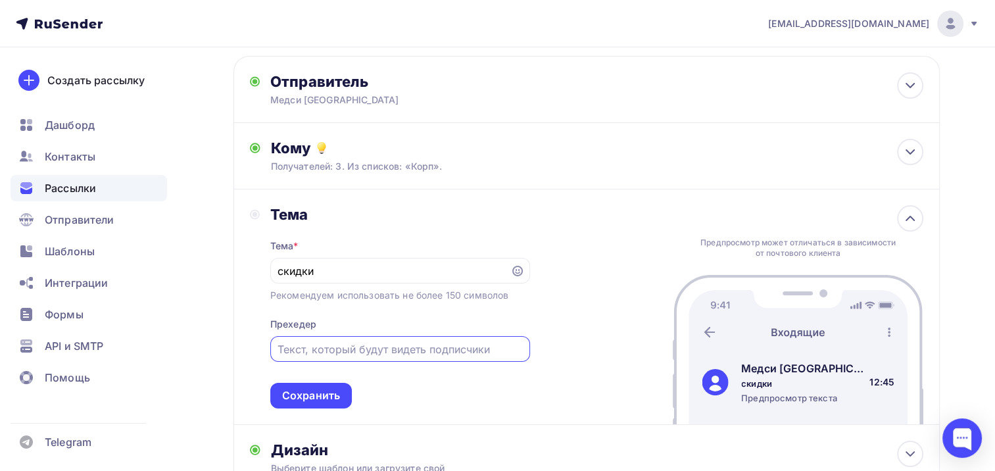
click at [318, 348] on input "text" at bounding box center [399, 349] width 245 height 16
type input "скидкискидки"
click at [320, 403] on div "Сохранить" at bounding box center [311, 396] width 82 height 26
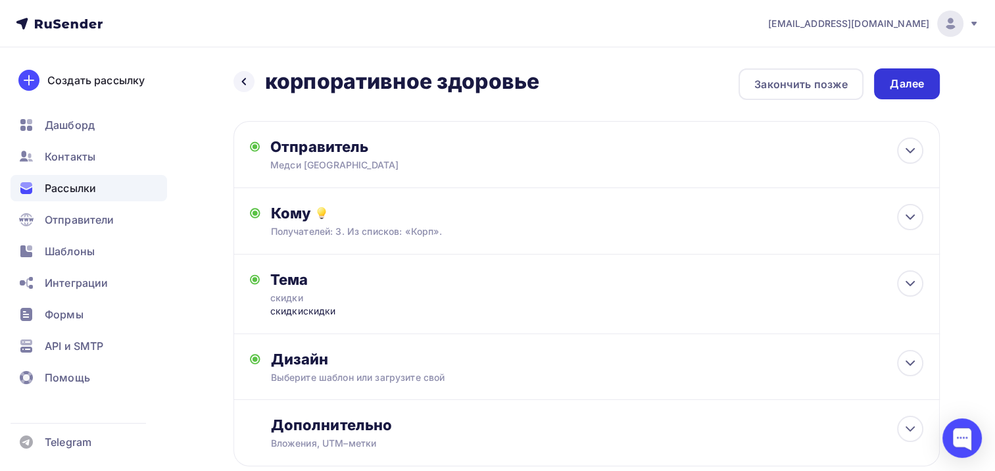
click at [893, 87] on div "Далее" at bounding box center [907, 83] width 34 height 15
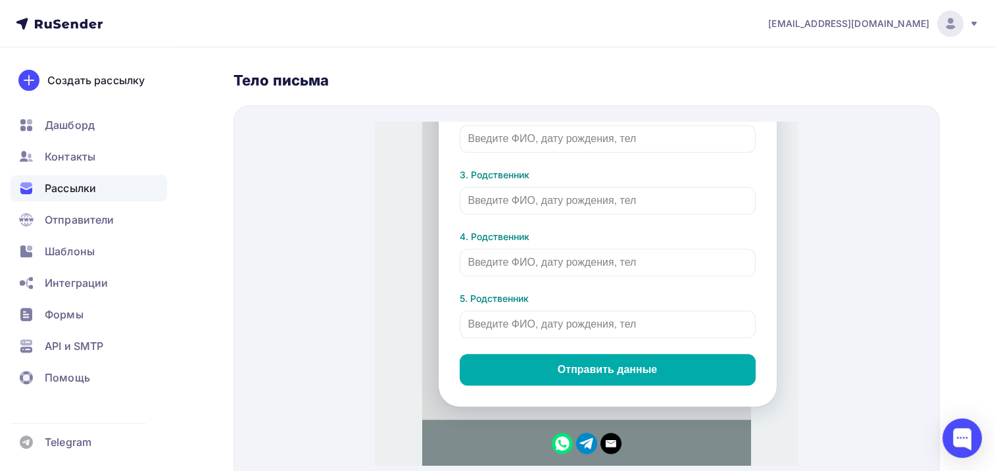
scroll to position [916, 0]
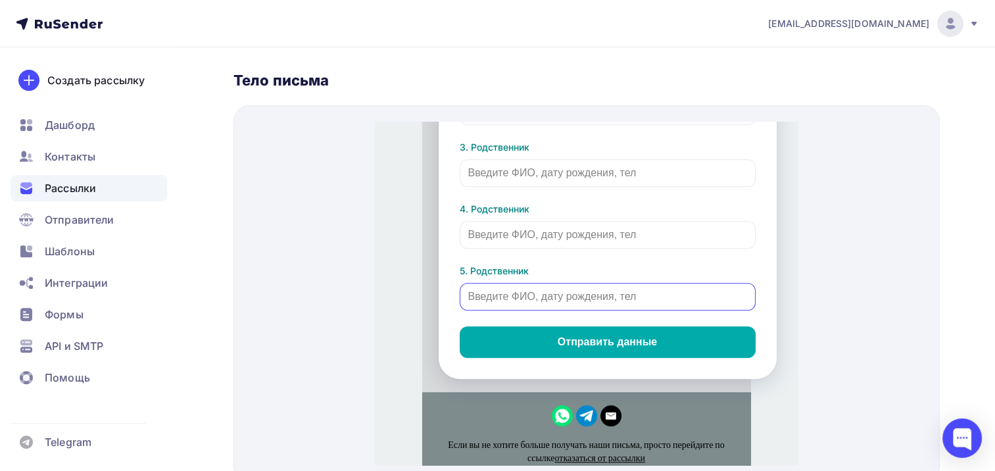
click at [649, 267] on input "text" at bounding box center [608, 281] width 296 height 28
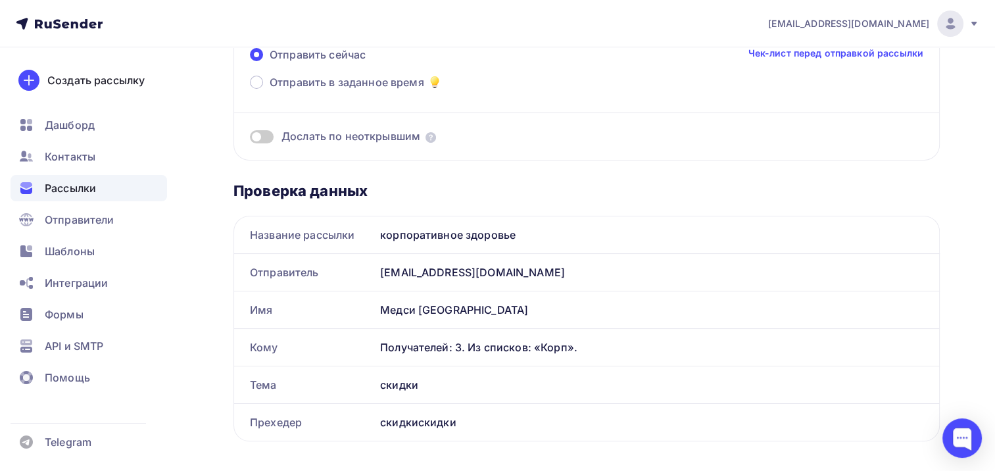
scroll to position [0, 0]
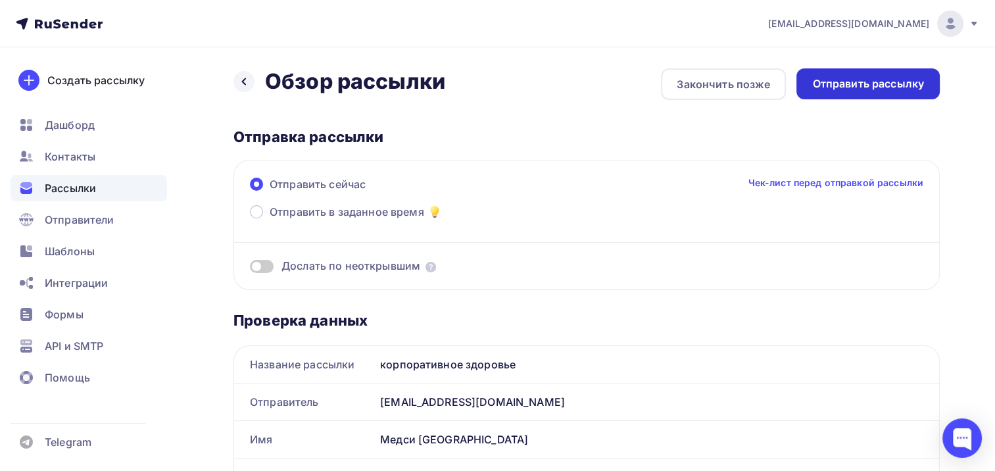
click at [871, 80] on div "Отправить рассылку" at bounding box center [868, 83] width 112 height 15
